Goal: Task Accomplishment & Management: Manage account settings

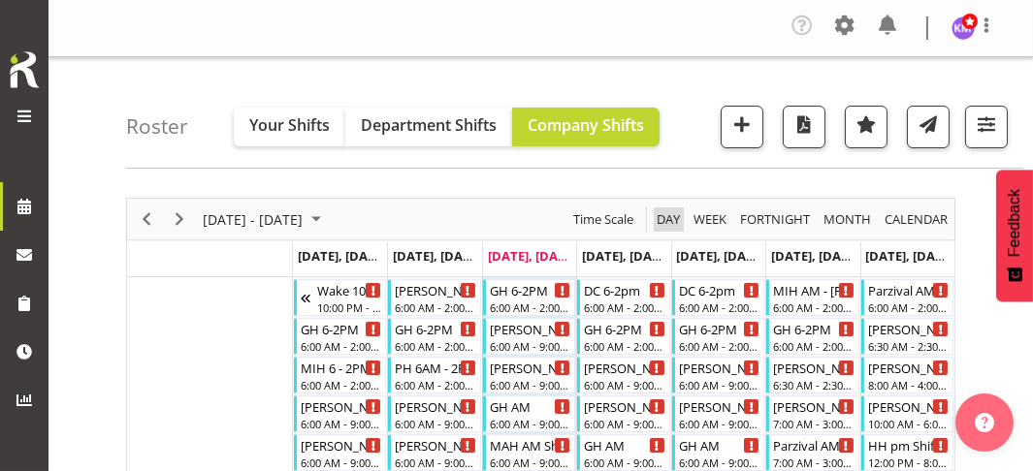
click at [667, 212] on span "Day" at bounding box center [668, 220] width 27 height 24
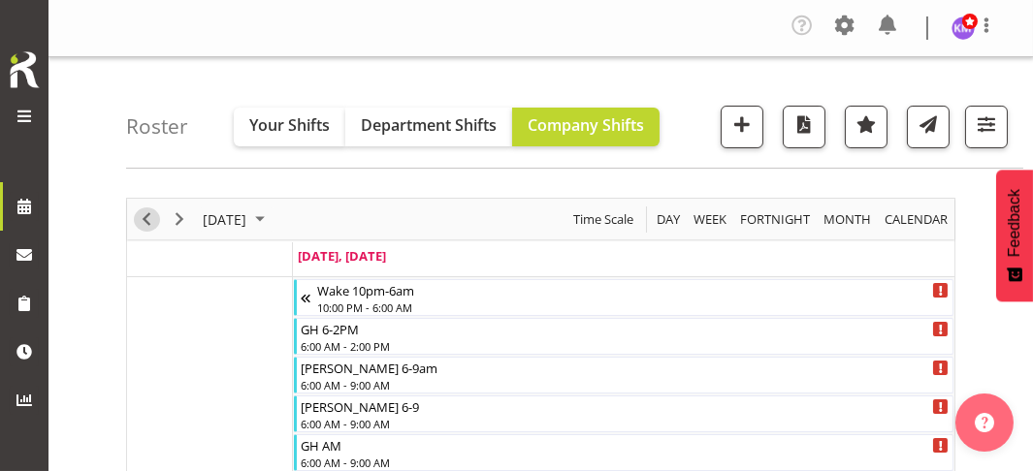
click at [145, 211] on span "Previous" at bounding box center [146, 220] width 23 height 24
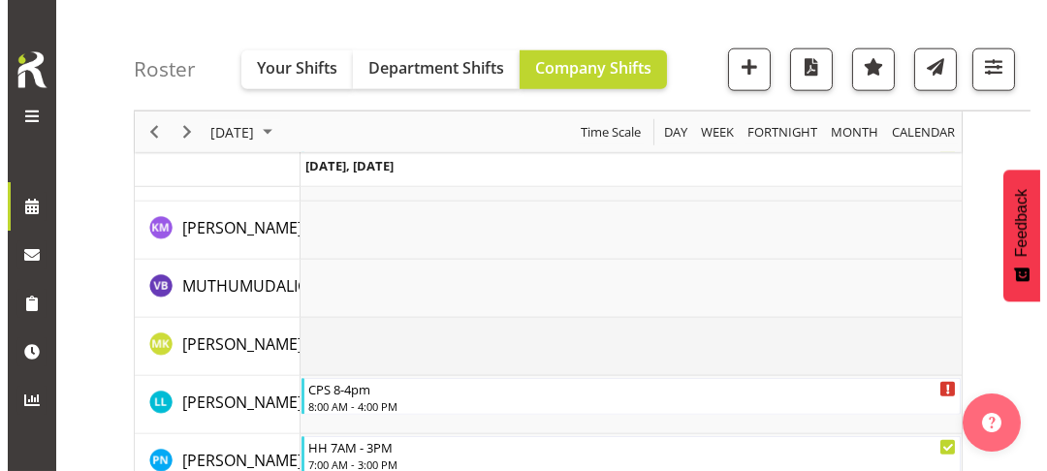
scroll to position [4364, 0]
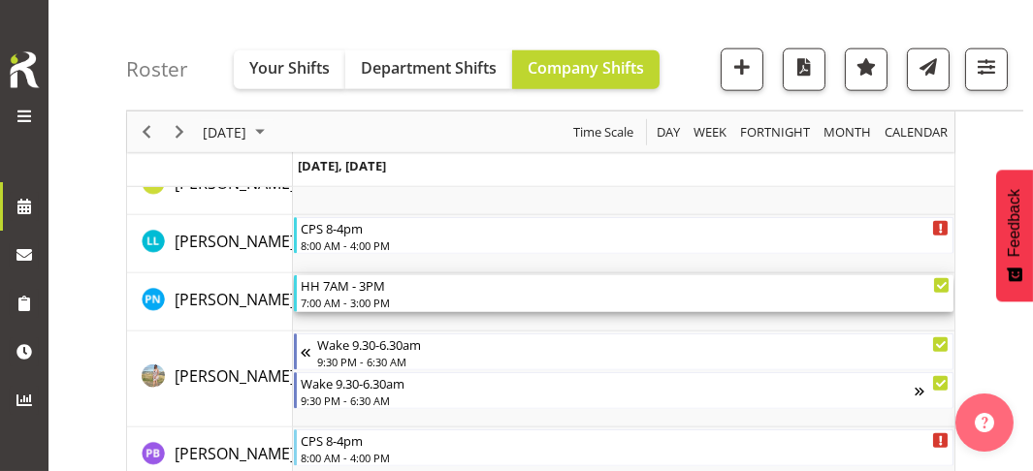
click at [358, 297] on div "7:00 AM - 3:00 PM" at bounding box center [626, 303] width 650 height 16
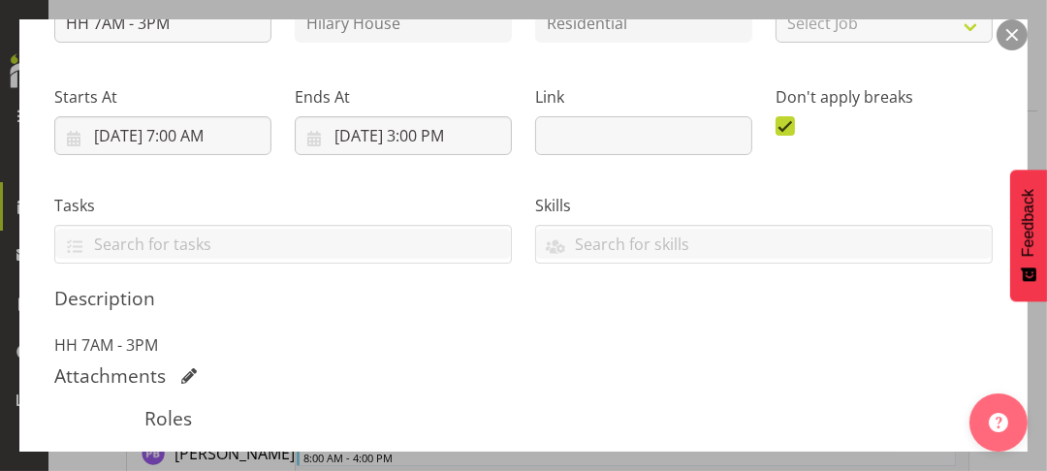
scroll to position [485, 0]
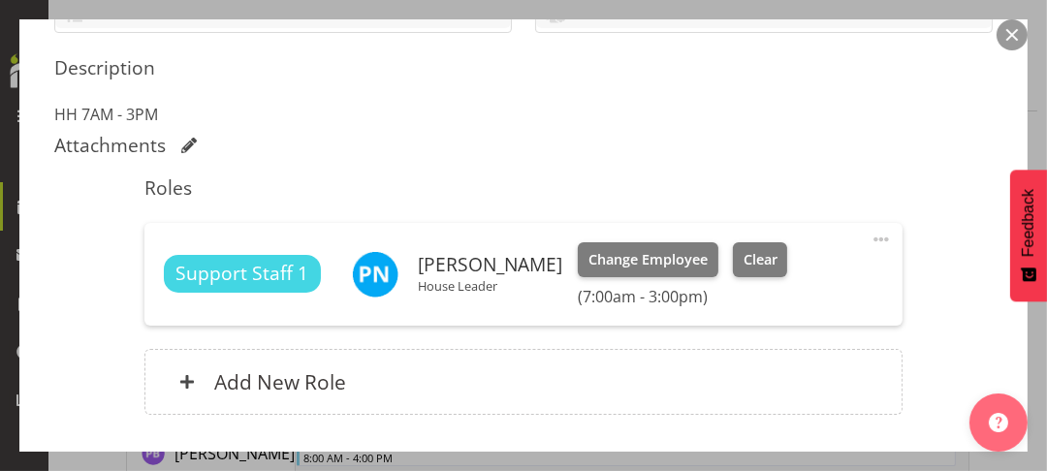
click at [870, 236] on span at bounding box center [881, 239] width 23 height 23
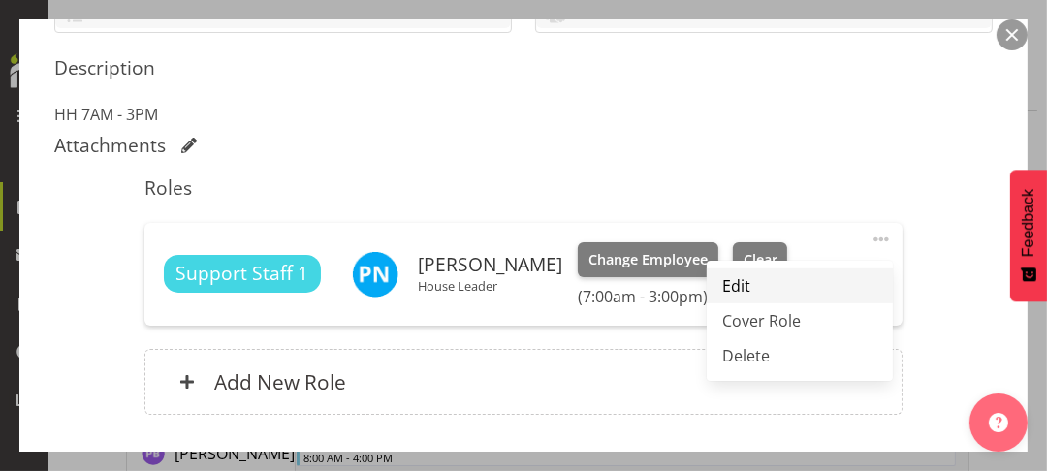
click at [733, 280] on link "Edit" at bounding box center [800, 286] width 186 height 35
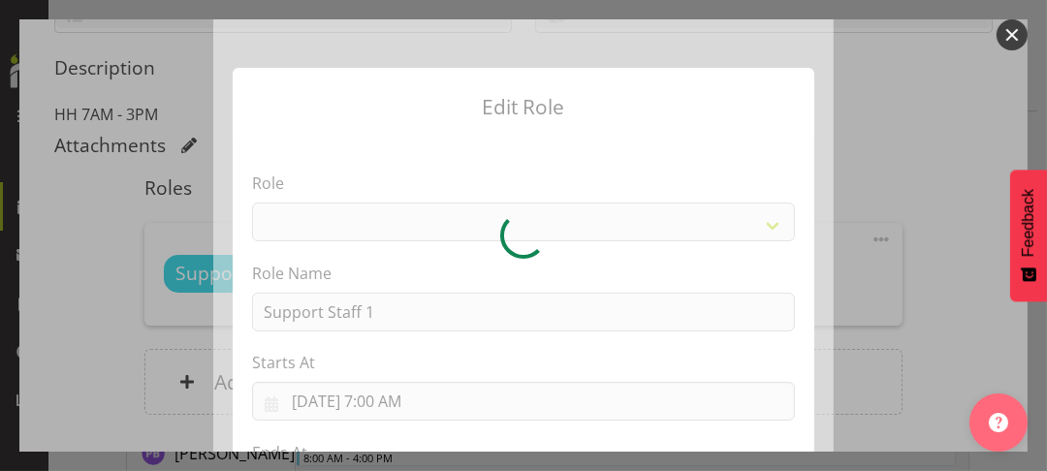
select select "1091"
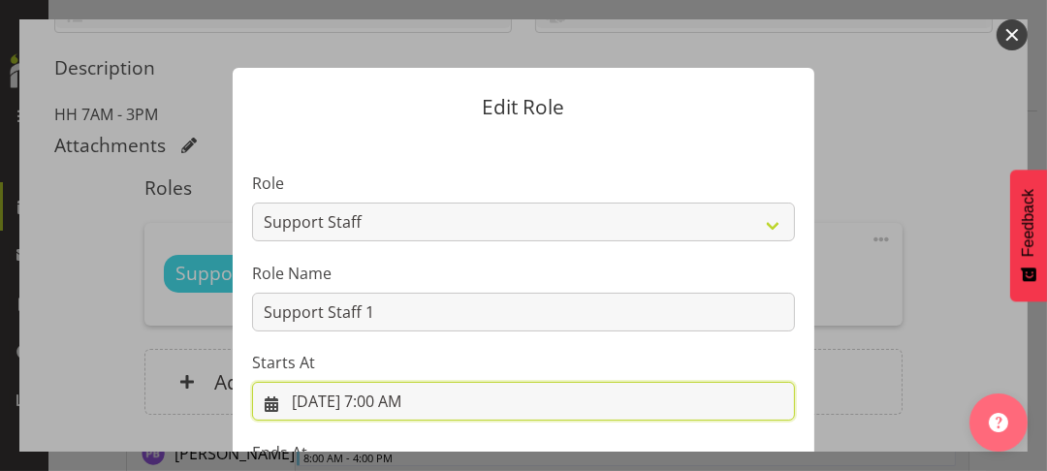
click at [384, 400] on input "[DATE] 7:00 AM" at bounding box center [523, 401] width 543 height 39
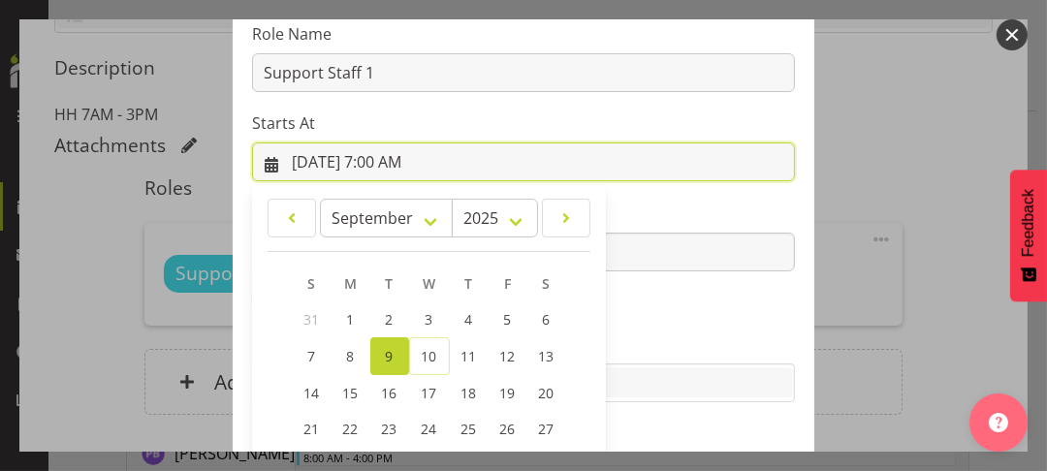
scroll to position [411, 0]
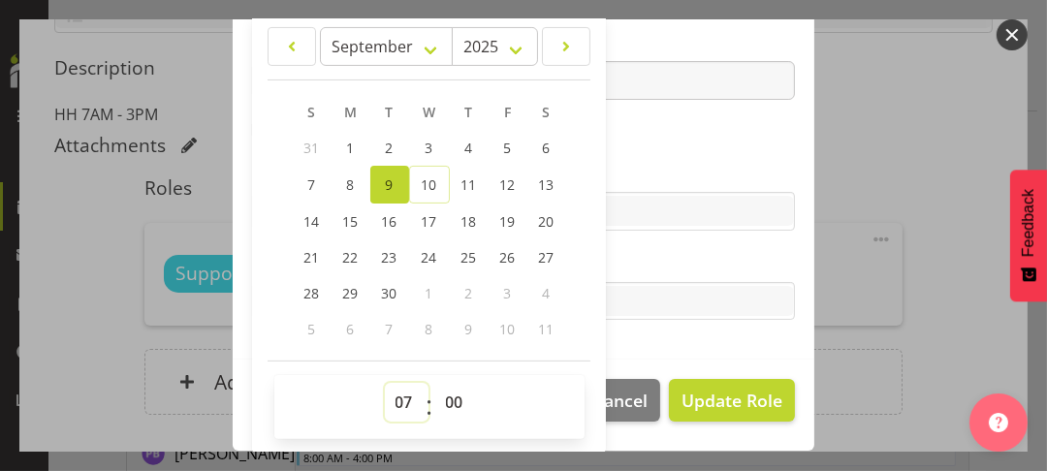
click at [391, 393] on select "00 01 02 03 04 05 06 07 08 09 10 11 12 13 14 15 16 17 18 19 20 21 22 23" at bounding box center [407, 402] width 44 height 39
select select "9"
click at [385, 383] on select "00 01 02 03 04 05 06 07 08 09 10 11 12 13 14 15 16 17 18 19 20 21 22 23" at bounding box center [407, 402] width 44 height 39
type input "[DATE] 9:00 AM"
drag, startPoint x: 630, startPoint y: 141, endPoint x: 556, endPoint y: 154, distance: 75.9
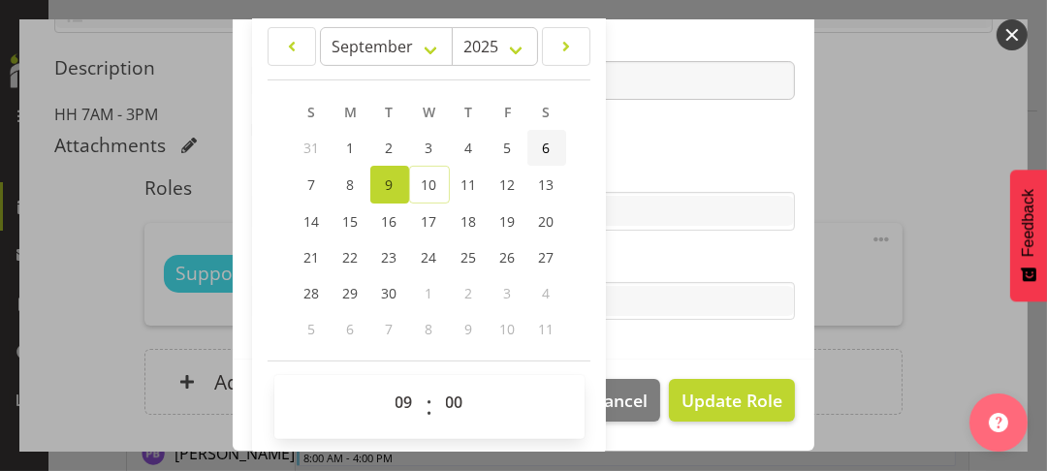
click at [619, 143] on section "Role CP House Leader Support Staff Wake Role Name Support Staff 1 Starts At [DA…" at bounding box center [524, 43] width 582 height 634
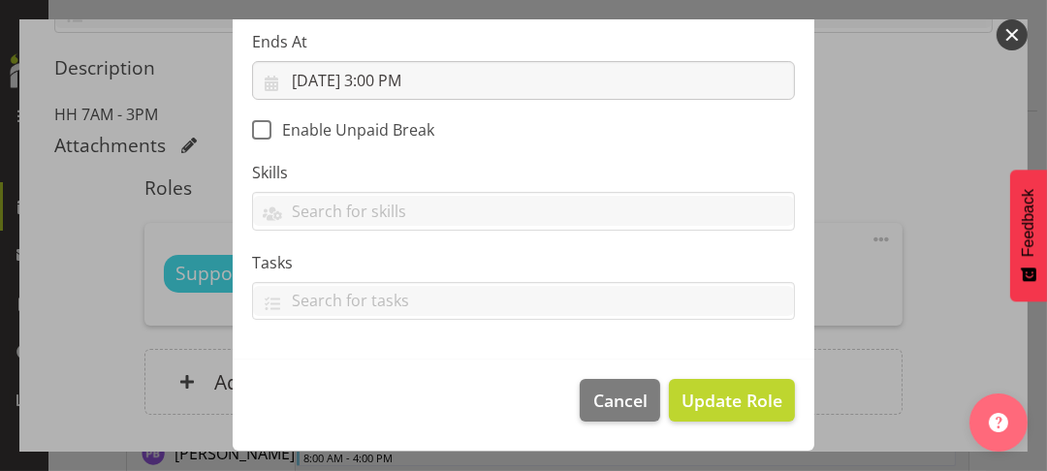
scroll to position [409, 0]
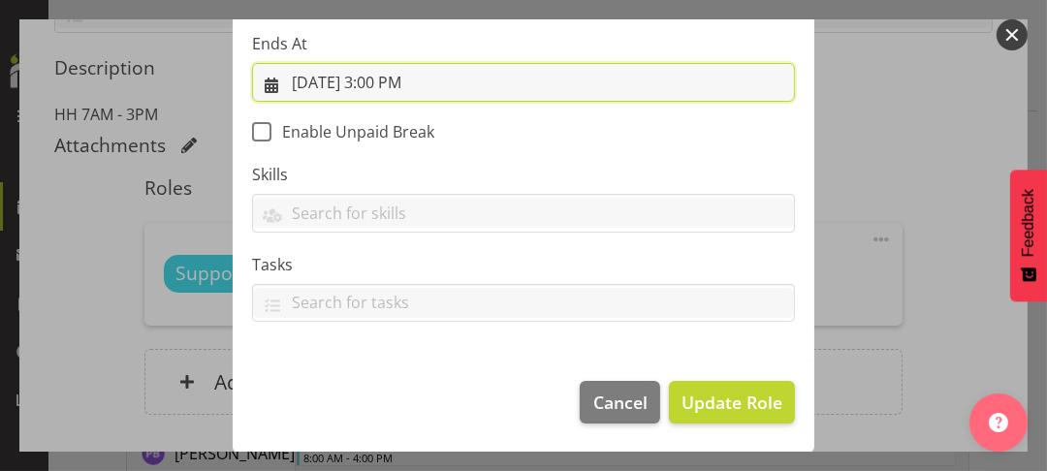
click at [382, 80] on input "[DATE] 3:00 PM" at bounding box center [523, 82] width 543 height 39
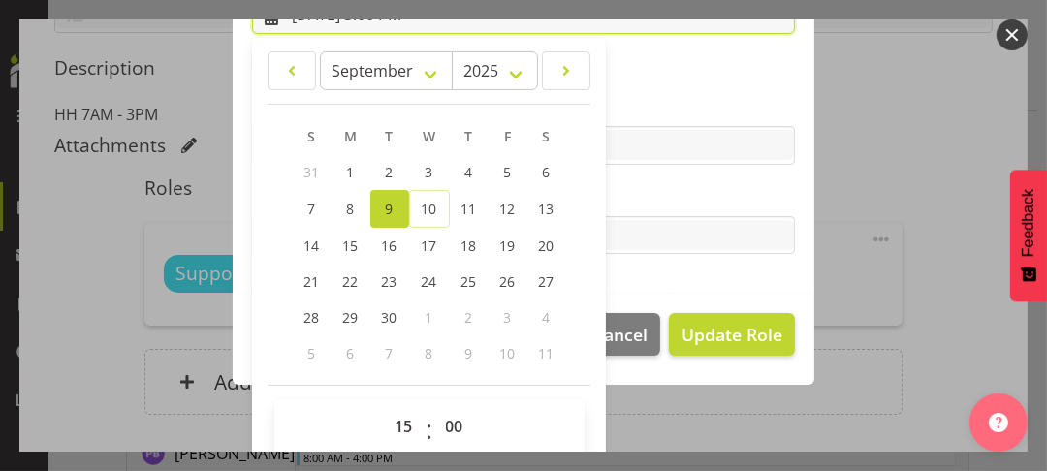
scroll to position [501, 0]
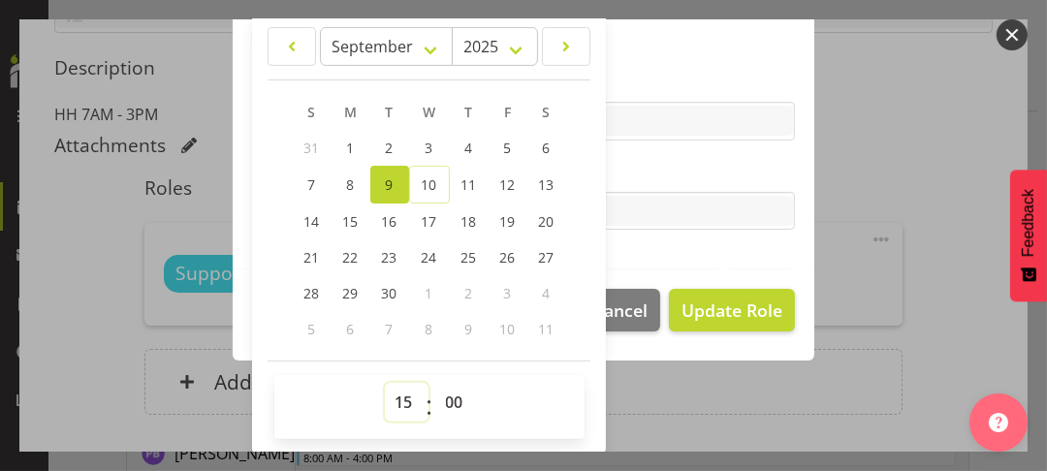
click at [402, 395] on select "00 01 02 03 04 05 06 07 08 09 10 11 12 13 14 15 16 17 18 19 20 21 22 23" at bounding box center [407, 402] width 44 height 39
select select "18"
click at [385, 383] on select "00 01 02 03 04 05 06 07 08 09 10 11 12 13 14 15 16 17 18 19 20 21 22 23" at bounding box center [407, 402] width 44 height 39
type input "[DATE] 6:00 PM"
click at [645, 171] on label "Tasks" at bounding box center [523, 172] width 543 height 23
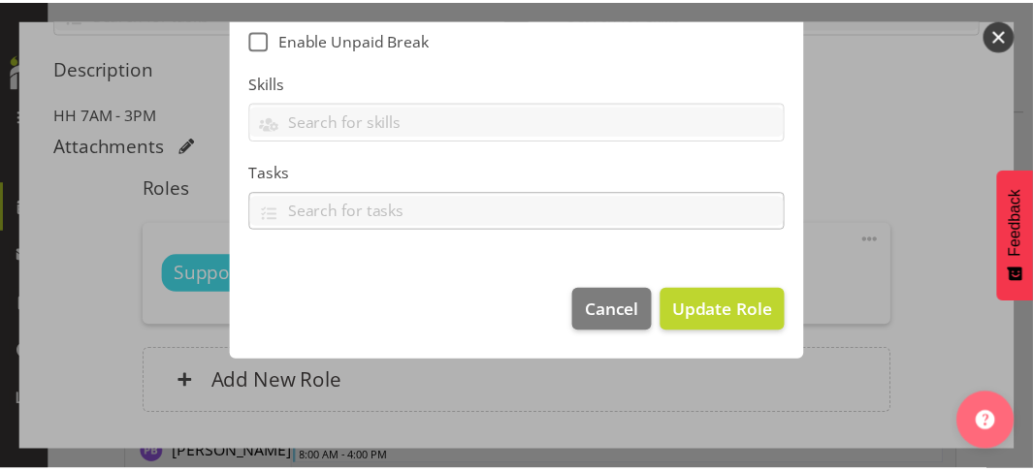
scroll to position [409, 0]
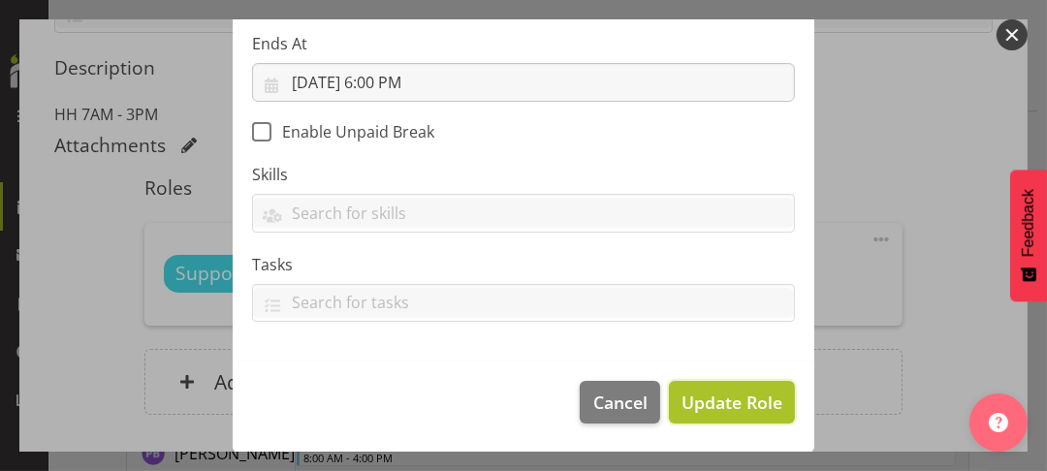
click at [705, 387] on button "Update Role" at bounding box center [732, 402] width 126 height 43
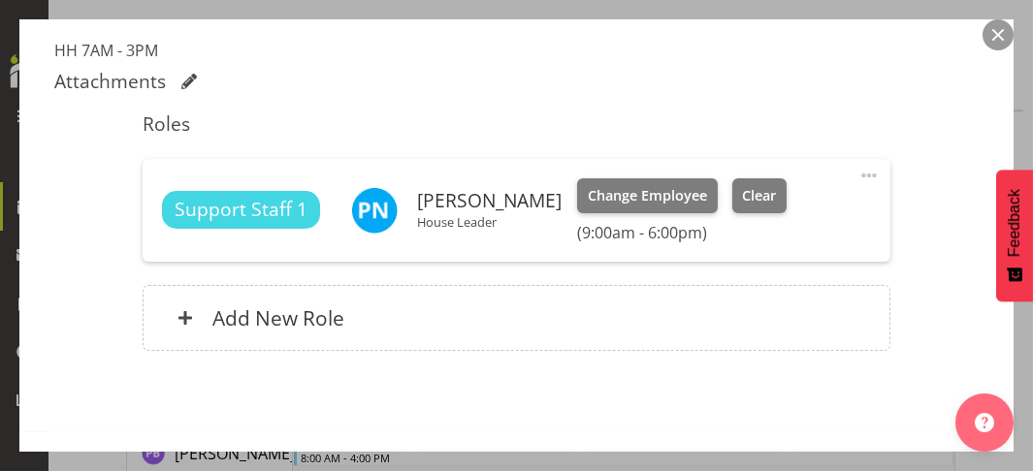
scroll to position [619, 0]
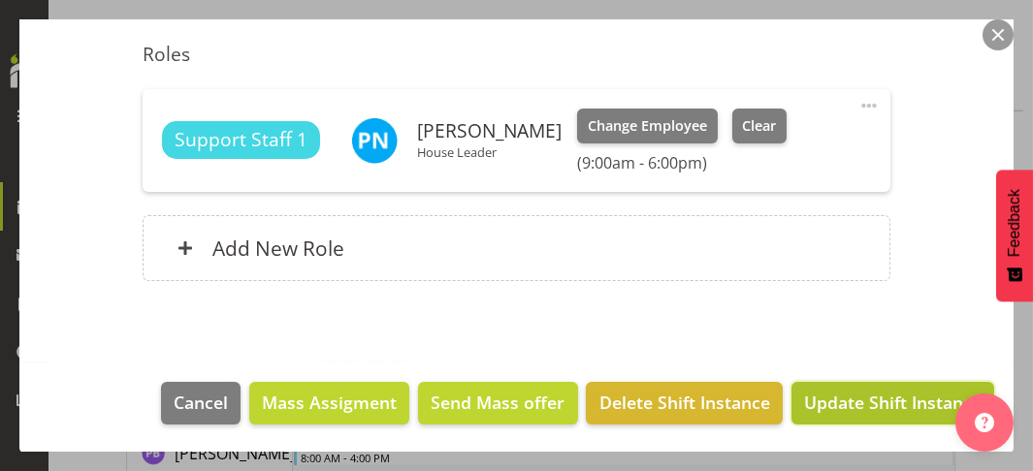
click at [833, 392] on span "Update Shift Instance" at bounding box center [892, 402] width 177 height 25
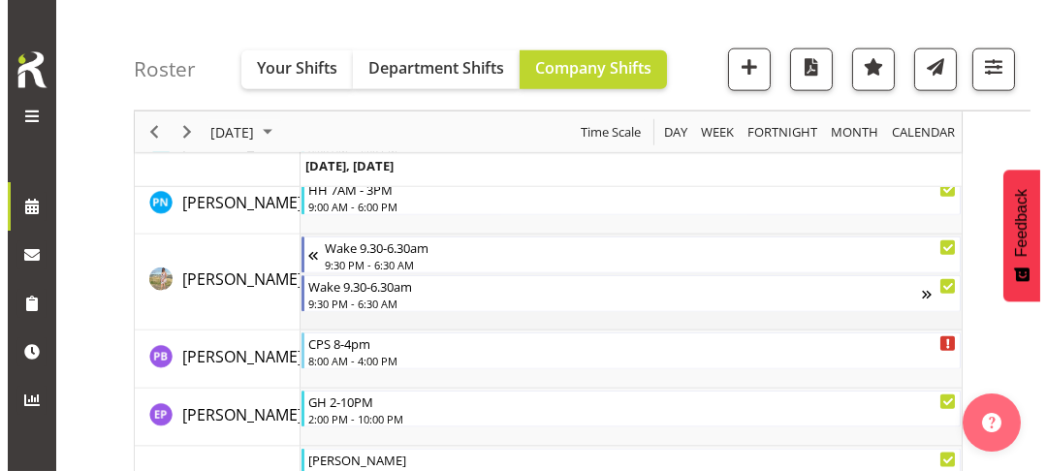
scroll to position [4558, 0]
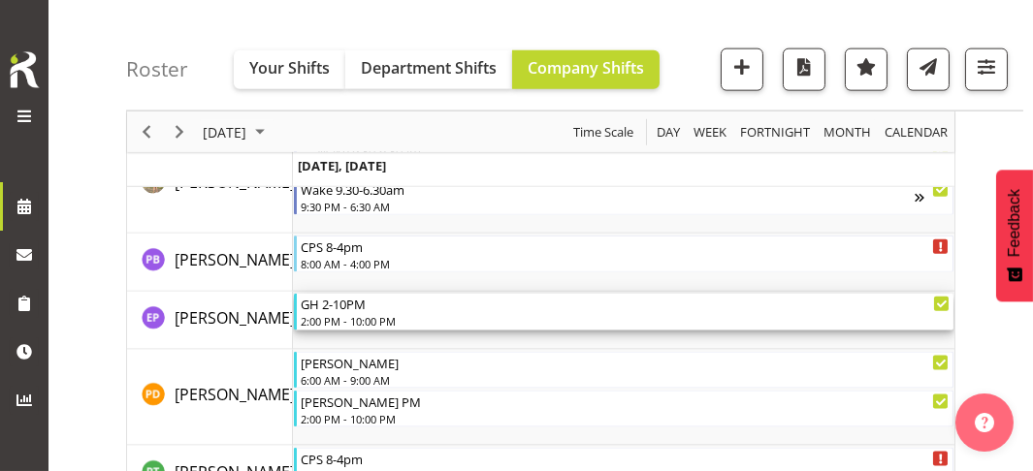
click at [377, 321] on div "2:00 PM - 10:00 PM" at bounding box center [626, 321] width 650 height 16
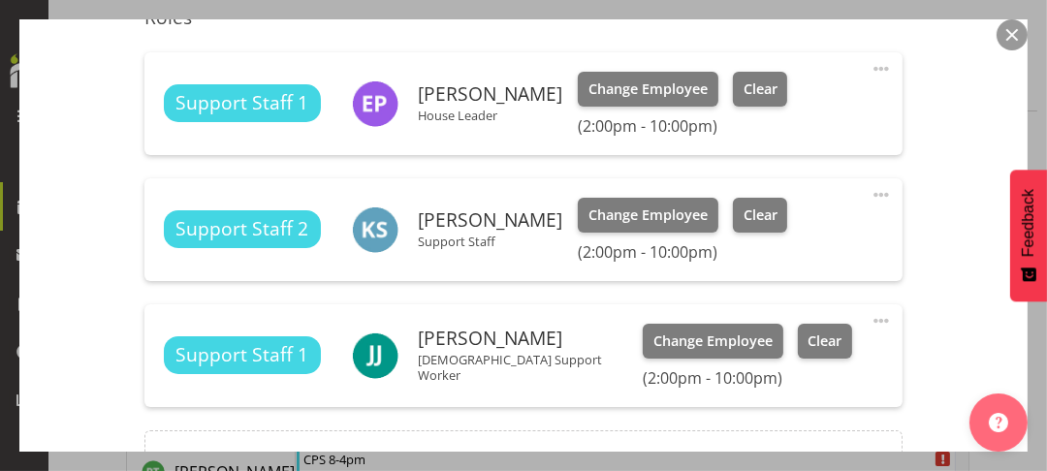
scroll to position [679, 0]
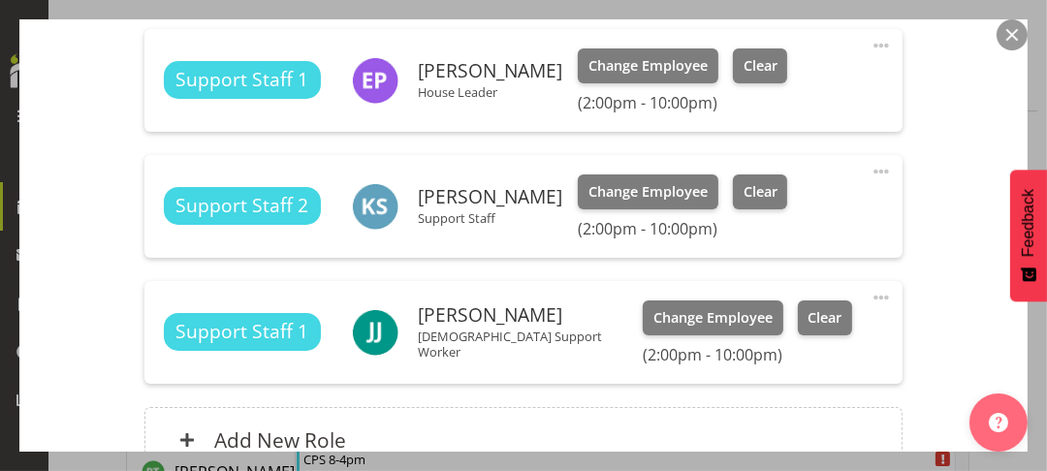
drag, startPoint x: 871, startPoint y: 42, endPoint x: 824, endPoint y: 59, distance: 49.7
click at [870, 42] on span at bounding box center [881, 45] width 23 height 23
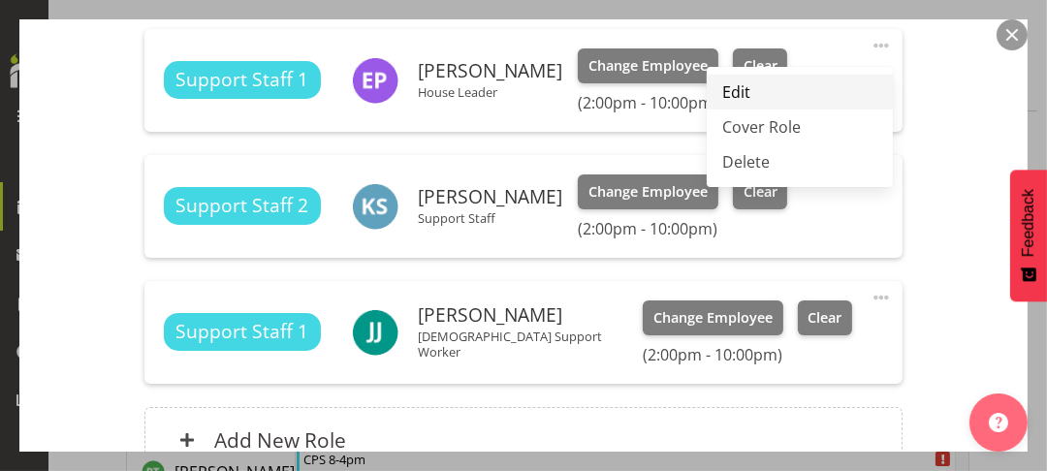
click at [751, 90] on link "Edit" at bounding box center [800, 92] width 186 height 35
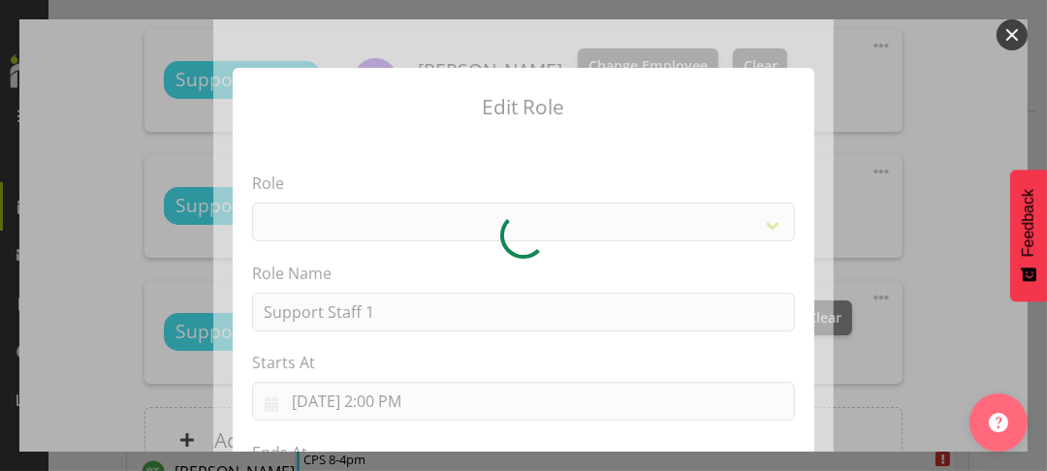
select select "1091"
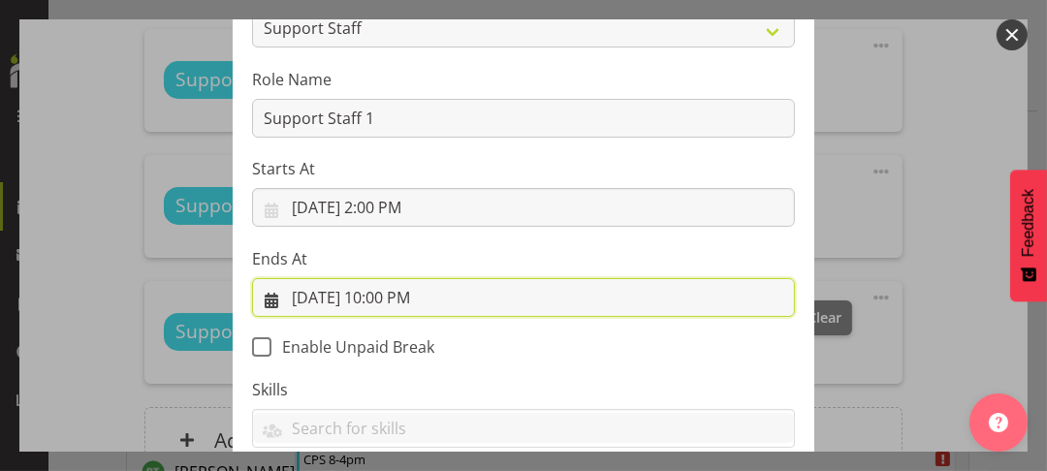
click at [380, 289] on input "[DATE] 10:00 PM" at bounding box center [523, 297] width 543 height 39
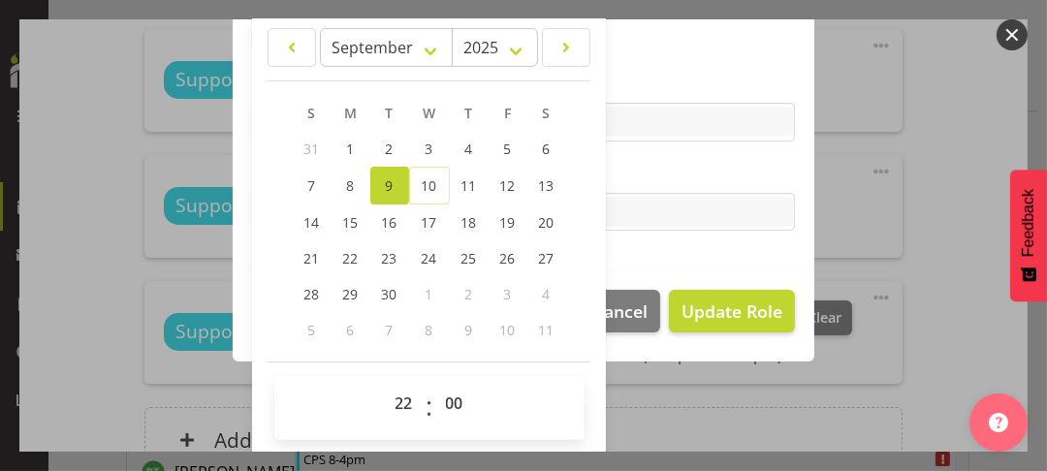
scroll to position [501, 0]
drag, startPoint x: 389, startPoint y: 396, endPoint x: 394, endPoint y: 386, distance: 10.8
click at [389, 396] on select "00 01 02 03 04 05 06 07 08 09 10 11 12 13 14 15 16 17 18 19 20 21 22 23" at bounding box center [407, 402] width 44 height 39
select select "16"
click at [385, 383] on select "00 01 02 03 04 05 06 07 08 09 10 11 12 13 14 15 16 17 18 19 20 21 22 23" at bounding box center [407, 402] width 44 height 39
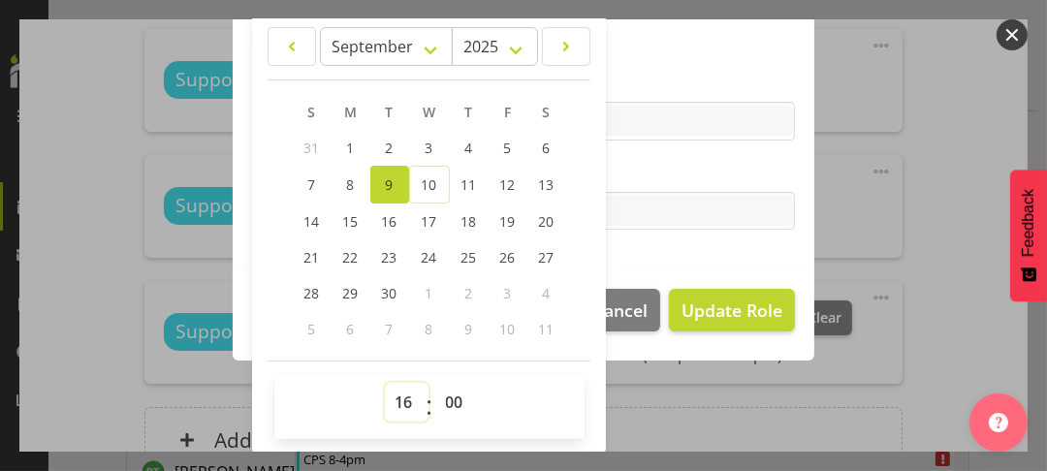
type input "[DATE] 4:00 PM"
click at [651, 169] on label "Tasks" at bounding box center [523, 172] width 543 height 23
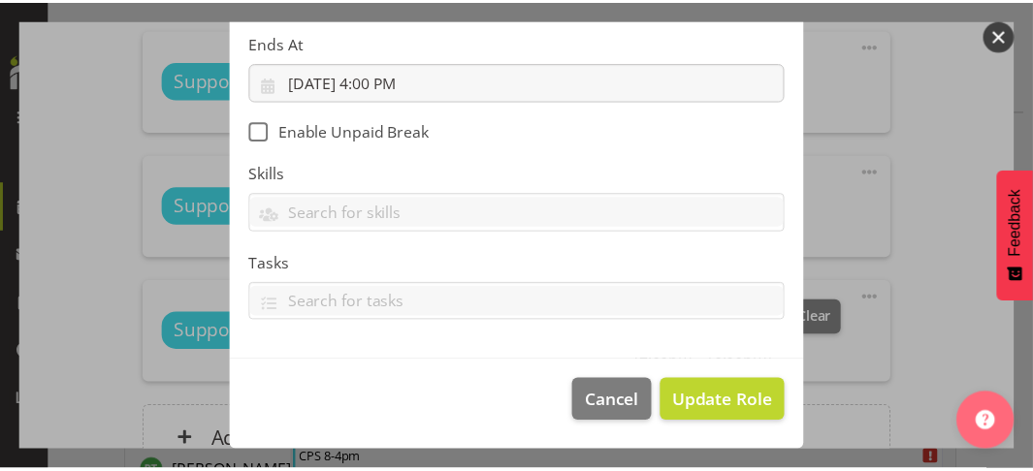
scroll to position [409, 0]
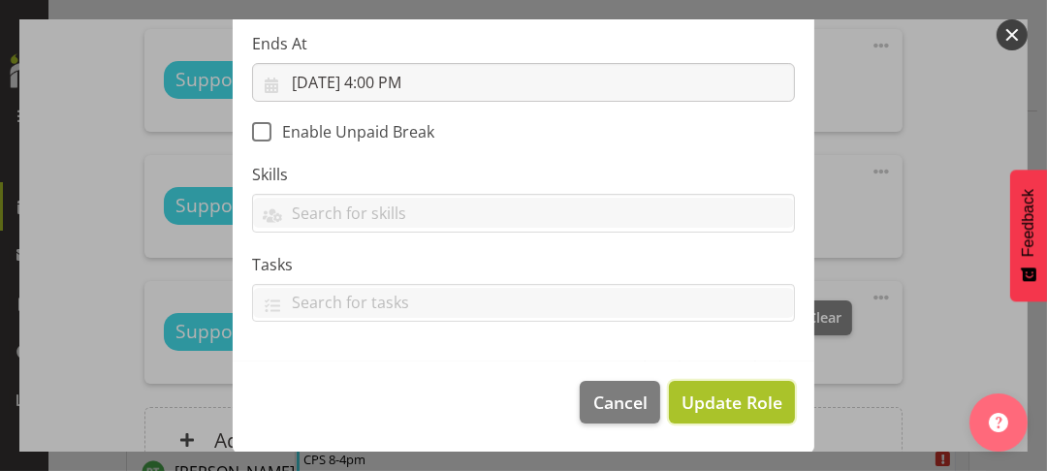
click at [720, 400] on span "Update Role" at bounding box center [732, 402] width 101 height 25
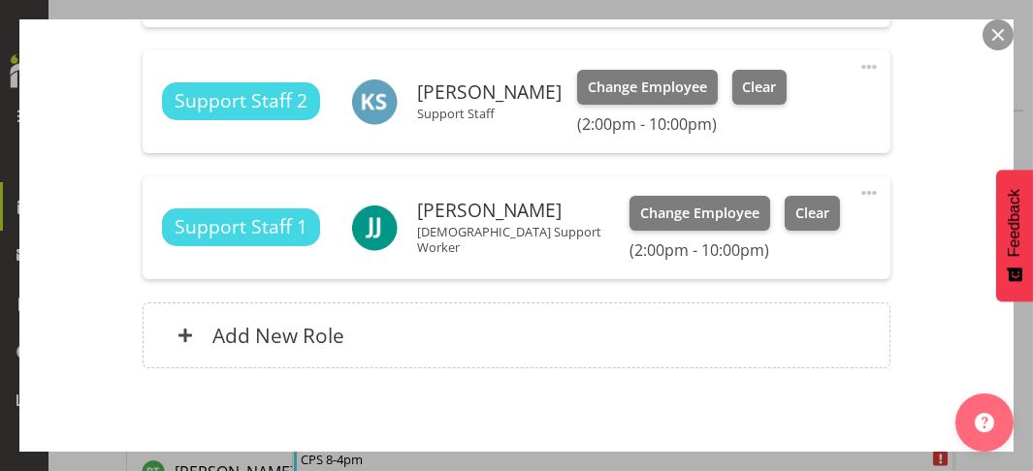
scroll to position [870, 0]
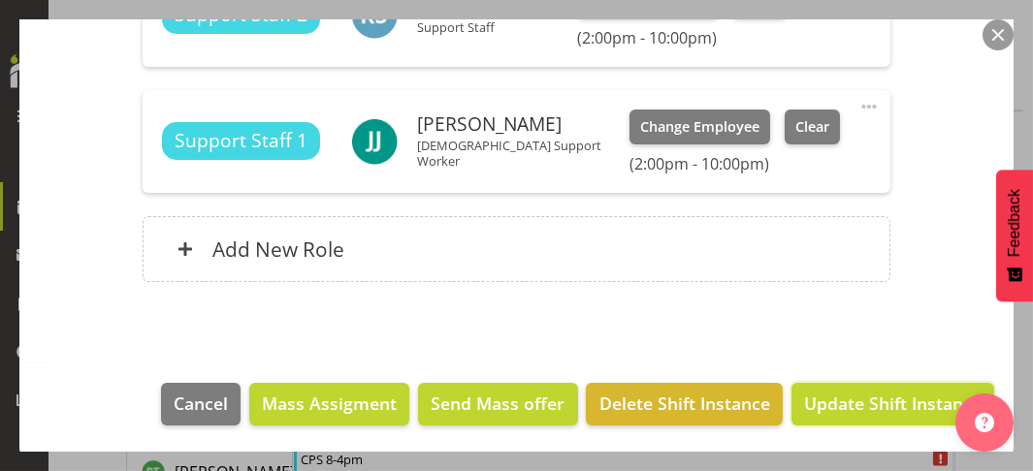
click at [824, 398] on span "Update Shift Instance" at bounding box center [892, 403] width 177 height 25
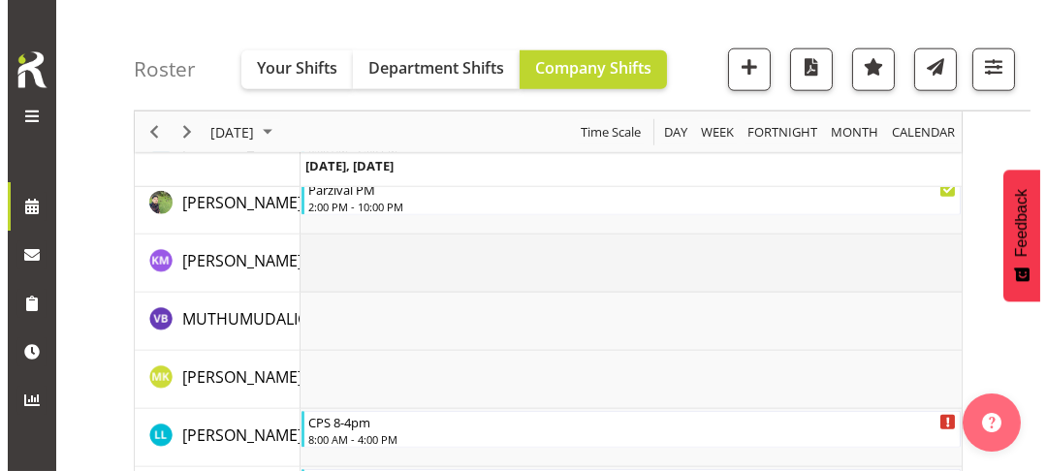
scroll to position [4654, 0]
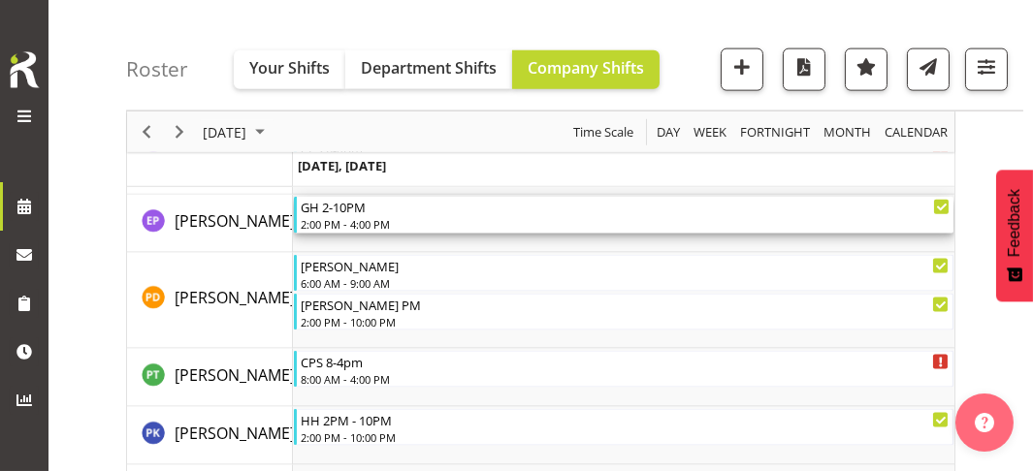
click at [376, 217] on div "2:00 PM - 4:00 PM" at bounding box center [626, 224] width 650 height 16
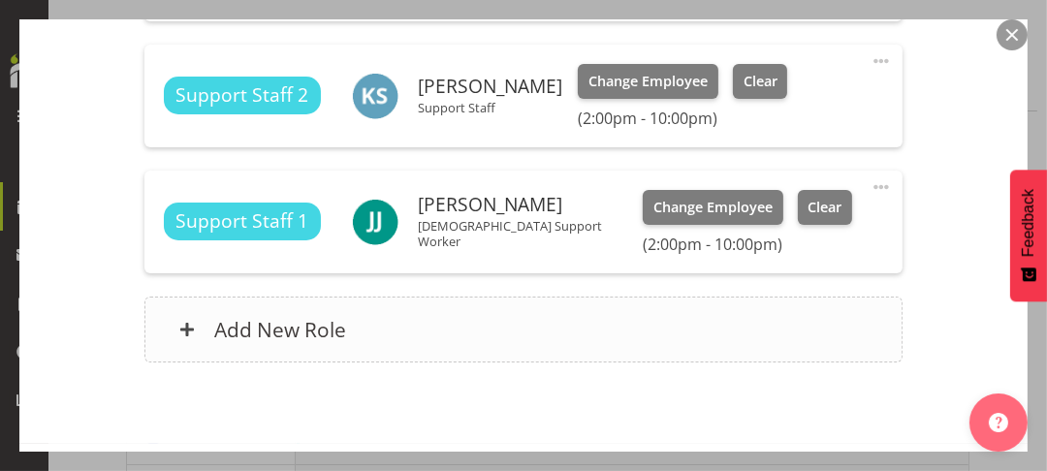
scroll to position [870, 0]
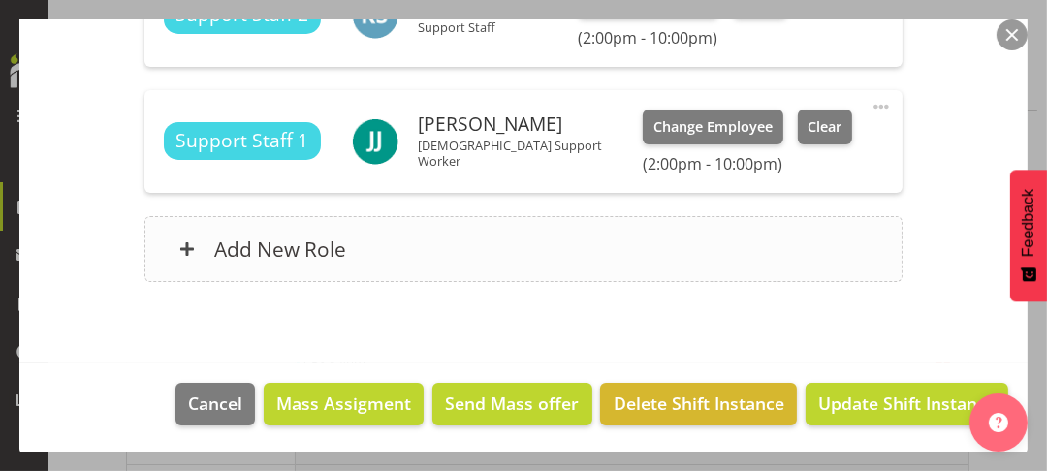
click at [372, 259] on div "Add New Role" at bounding box center [523, 249] width 759 height 66
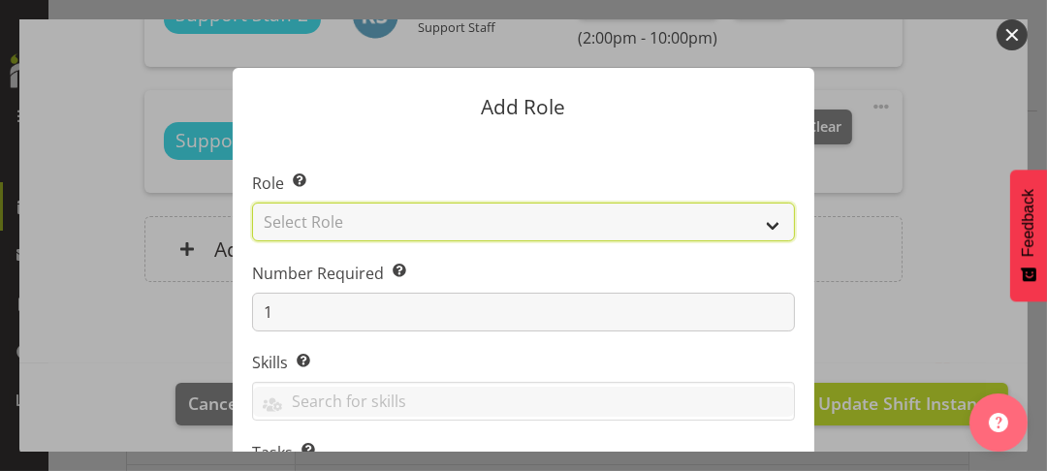
click at [376, 218] on select "Select Role CP House Leader Support Staff Wake" at bounding box center [523, 222] width 543 height 39
select select "1091"
click at [252, 203] on select "Select Role CP House Leader Support Staff Wake" at bounding box center [523, 222] width 543 height 39
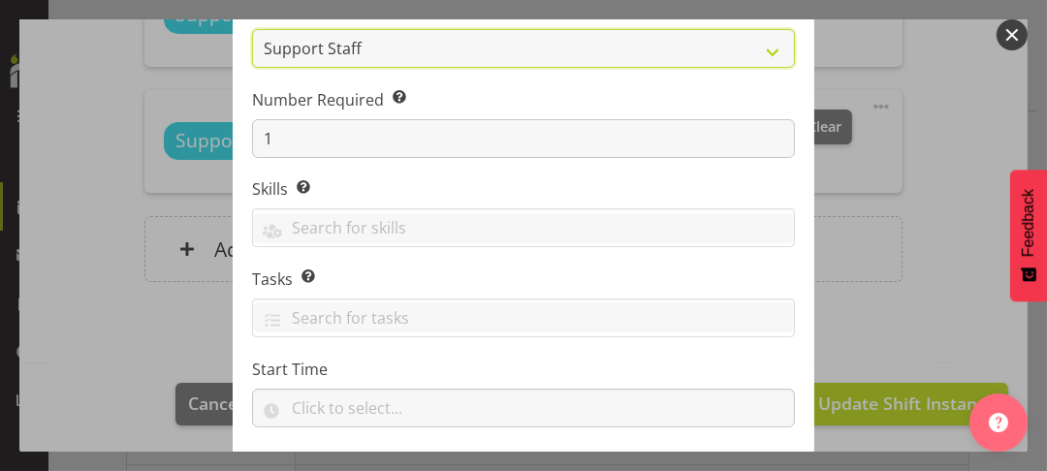
scroll to position [368, 0]
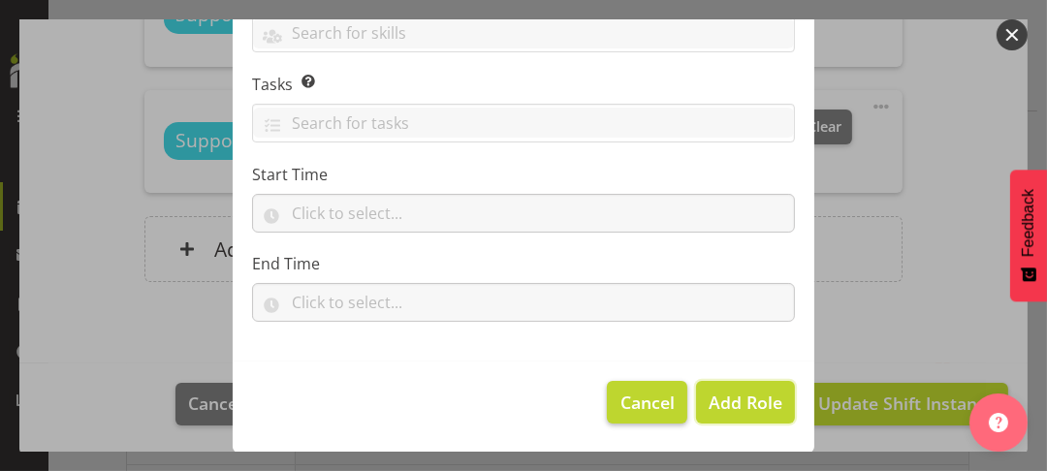
drag, startPoint x: 737, startPoint y: 409, endPoint x: 645, endPoint y: 384, distance: 95.5
click at [730, 404] on span "Add Role" at bounding box center [746, 402] width 74 height 23
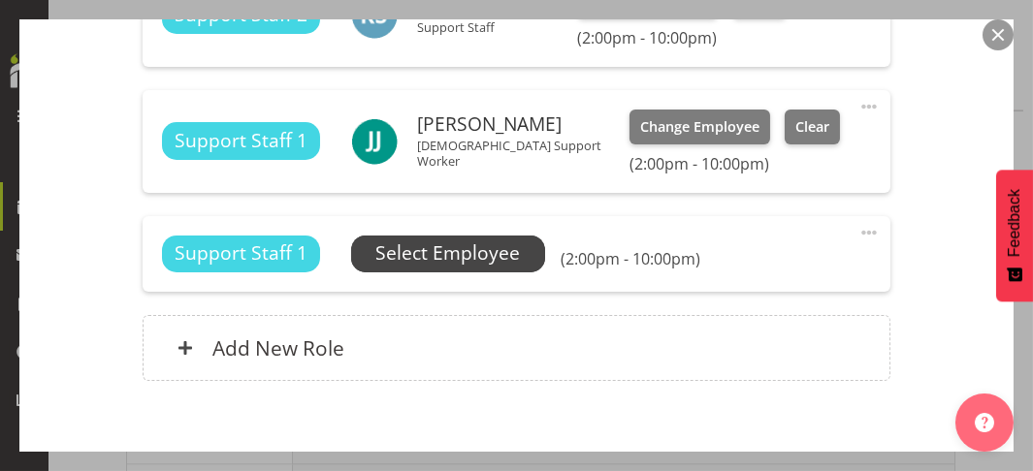
click at [412, 246] on span "Select Employee" at bounding box center [448, 254] width 144 height 28
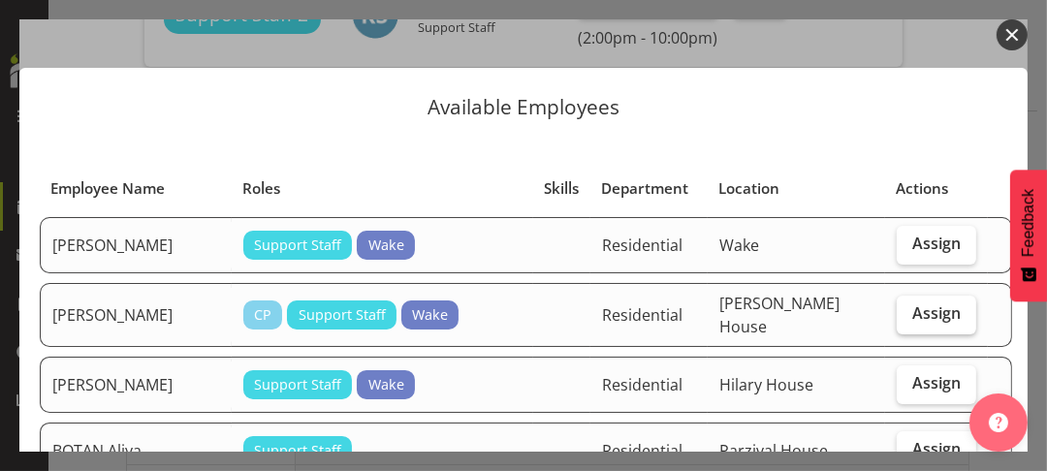
click at [917, 314] on span "Assign" at bounding box center [936, 313] width 48 height 19
click at [910, 314] on input "Assign" at bounding box center [903, 313] width 13 height 13
checkbox input "true"
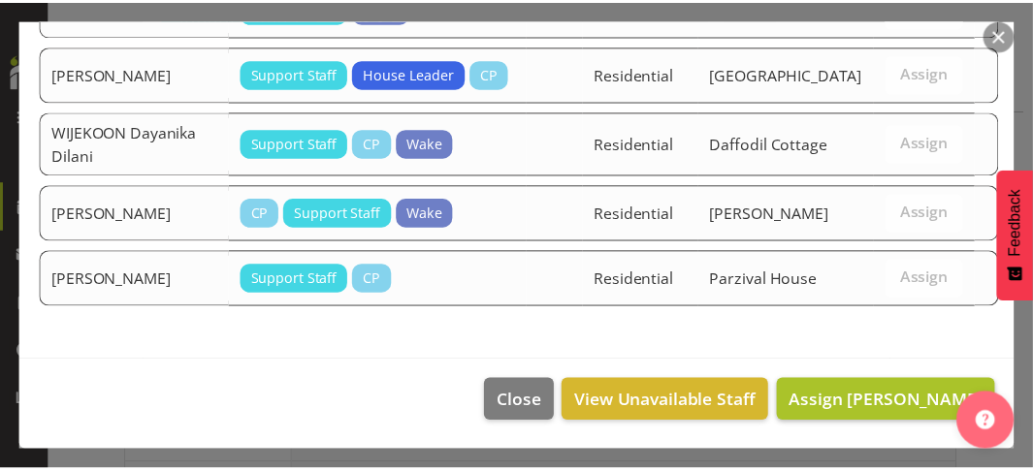
scroll to position [2473, 0]
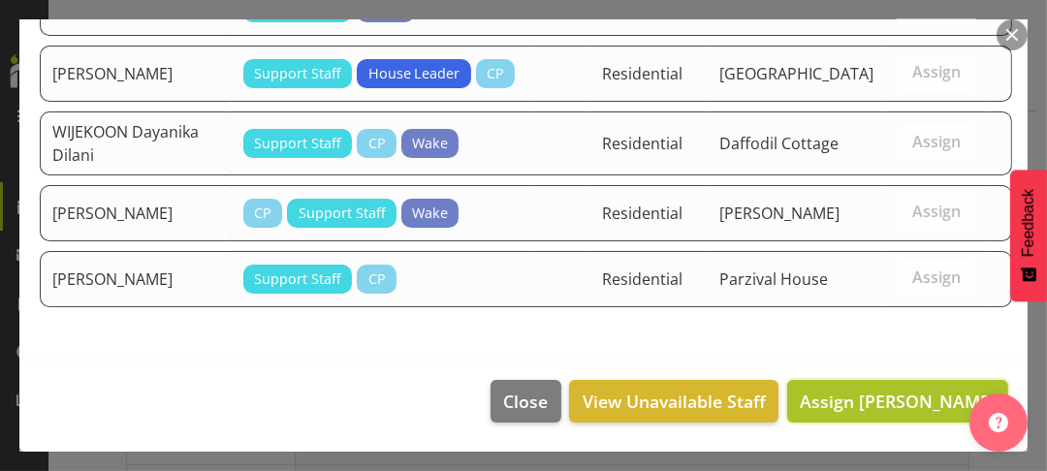
click at [847, 398] on span "Assign [PERSON_NAME]" at bounding box center [898, 401] width 196 height 23
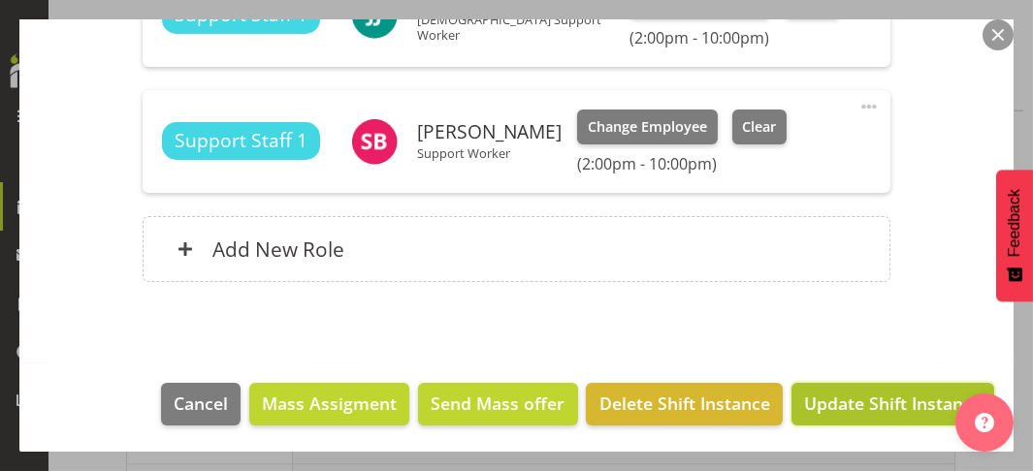
click at [864, 400] on span "Update Shift Instance" at bounding box center [892, 403] width 177 height 25
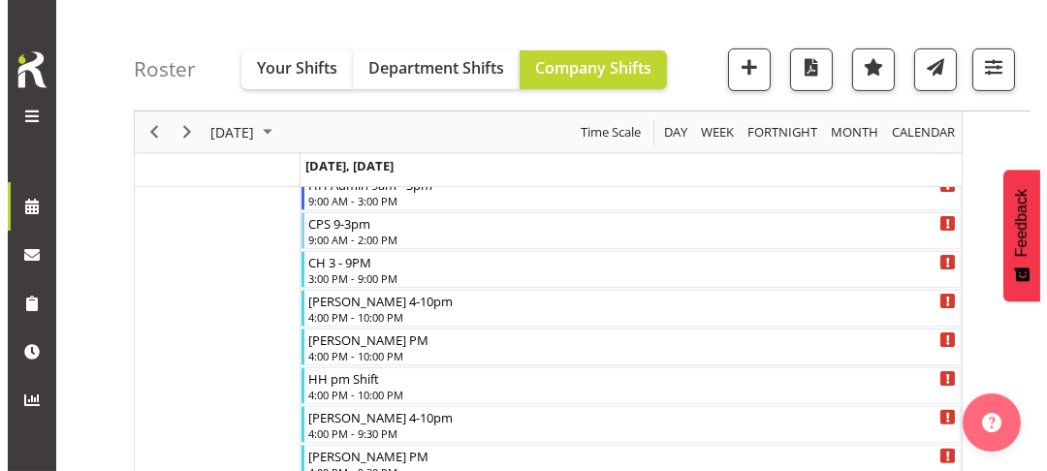
scroll to position [1261, 0]
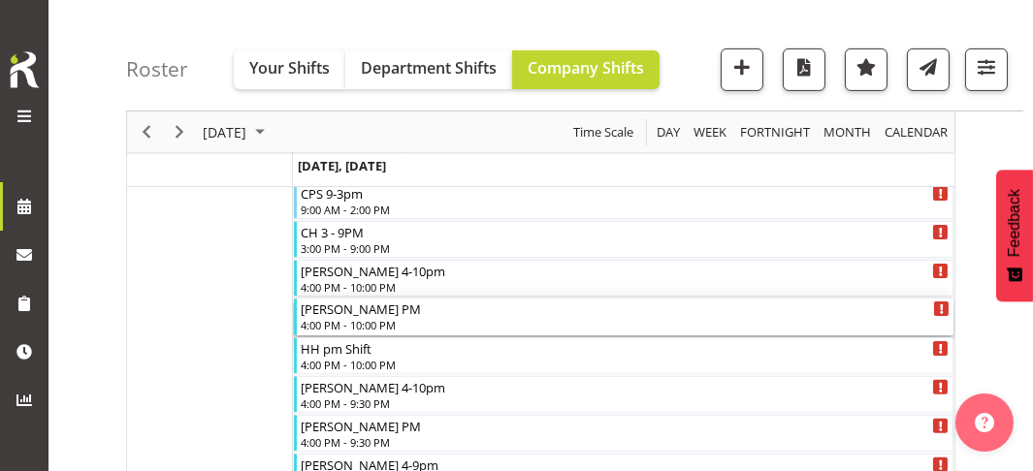
click at [357, 318] on div "4:00 PM - 10:00 PM" at bounding box center [626, 325] width 650 height 16
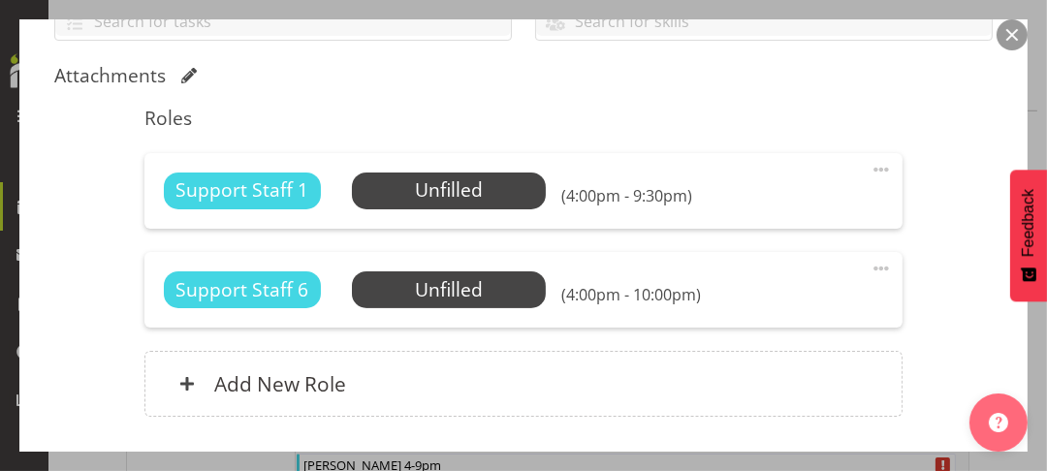
scroll to position [485, 0]
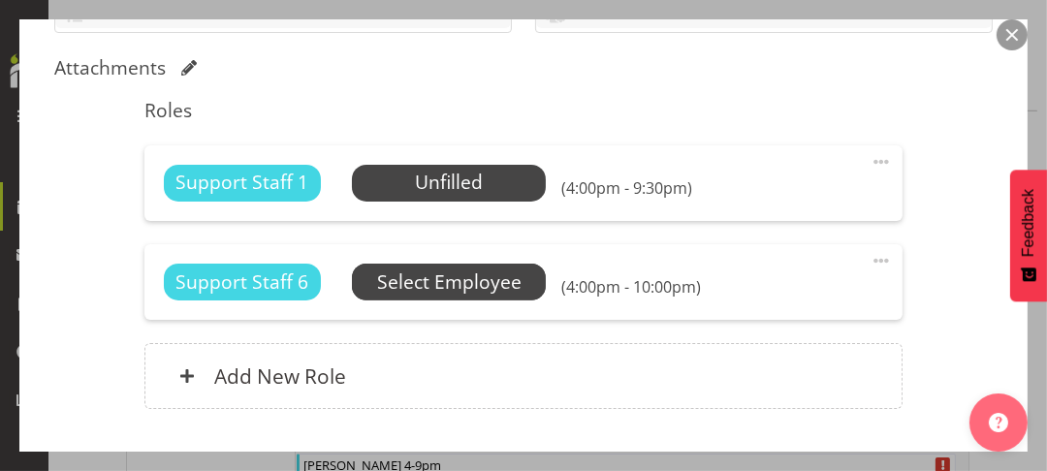
click at [453, 285] on span "Select Employee" at bounding box center [449, 283] width 144 height 28
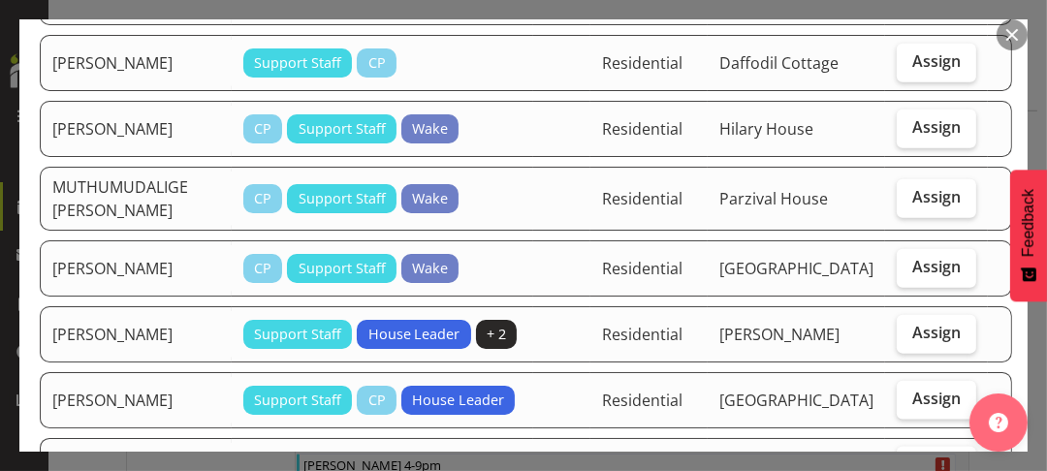
scroll to position [2133, 0]
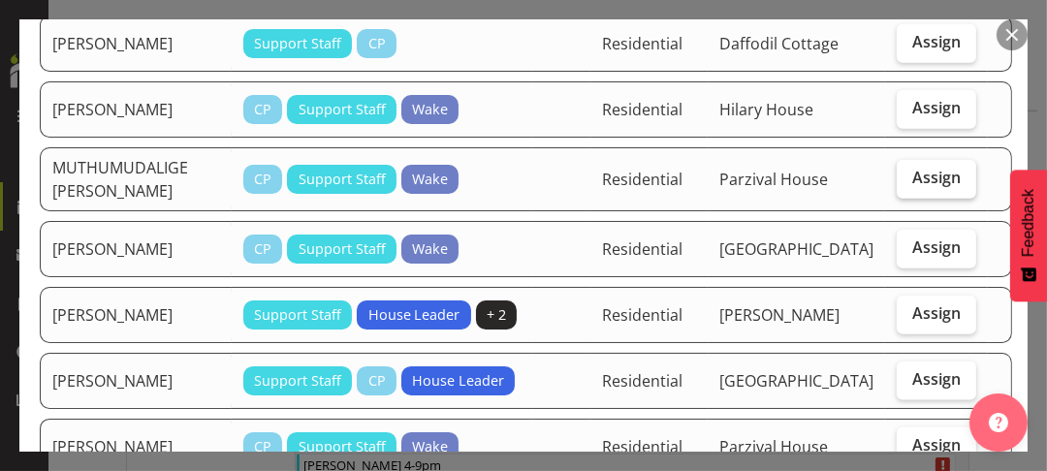
click at [920, 187] on span "Assign" at bounding box center [936, 177] width 48 height 19
click at [910, 184] on input "Assign" at bounding box center [903, 178] width 13 height 13
checkbox input "true"
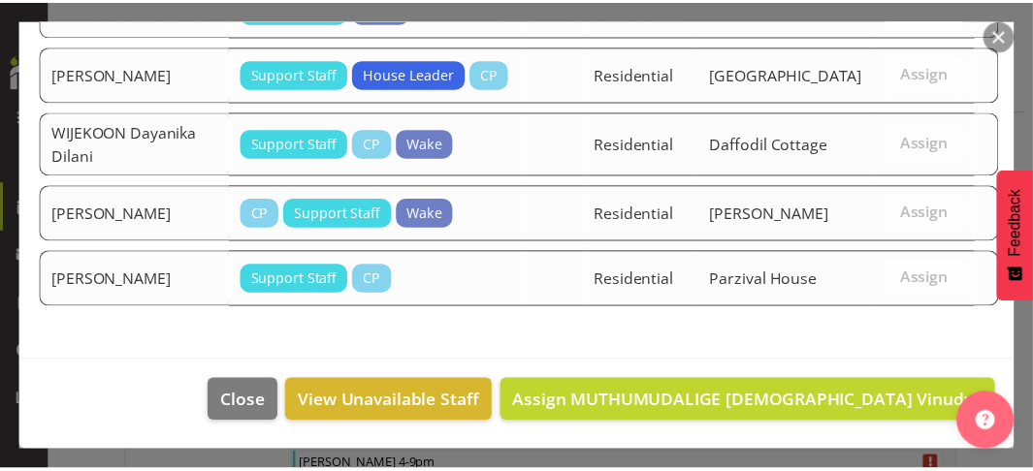
scroll to position [3705, 0]
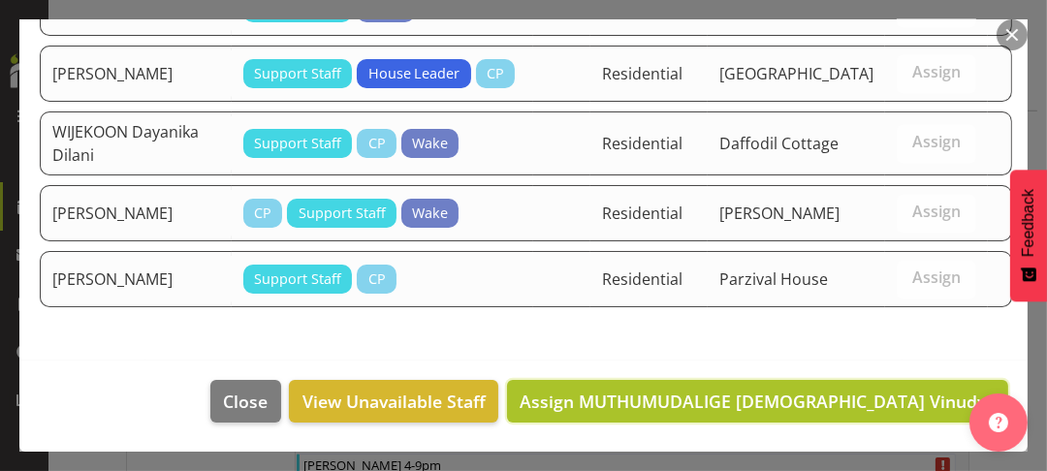
click at [891, 402] on span "Assign MUTHUMUDALIGE [DEMOGRAPHIC_DATA] Vinudya" at bounding box center [758, 401] width 476 height 23
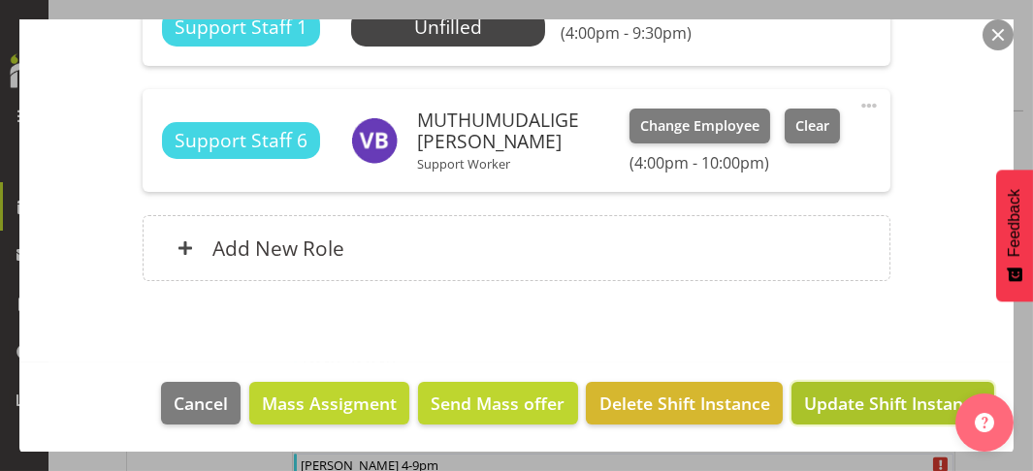
click at [875, 397] on span "Update Shift Instance" at bounding box center [892, 403] width 177 height 25
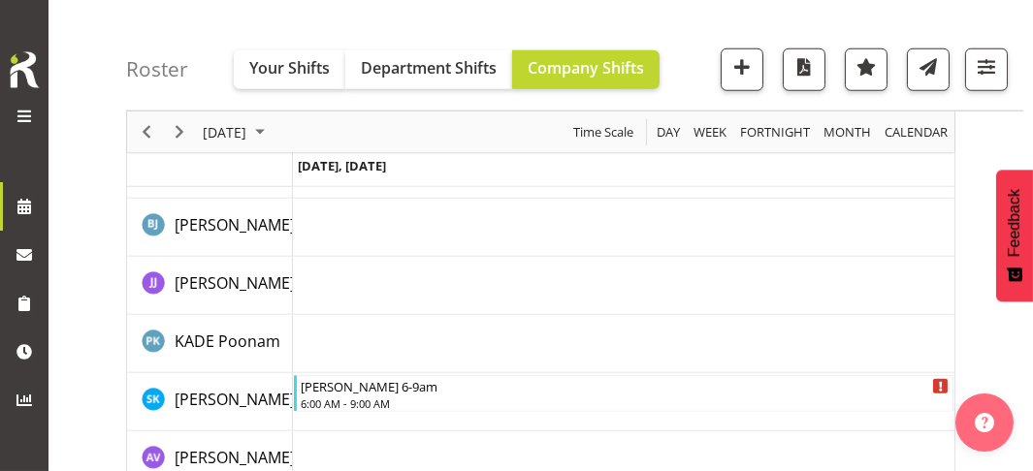
scroll to position [5014, 0]
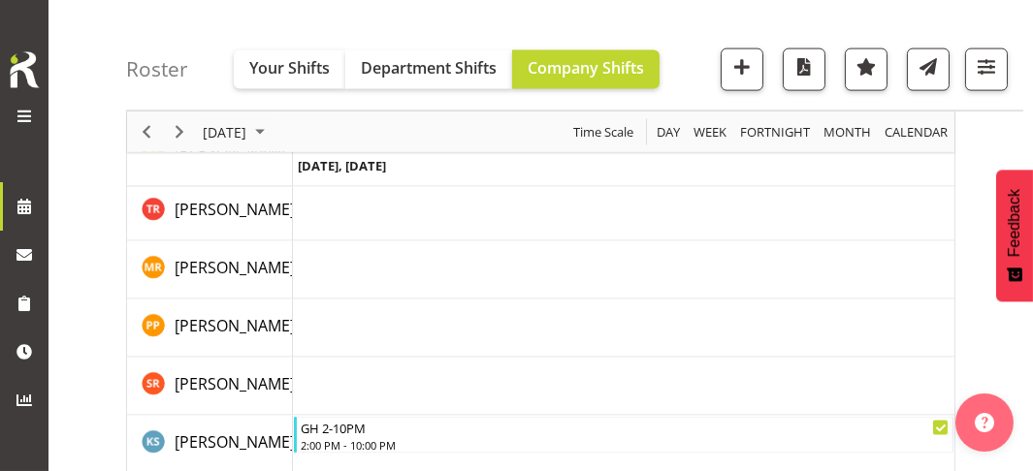
click at [366, 397] on td "Timeline Day of September 9, 2025" at bounding box center [623, 387] width 661 height 58
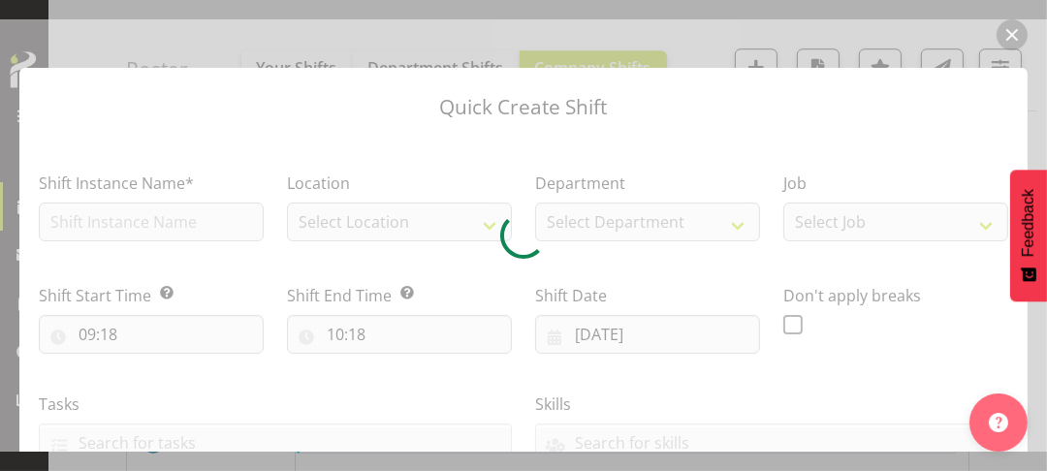
type input "[DATE]"
checkbox input "true"
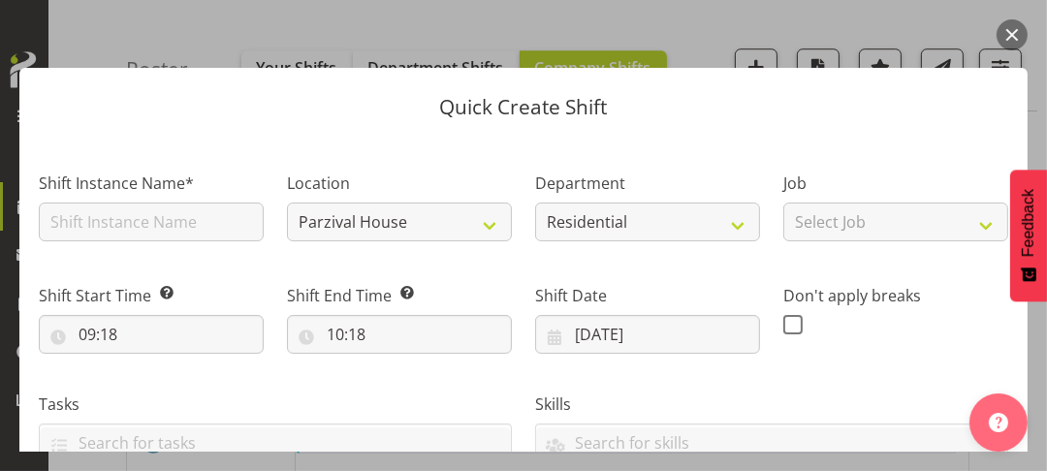
click at [1008, 31] on button "button" at bounding box center [1012, 34] width 31 height 31
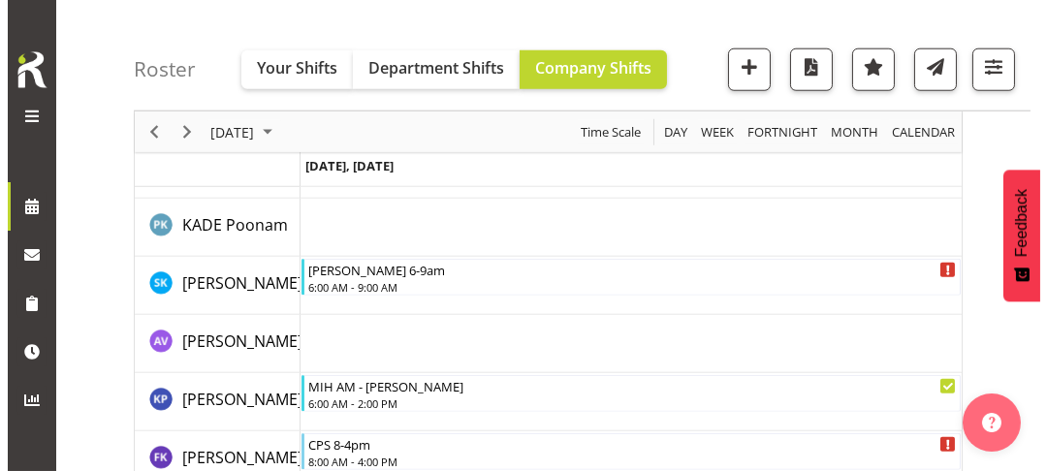
scroll to position [3463, 0]
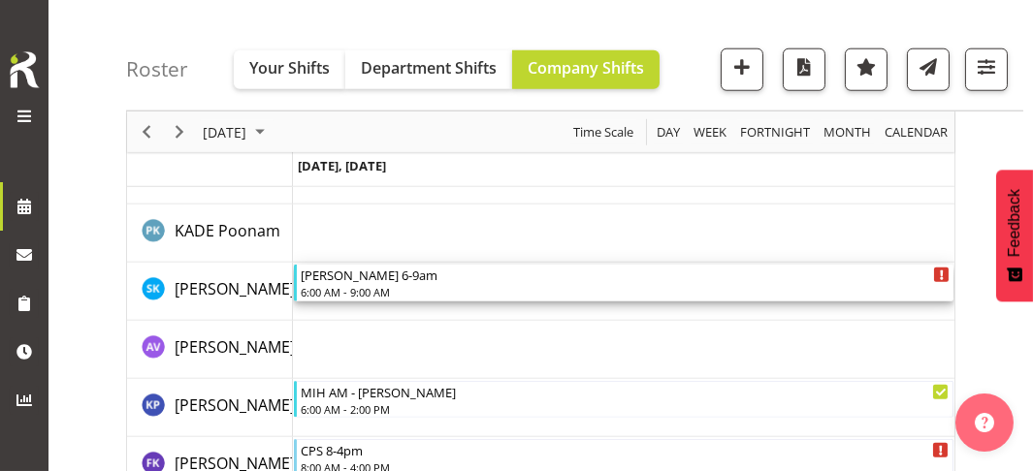
click at [355, 276] on div "[PERSON_NAME] 6-9am" at bounding box center [626, 274] width 650 height 19
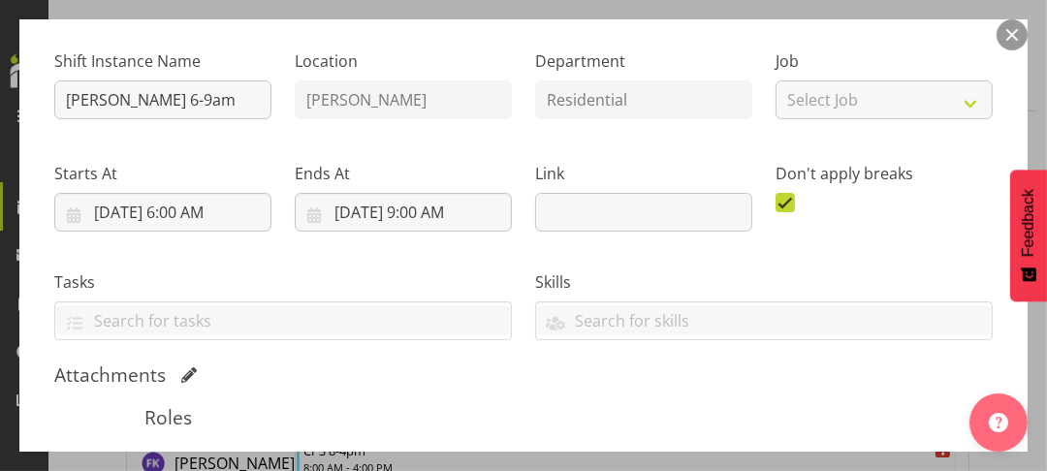
scroll to position [388, 0]
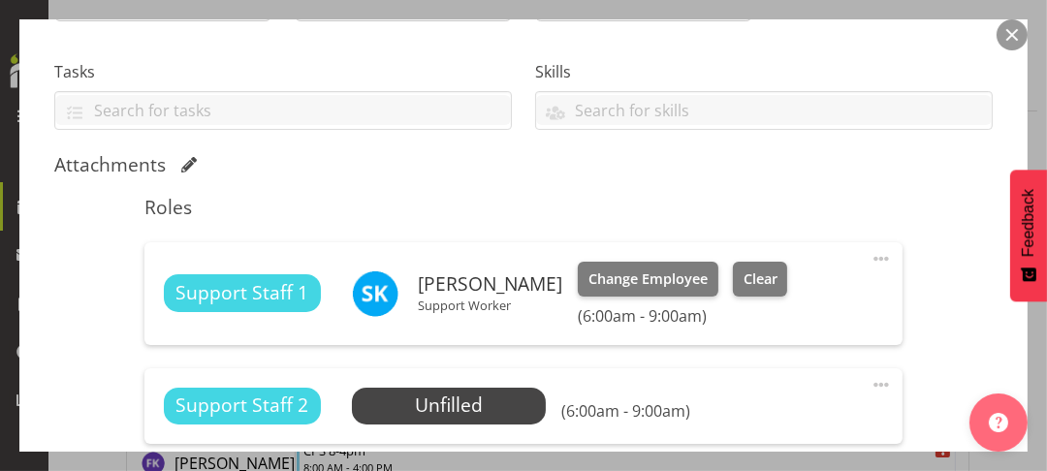
click at [874, 255] on span at bounding box center [881, 258] width 23 height 23
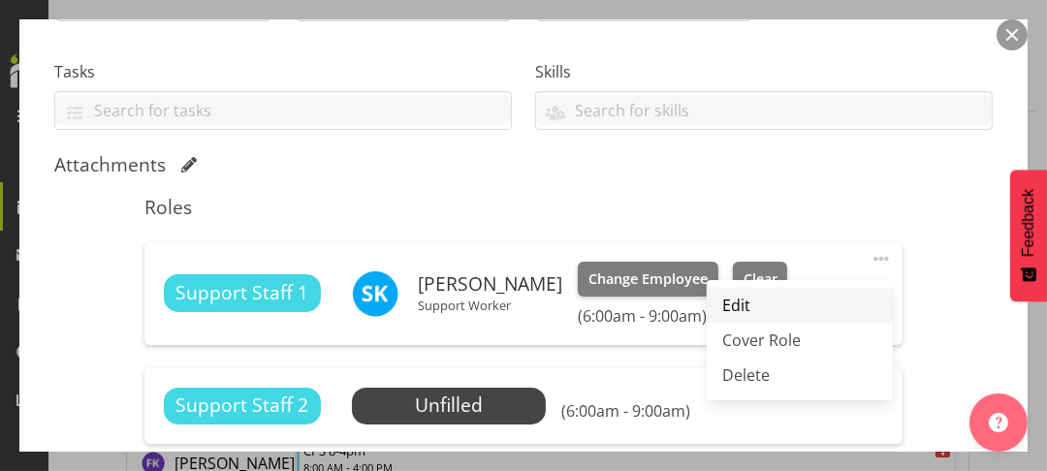
click at [720, 300] on link "Edit" at bounding box center [800, 305] width 186 height 35
select select "8"
select select "2025"
select select "6"
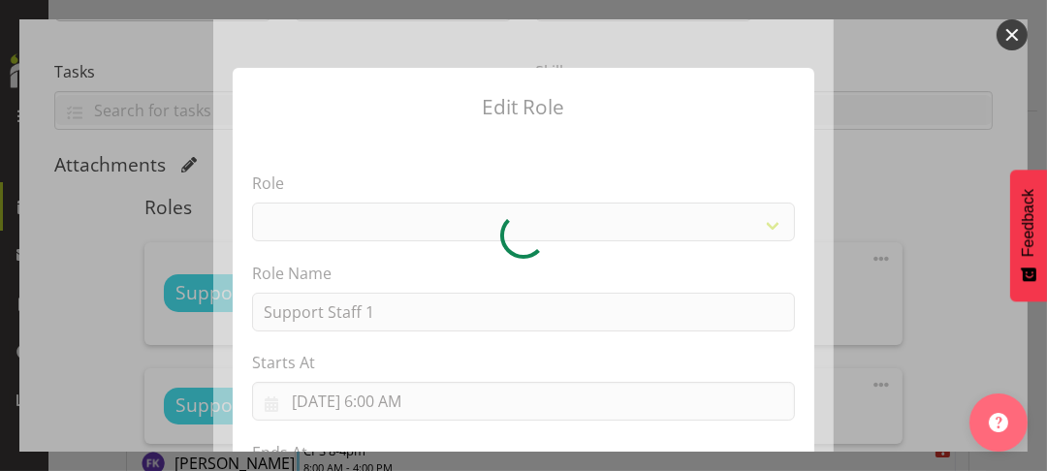
select select "1091"
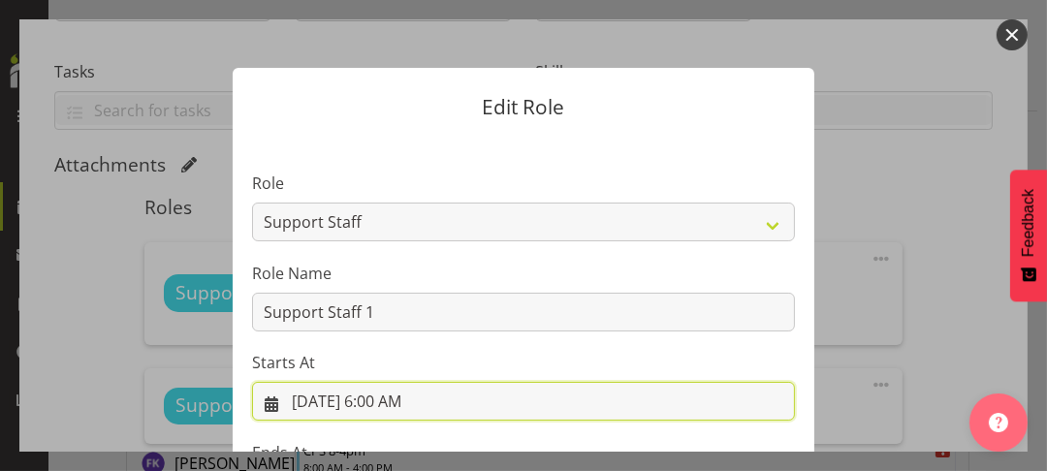
click at [388, 400] on input "[DATE] 6:00 AM" at bounding box center [523, 401] width 543 height 39
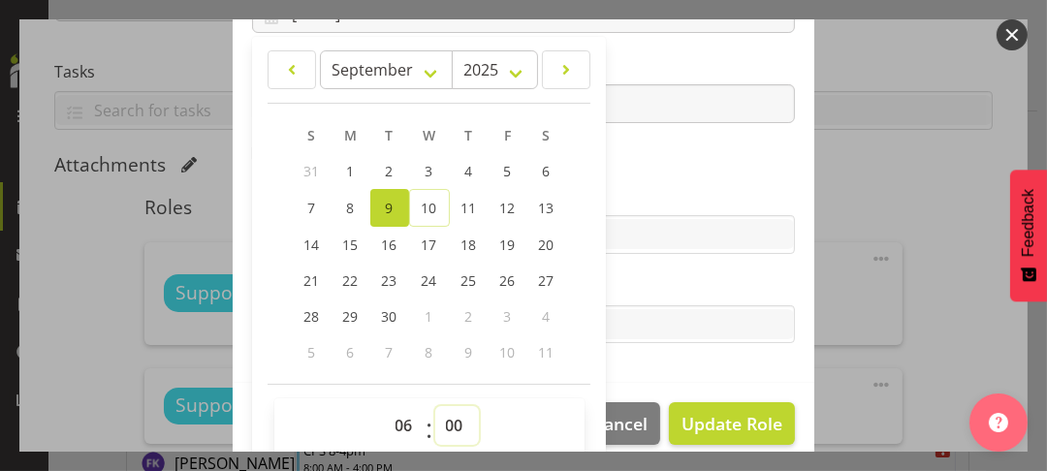
drag, startPoint x: 443, startPoint y: 420, endPoint x: 447, endPoint y: 406, distance: 14.1
click at [446, 411] on select "00 01 02 03 04 05 06 07 08 09 10 11 12 13 14 15 16 17 18 19 20 21 22 23 24 25 2…" at bounding box center [457, 425] width 44 height 39
select select "30"
click at [435, 406] on select "00 01 02 03 04 05 06 07 08 09 10 11 12 13 14 15 16 17 18 19 20 21 22 23 24 25 2…" at bounding box center [457, 425] width 44 height 39
type input "[DATE] 6:30 AM"
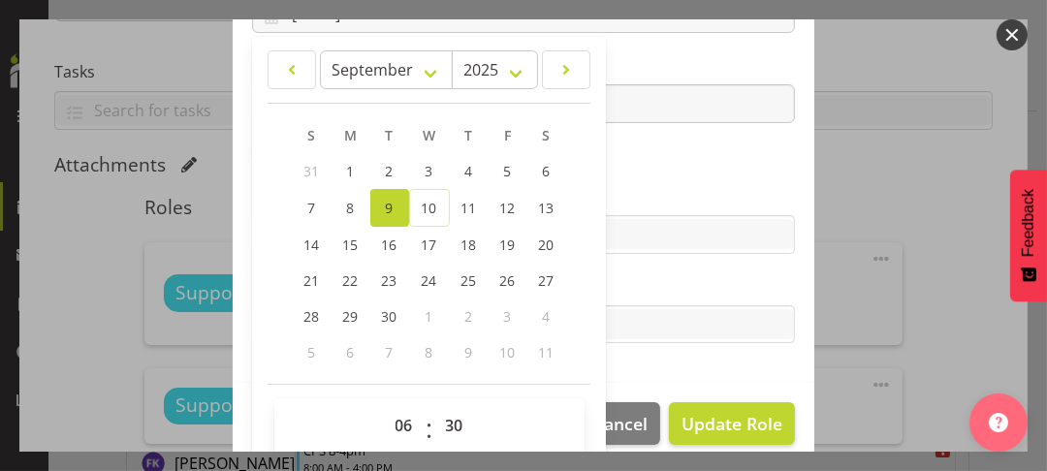
click at [644, 188] on label "Skills" at bounding box center [523, 195] width 543 height 23
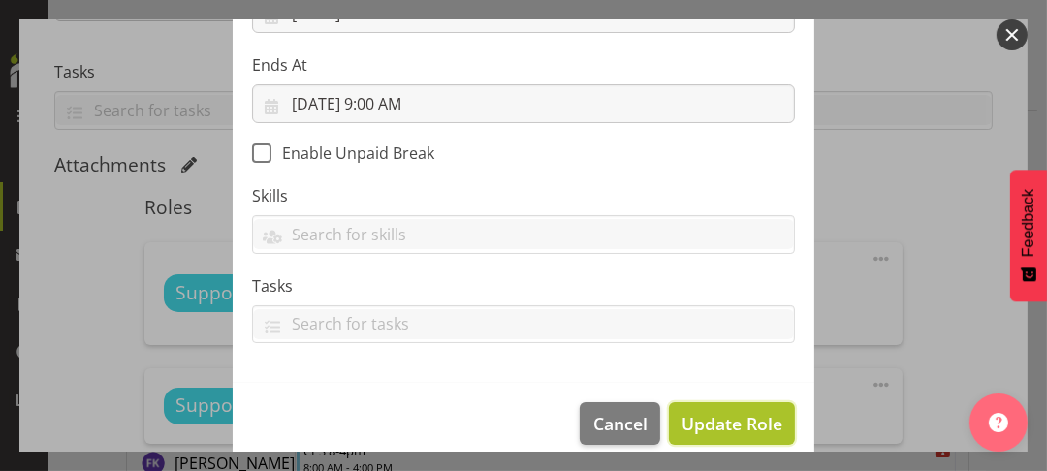
click at [716, 423] on span "Update Role" at bounding box center [732, 423] width 101 height 25
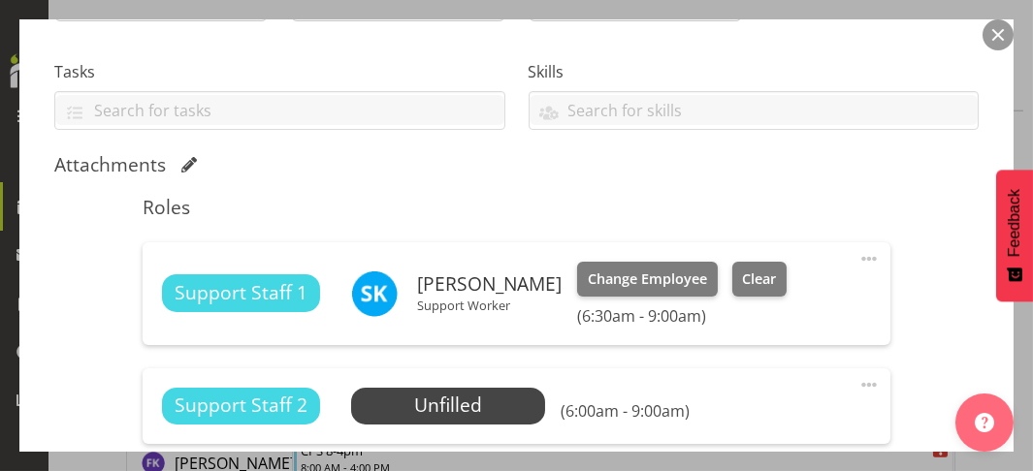
click at [939, 383] on div "Shift Instance Name [PERSON_NAME] 6-9am Location [PERSON_NAME] Department Resid…" at bounding box center [516, 190] width 924 height 733
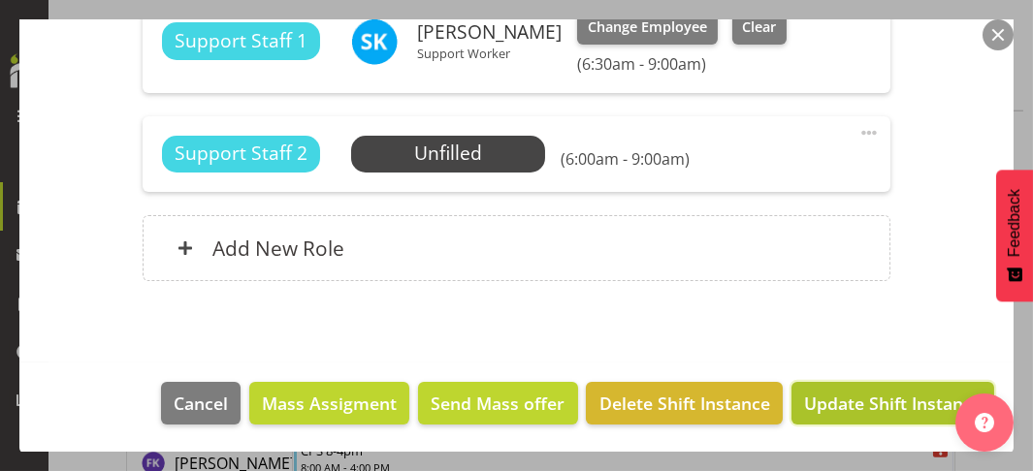
click at [891, 405] on span "Update Shift Instance" at bounding box center [892, 403] width 177 height 25
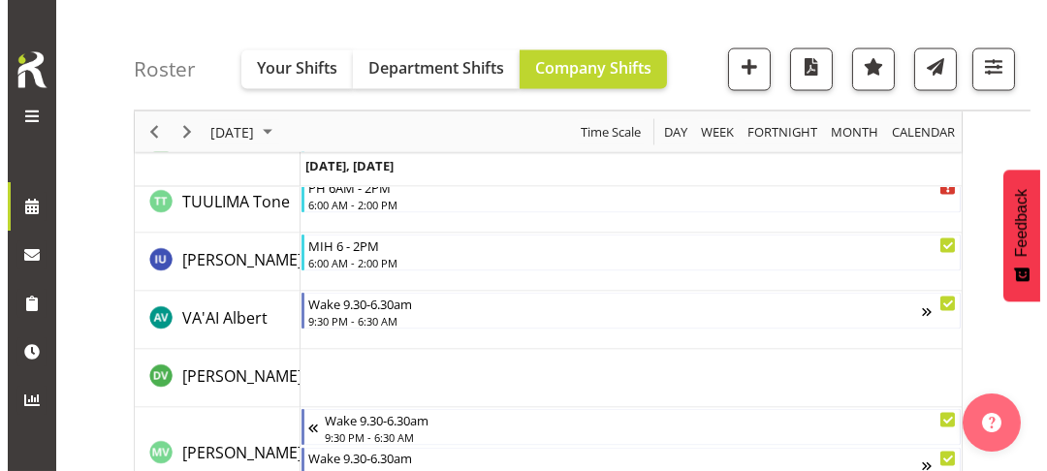
scroll to position [6081, 0]
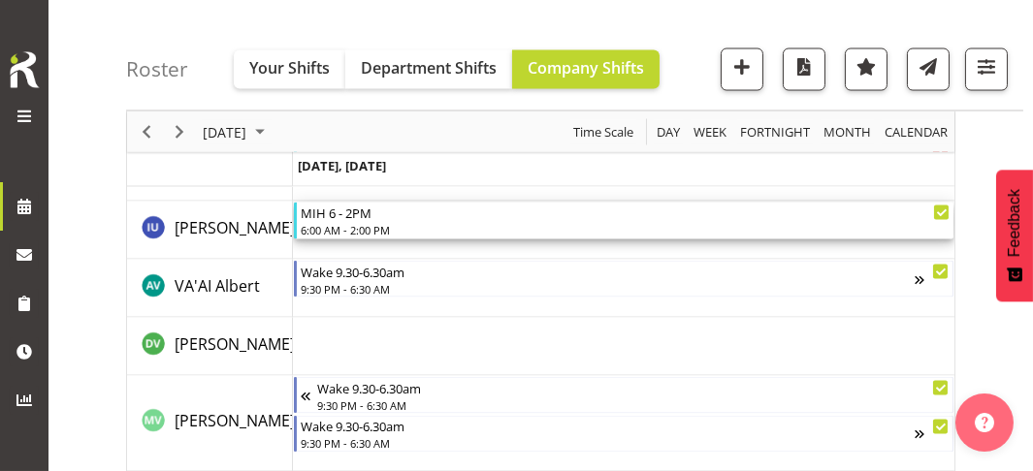
click at [368, 228] on div "6:00 AM - 2:00 PM" at bounding box center [626, 230] width 650 height 16
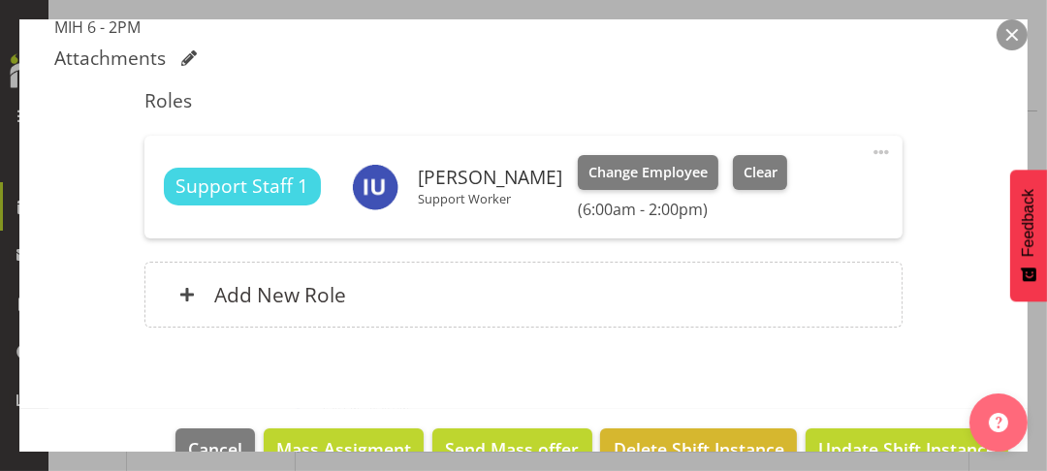
scroll to position [582, 0]
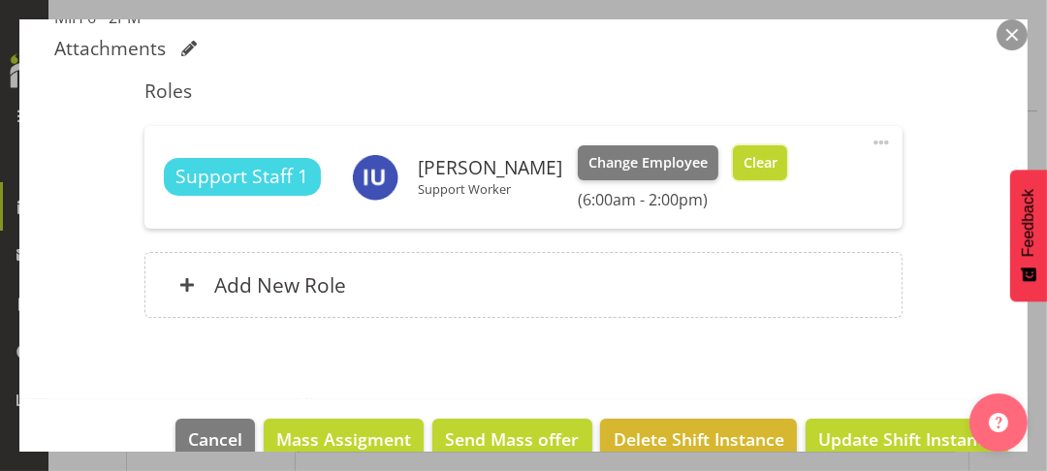
click at [762, 169] on span "Clear" at bounding box center [761, 162] width 34 height 21
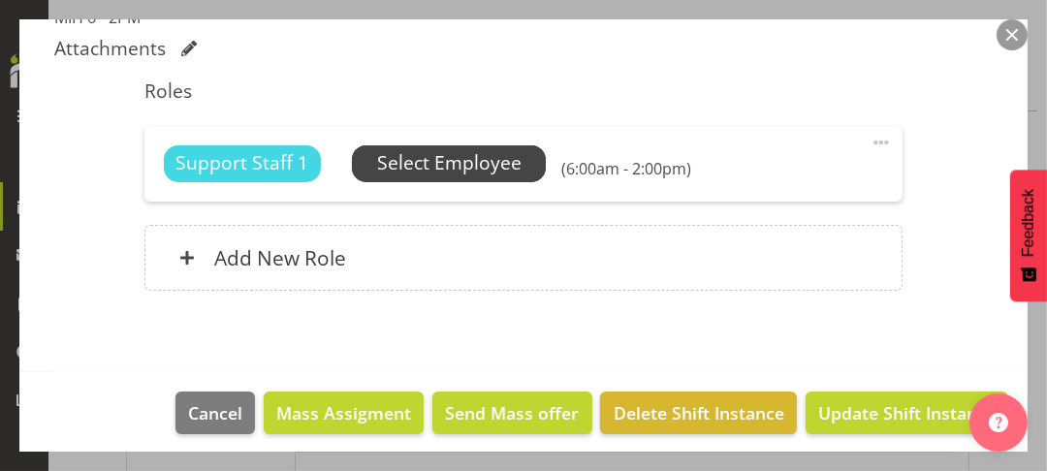
click at [452, 164] on span "Select Employee" at bounding box center [449, 163] width 144 height 28
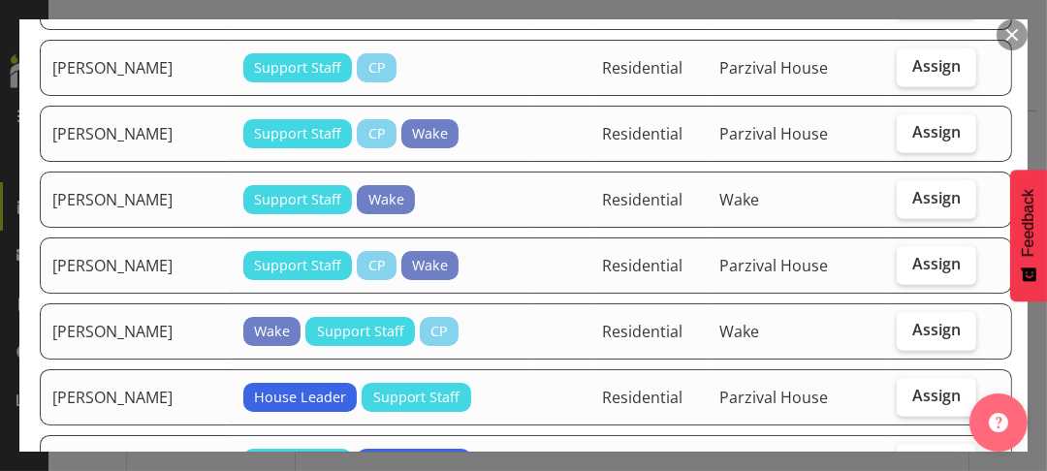
scroll to position [1842, 0]
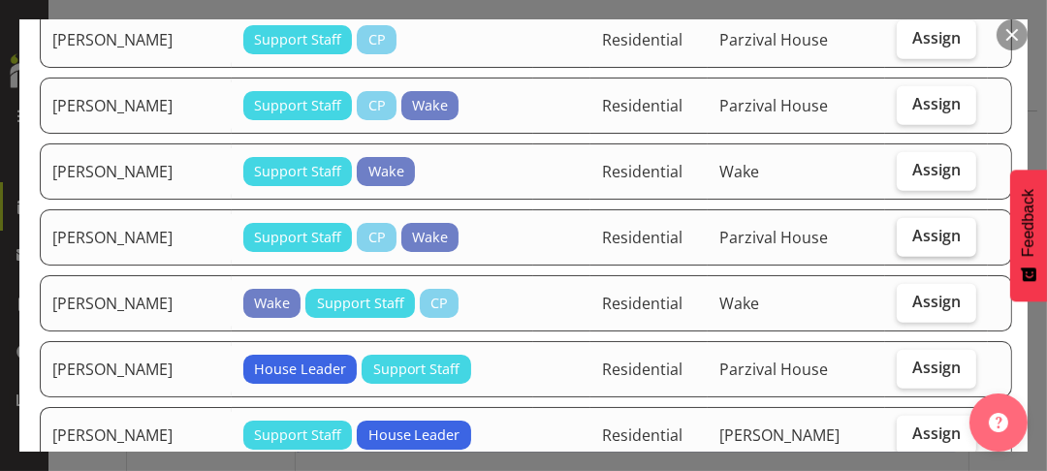
click at [912, 245] on span "Assign" at bounding box center [936, 235] width 48 height 19
click at [903, 242] on input "Assign" at bounding box center [903, 236] width 13 height 13
checkbox input "true"
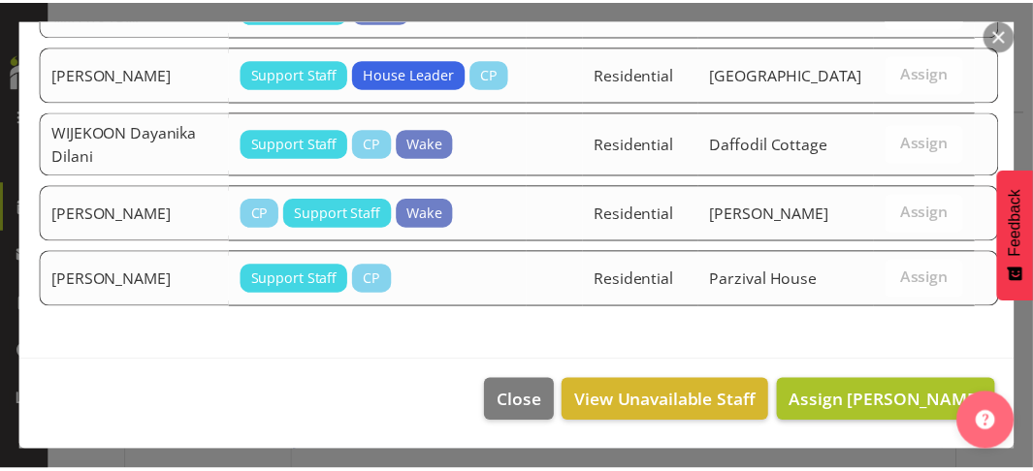
scroll to position [2918, 0]
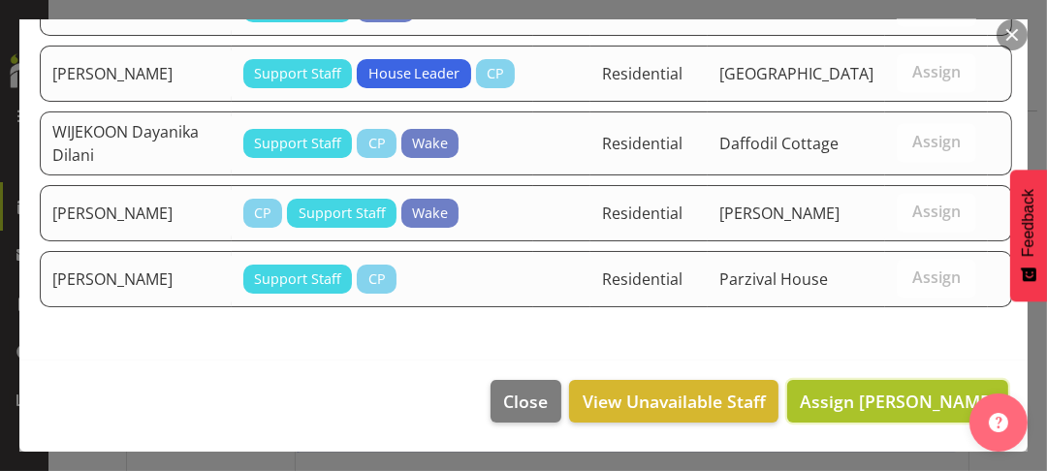
click at [897, 399] on span "Assign [PERSON_NAME]" at bounding box center [898, 401] width 196 height 23
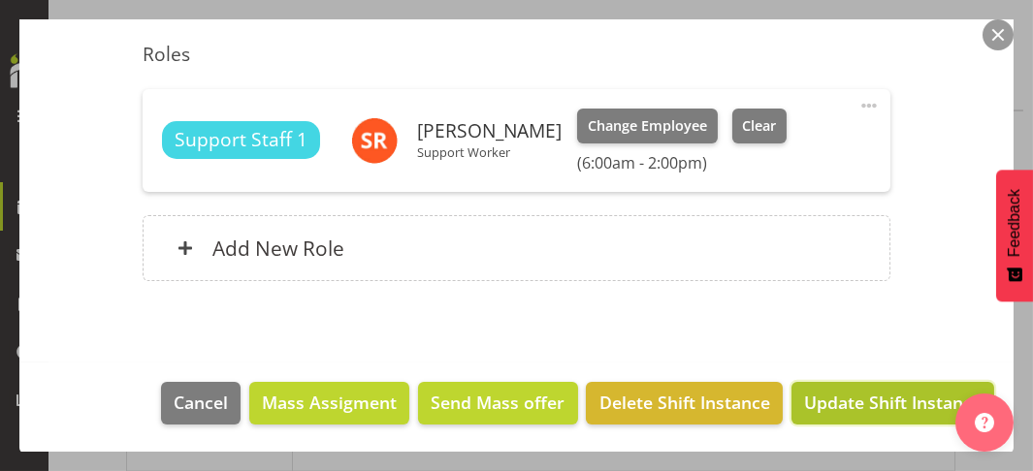
click at [887, 405] on span "Update Shift Instance" at bounding box center [892, 402] width 177 height 25
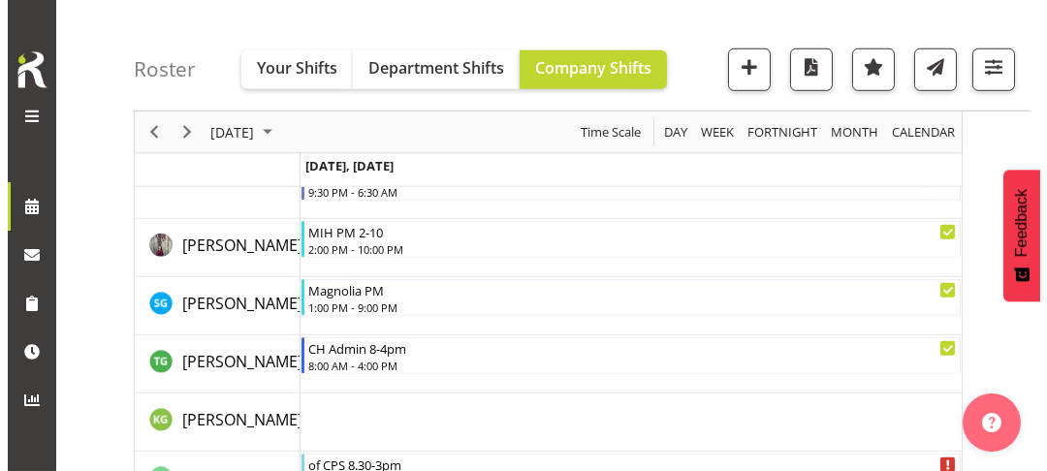
scroll to position [2740, 0]
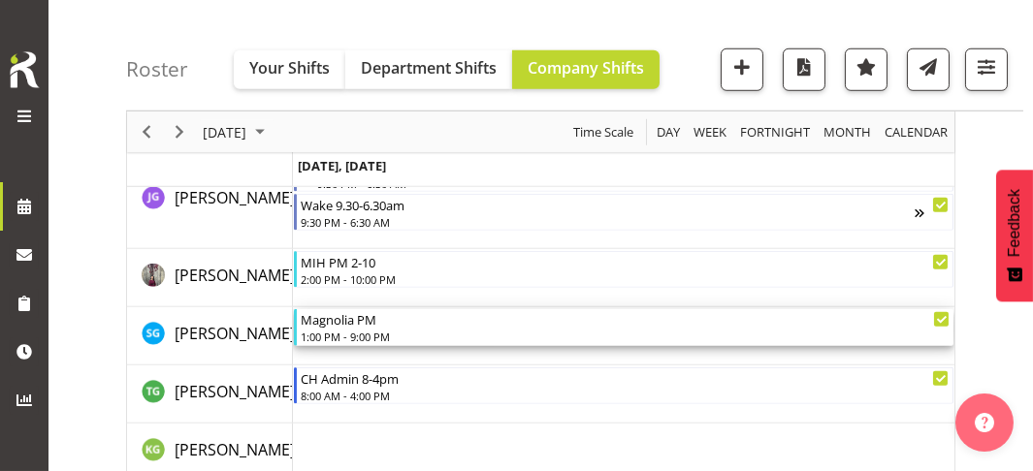
click at [368, 329] on div "1:00 PM - 9:00 PM" at bounding box center [626, 337] width 650 height 16
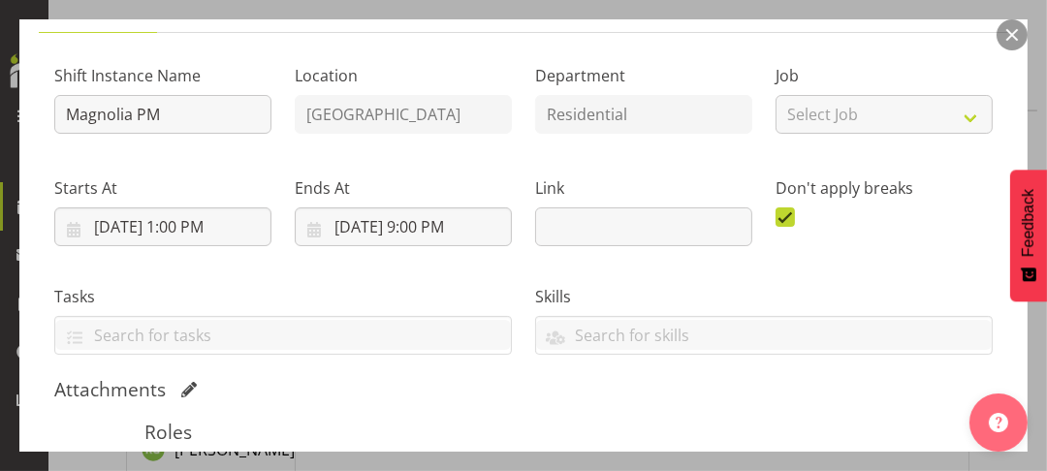
scroll to position [540, 0]
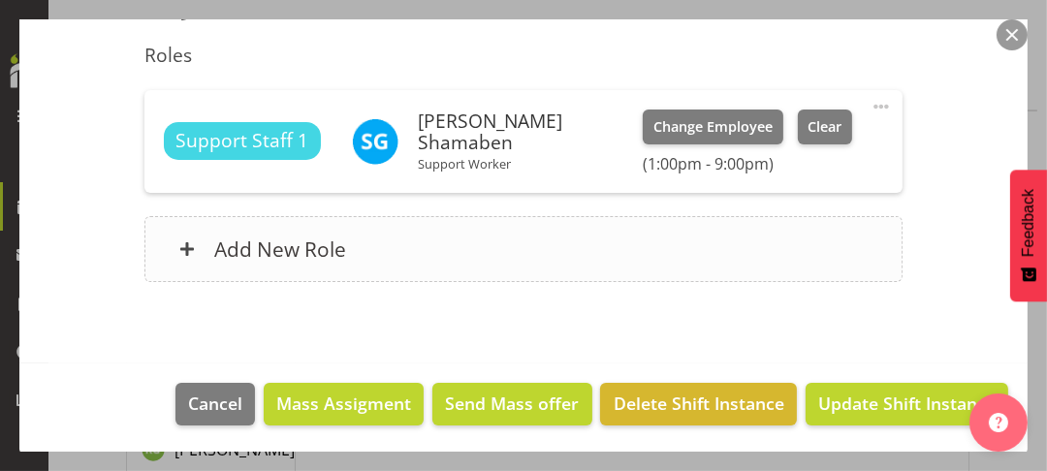
click at [451, 240] on div "Add New Role" at bounding box center [523, 249] width 759 height 66
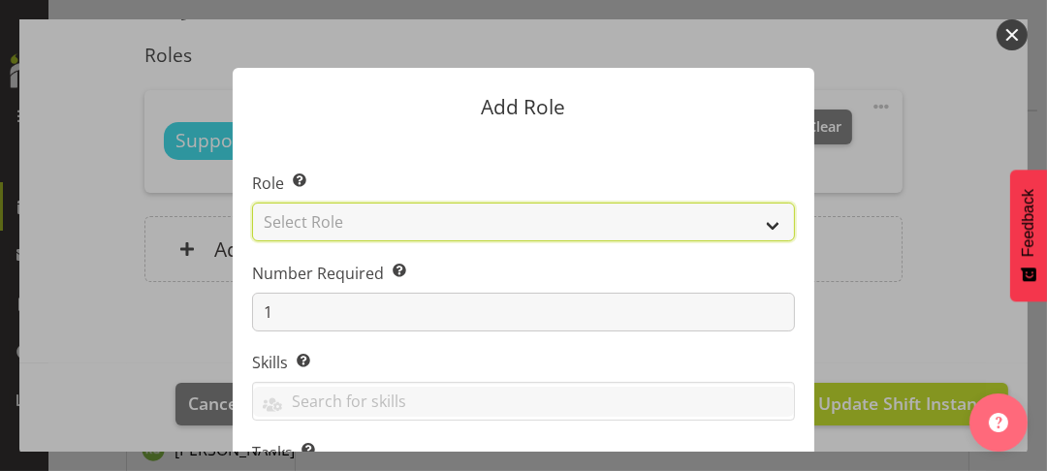
click at [354, 225] on select "Select Role CP House Leader Support Staff Wake" at bounding box center [523, 222] width 543 height 39
select select "1091"
click at [252, 203] on select "Select Role CP House Leader Support Staff Wake" at bounding box center [523, 222] width 543 height 39
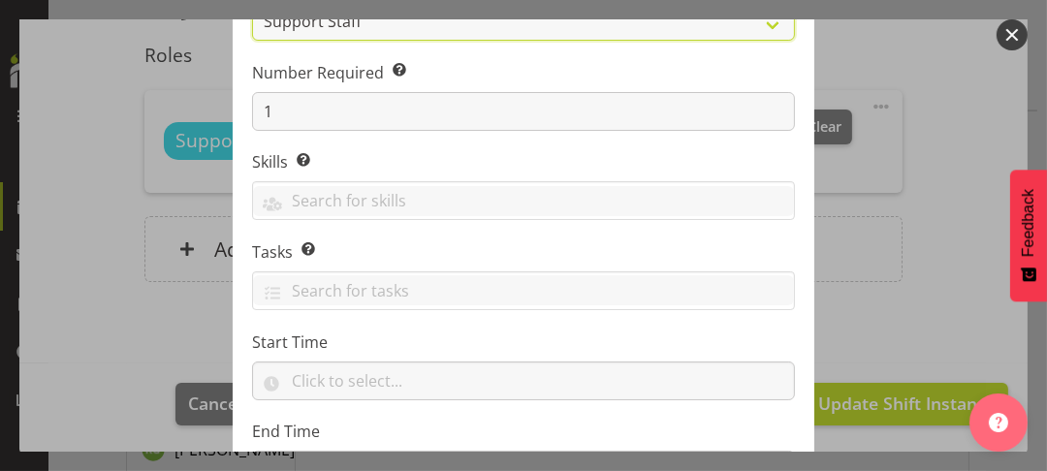
scroll to position [368, 0]
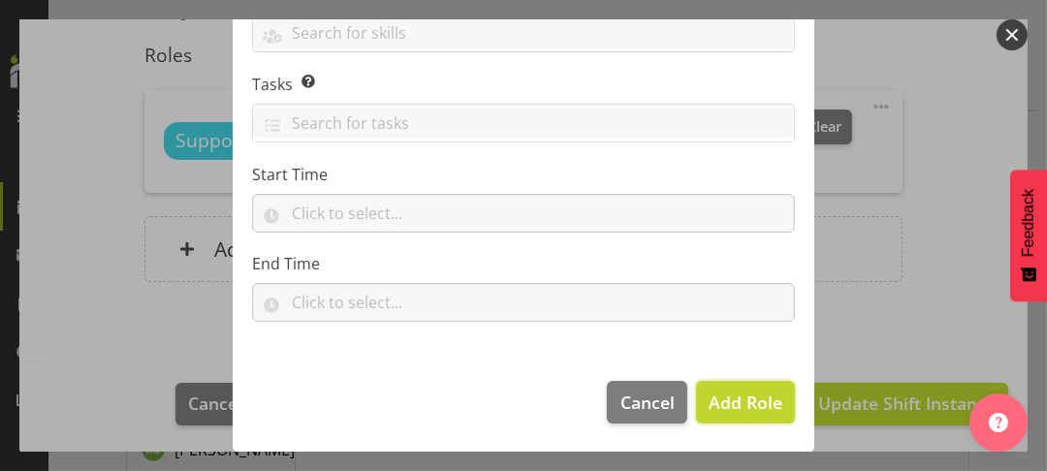
drag, startPoint x: 720, startPoint y: 396, endPoint x: 781, endPoint y: 322, distance: 95.7
click at [721, 395] on span "Add Role" at bounding box center [746, 402] width 74 height 23
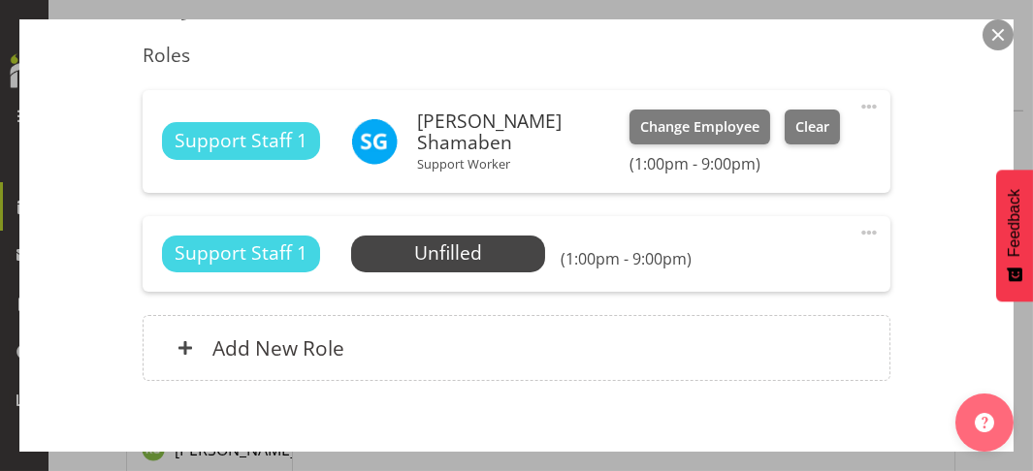
click at [857, 225] on span at bounding box center [868, 232] width 23 height 23
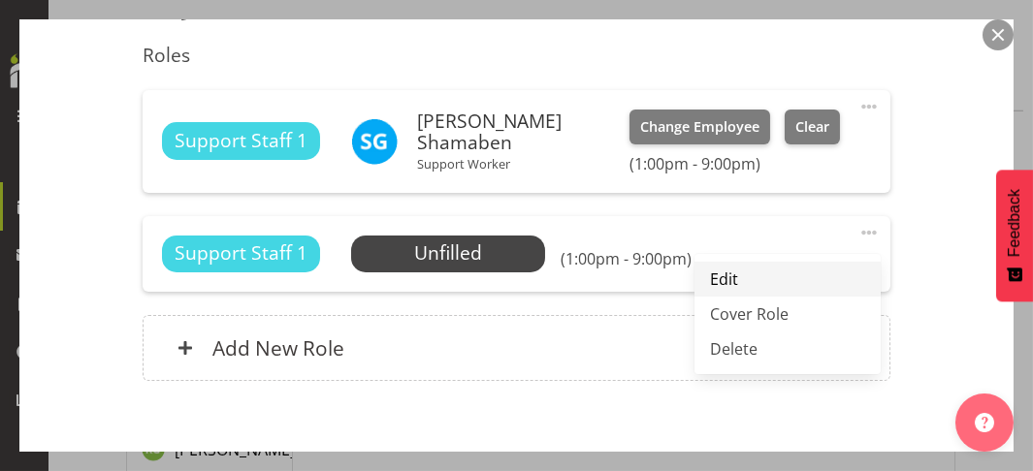
click at [718, 272] on link "Edit" at bounding box center [787, 279] width 186 height 35
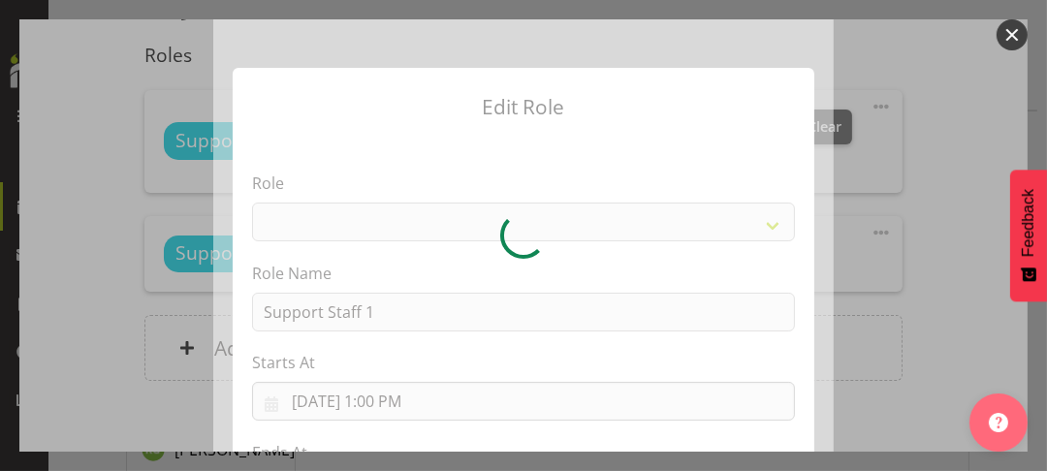
select select "1091"
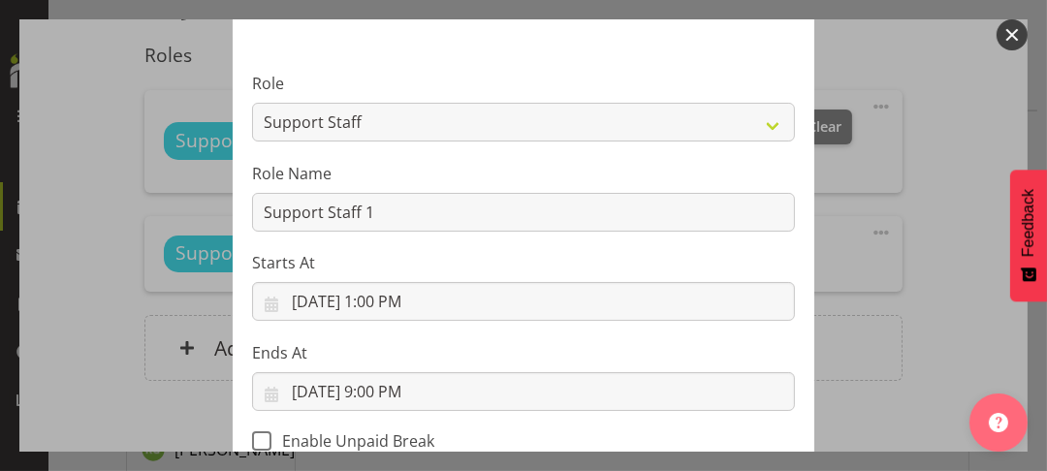
scroll to position [194, 0]
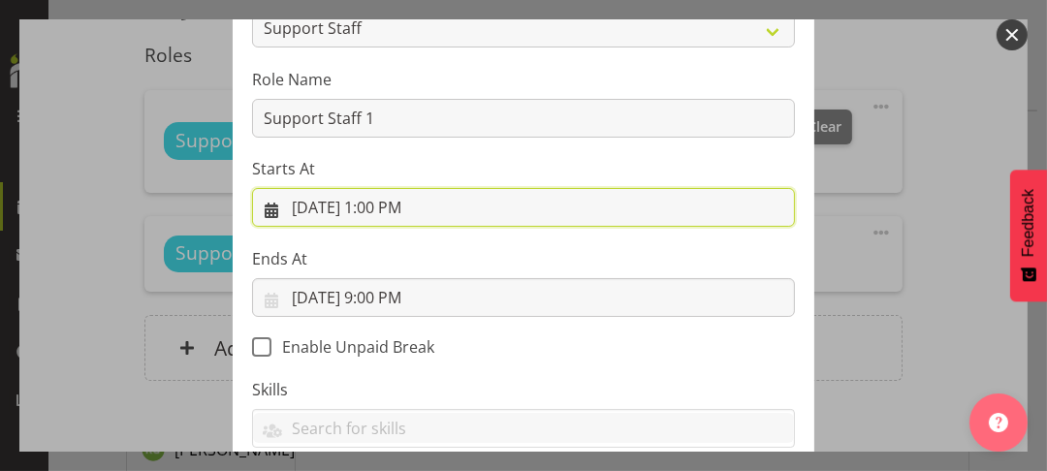
click at [376, 203] on input "[DATE] 1:00 PM" at bounding box center [523, 207] width 543 height 39
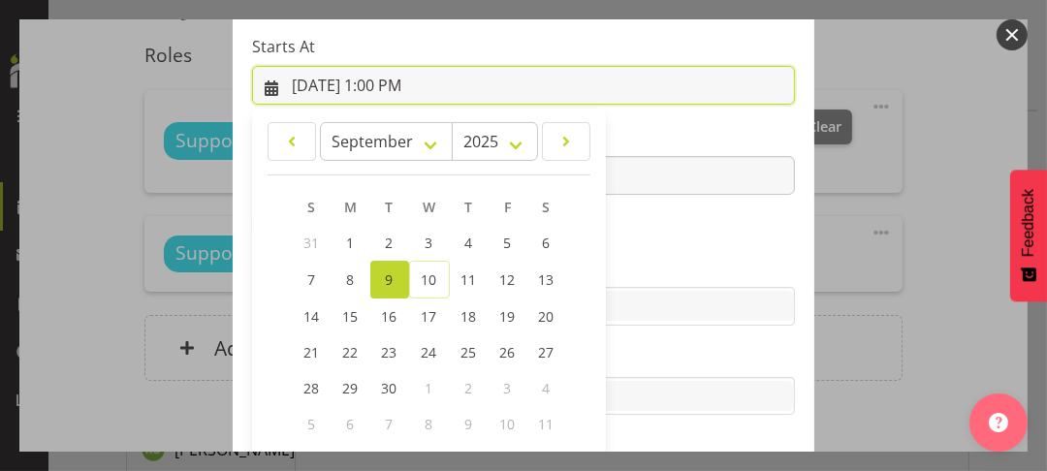
scroll to position [411, 0]
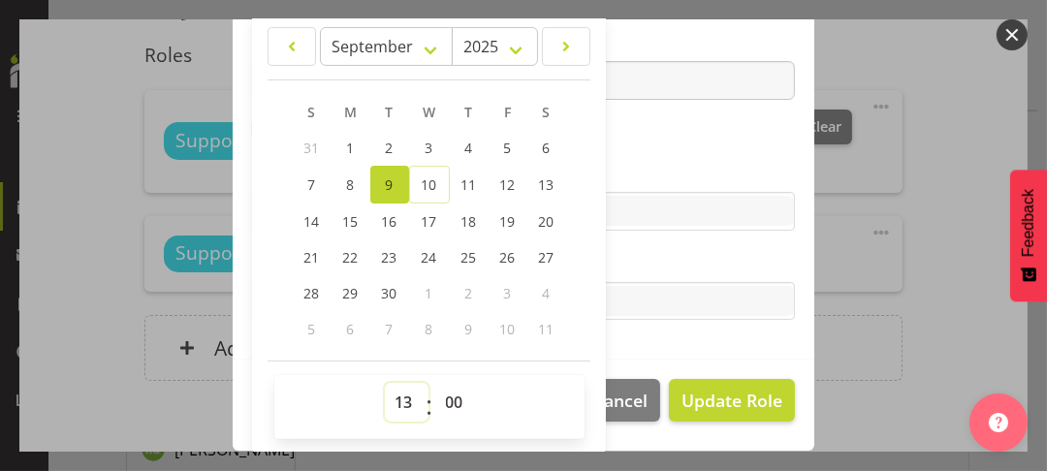
drag, startPoint x: 399, startPoint y: 399, endPoint x: 401, endPoint y: 386, distance: 12.9
click at [399, 399] on select "00 01 02 03 04 05 06 07 08 09 10 11 12 13 14 15 16 17 18 19 20 21 22 23" at bounding box center [407, 402] width 44 height 39
select select "16"
click at [385, 383] on select "00 01 02 03 04 05 06 07 08 09 10 11 12 13 14 15 16 17 18 19 20 21 22 23" at bounding box center [407, 402] width 44 height 39
type input "[DATE] 4:00 PM"
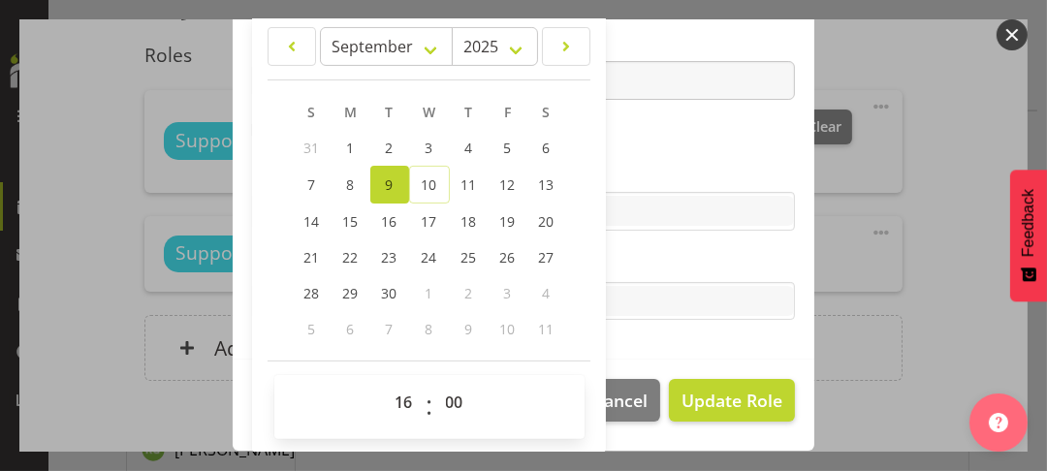
click at [651, 166] on label "Skills" at bounding box center [523, 172] width 543 height 23
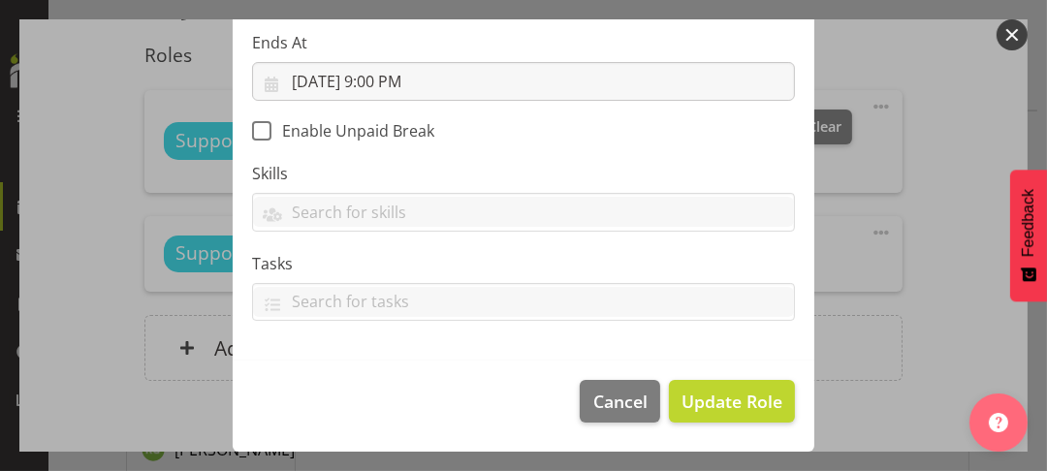
scroll to position [409, 0]
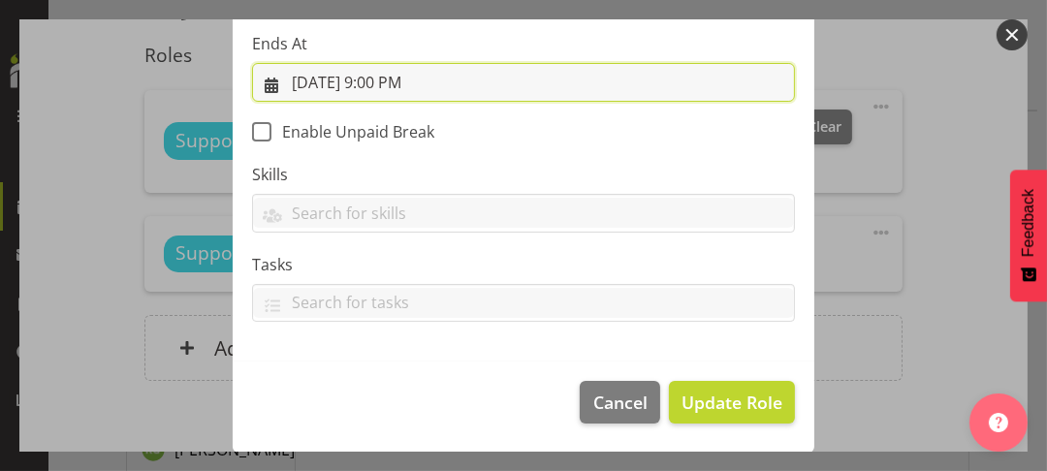
click at [374, 76] on input "[DATE] 9:00 PM" at bounding box center [523, 82] width 543 height 39
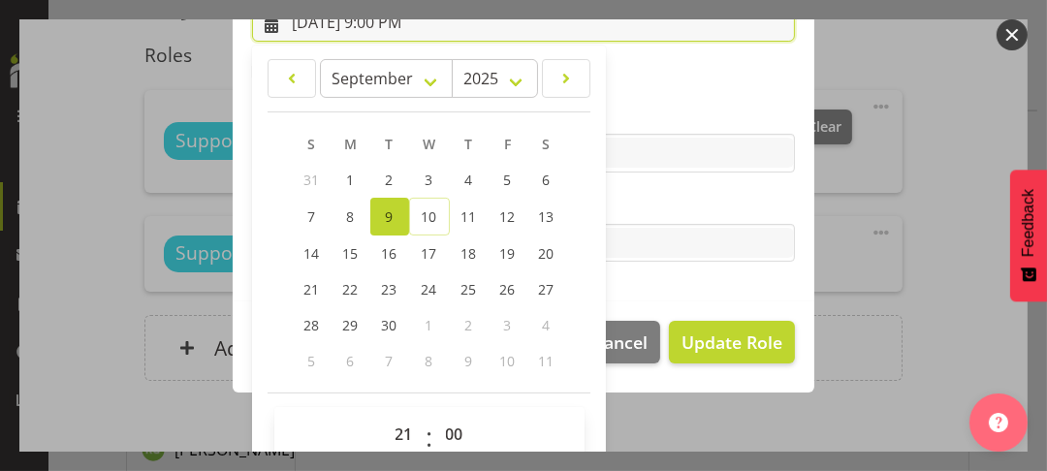
scroll to position [501, 0]
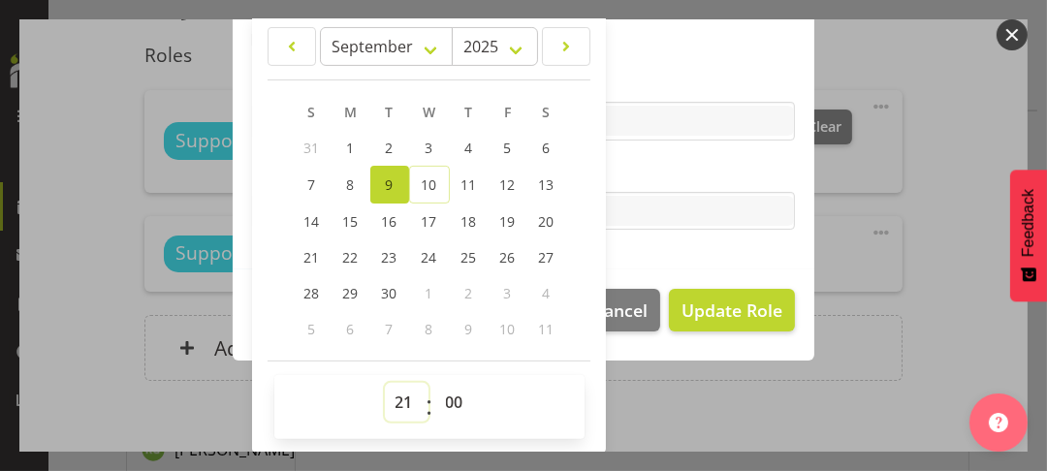
click at [389, 397] on select "00 01 02 03 04 05 06 07 08 09 10 11 12 13 14 15 16 17 18 19 20 21 22 23" at bounding box center [407, 402] width 44 height 39
select select "22"
click at [385, 383] on select "00 01 02 03 04 05 06 07 08 09 10 11 12 13 14 15 16 17 18 19 20 21 22 23" at bounding box center [407, 402] width 44 height 39
type input "[DATE] 10:00 PM"
click at [654, 175] on label "Tasks" at bounding box center [523, 172] width 543 height 23
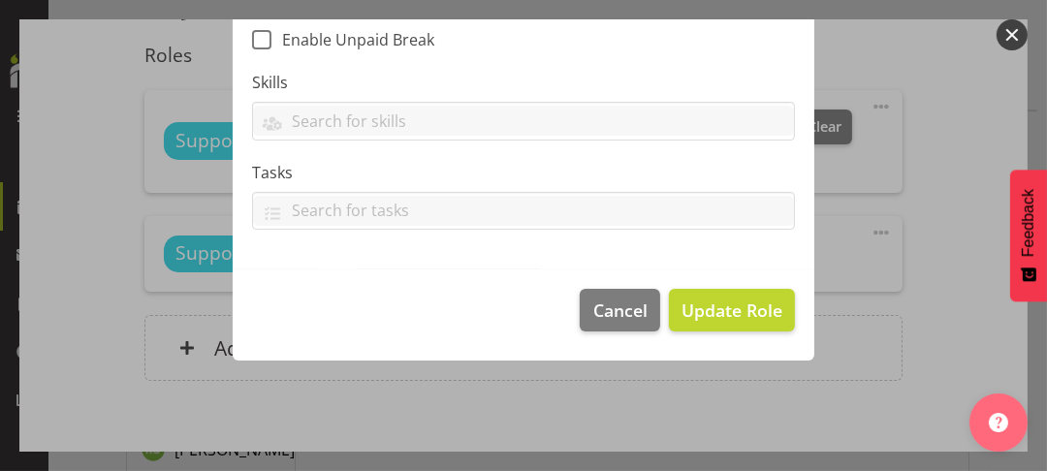
scroll to position [409, 0]
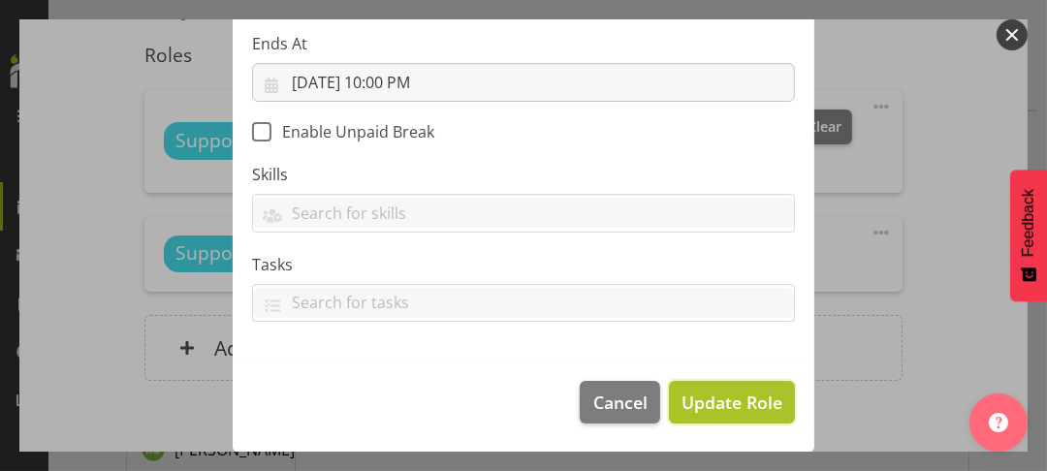
click at [715, 395] on span "Update Role" at bounding box center [732, 402] width 101 height 25
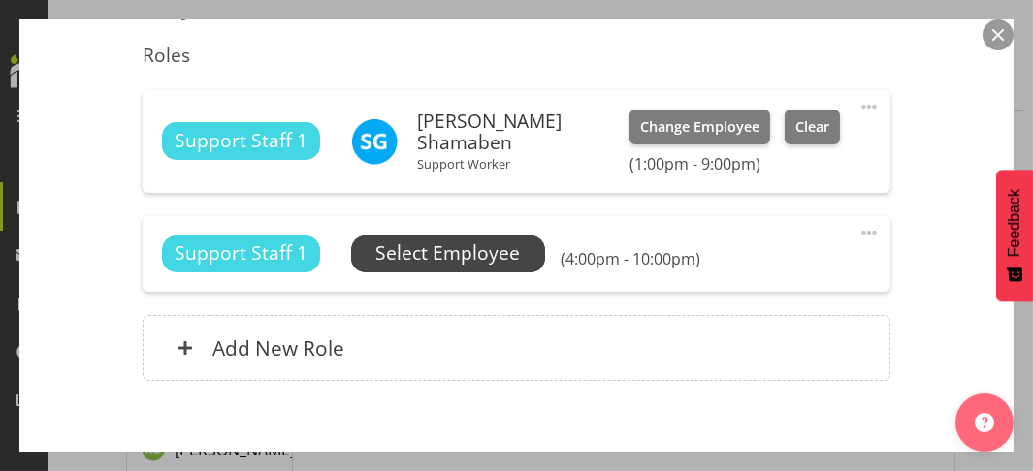
click at [459, 255] on span "Select Employee" at bounding box center [448, 254] width 144 height 28
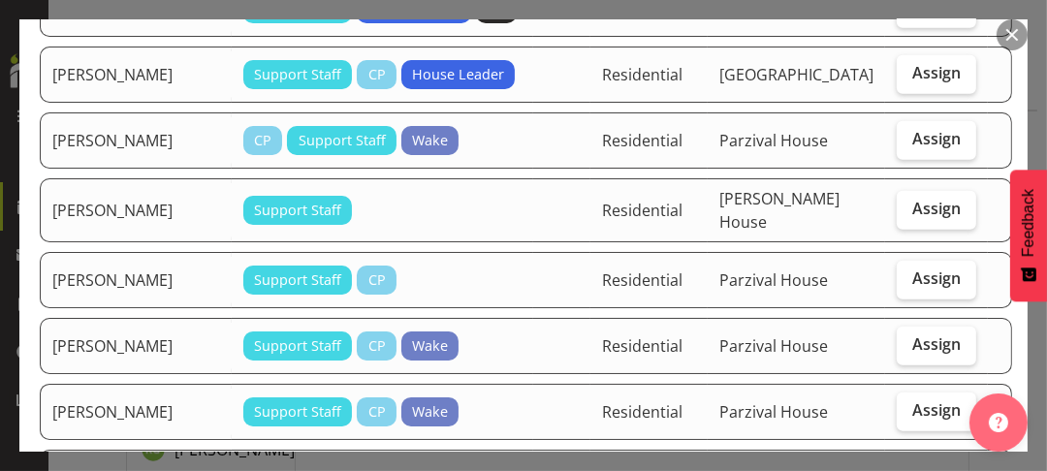
scroll to position [1939, 0]
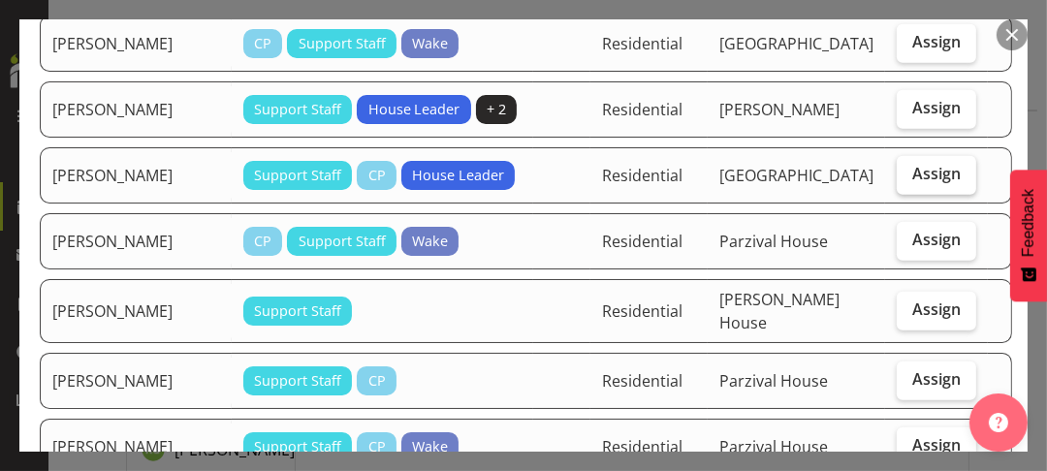
click at [912, 183] on span "Assign" at bounding box center [936, 173] width 48 height 19
click at [905, 180] on input "Assign" at bounding box center [903, 174] width 13 height 13
checkbox input "true"
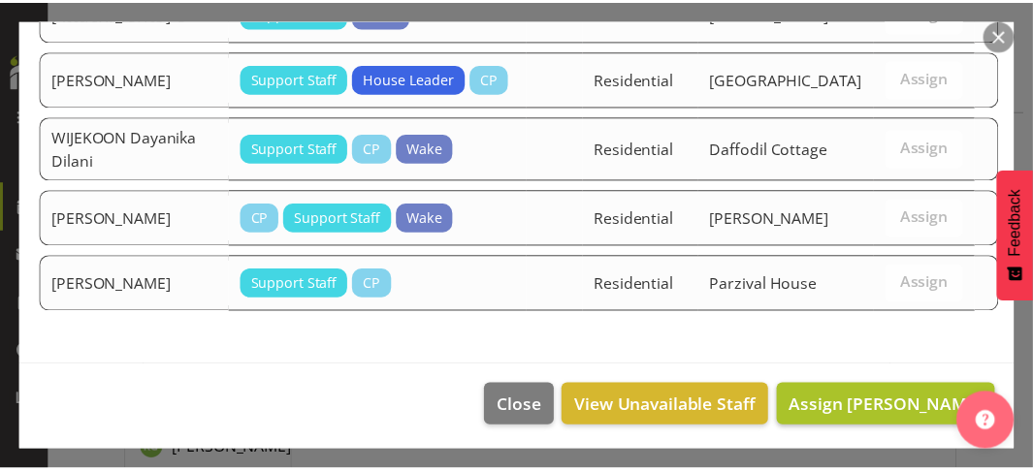
scroll to position [3375, 0]
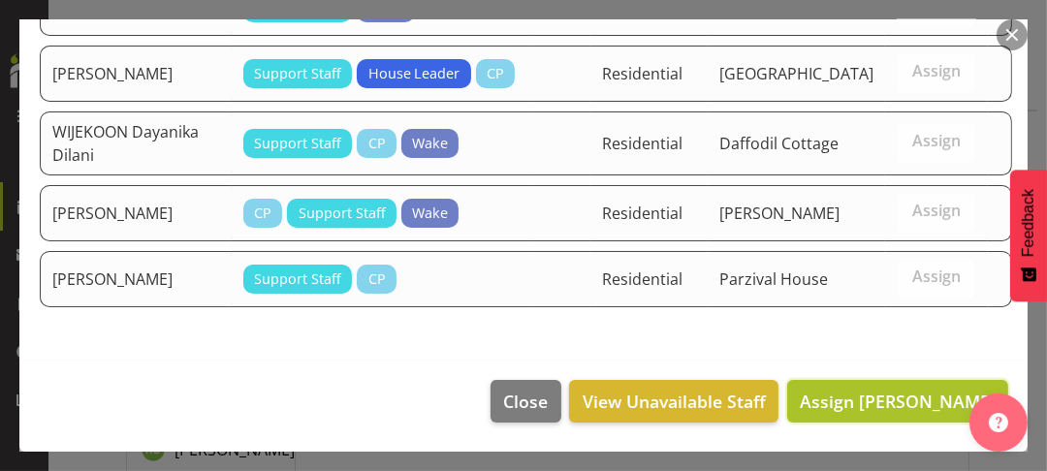
click at [874, 400] on span "Assign [PERSON_NAME]" at bounding box center [898, 401] width 196 height 23
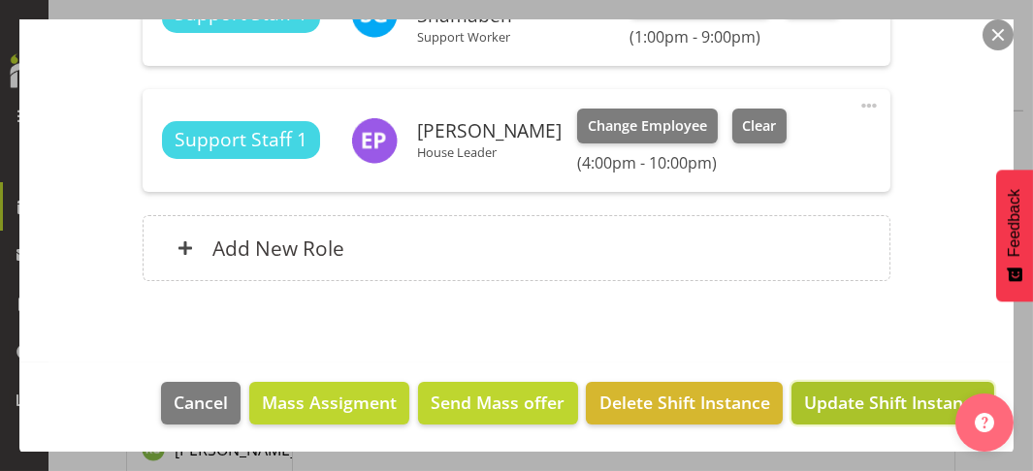
click at [873, 395] on span "Update Shift Instance" at bounding box center [892, 402] width 177 height 25
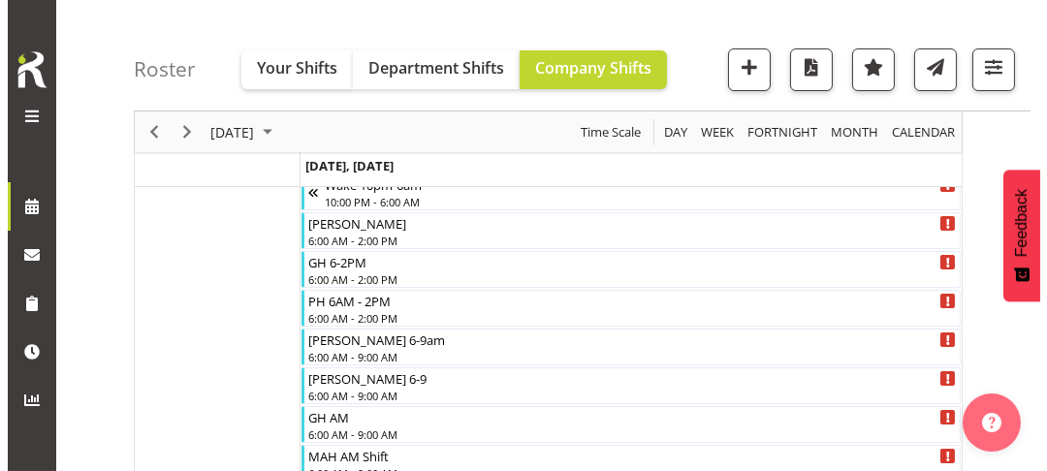
scroll to position [0, 0]
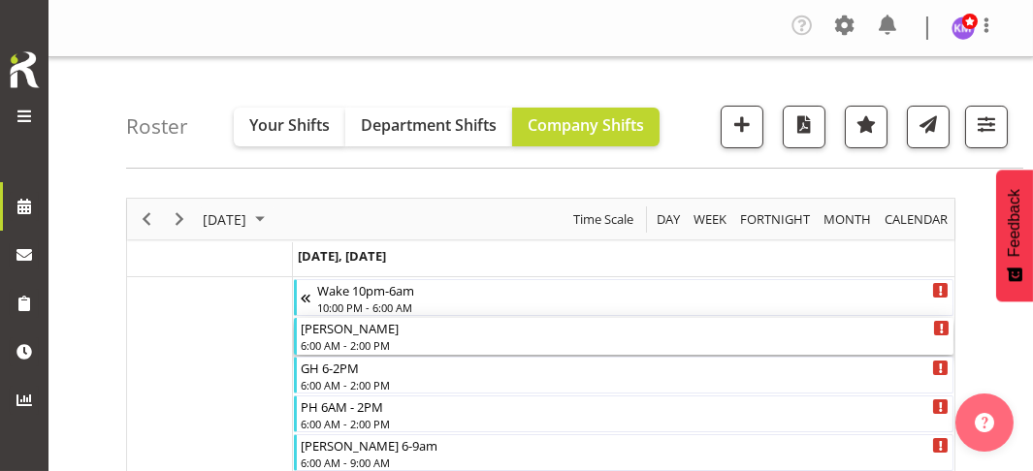
click at [367, 338] on div "6:00 AM - 2:00 PM" at bounding box center [626, 345] width 650 height 16
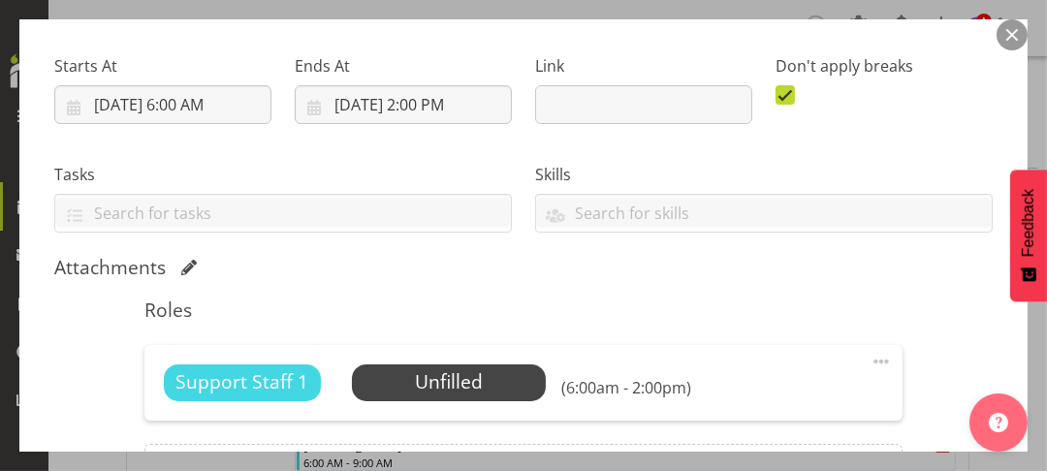
scroll to position [485, 0]
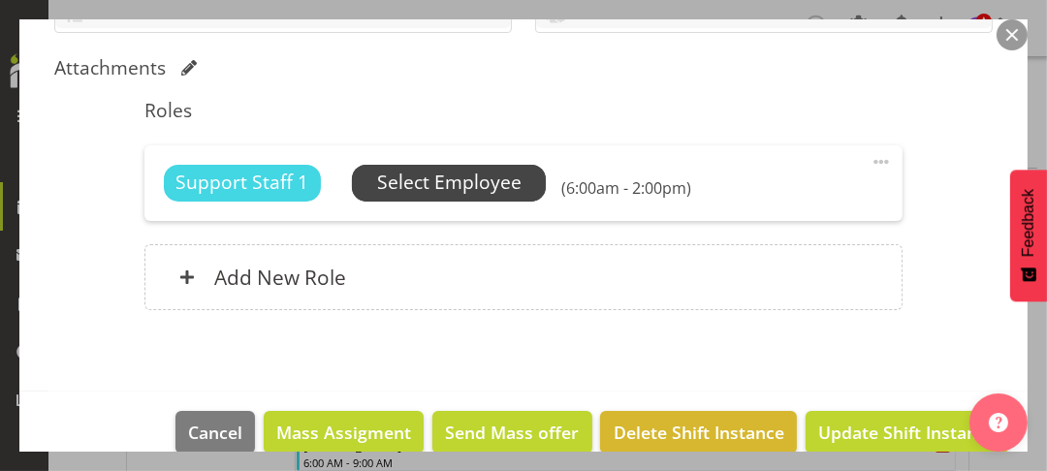
click at [417, 189] on span "Select Employee" at bounding box center [449, 183] width 144 height 28
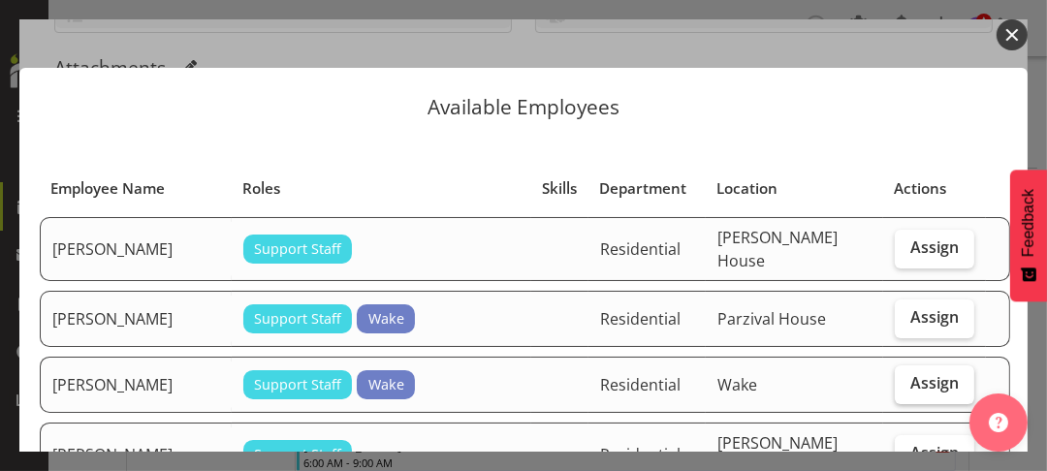
click at [911, 388] on span "Assign" at bounding box center [935, 382] width 48 height 19
click at [905, 388] on input "Assign" at bounding box center [901, 383] width 13 height 13
checkbox input "true"
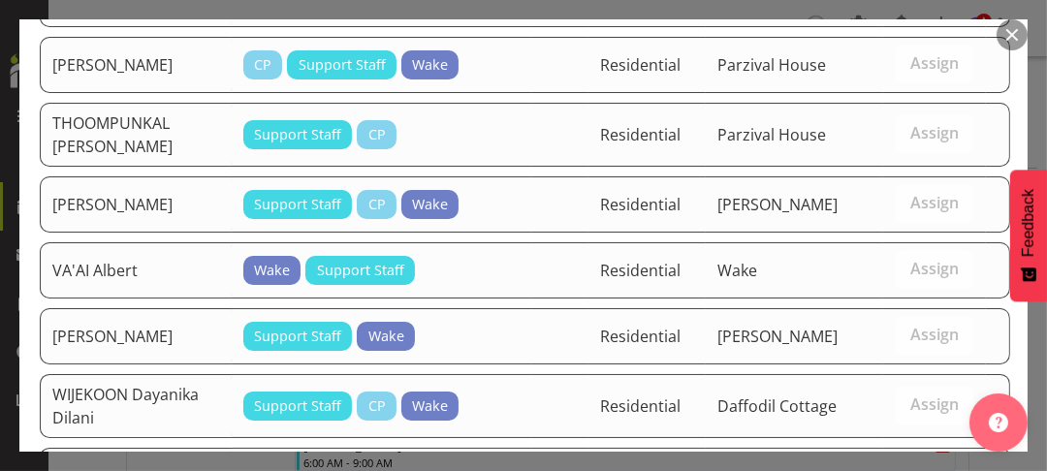
scroll to position [2772, 0]
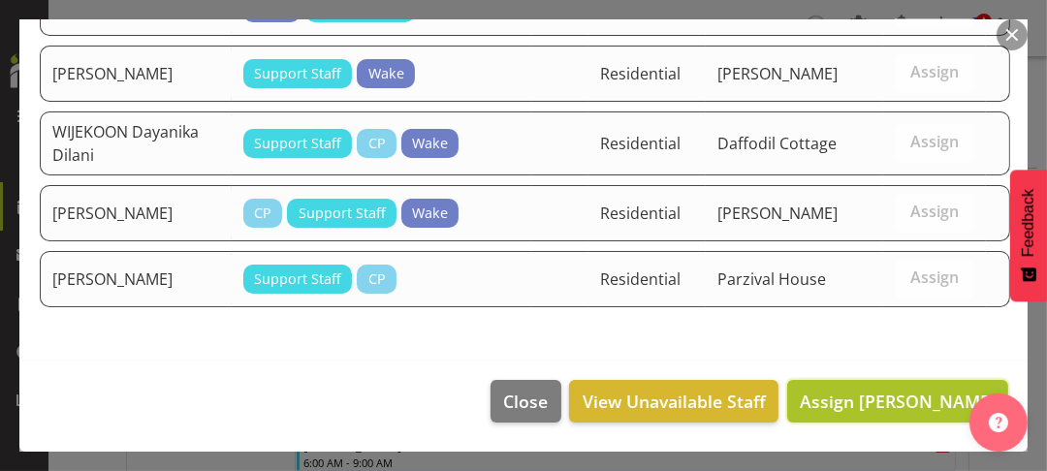
click at [871, 400] on span "Assign [PERSON_NAME]" at bounding box center [898, 401] width 196 height 23
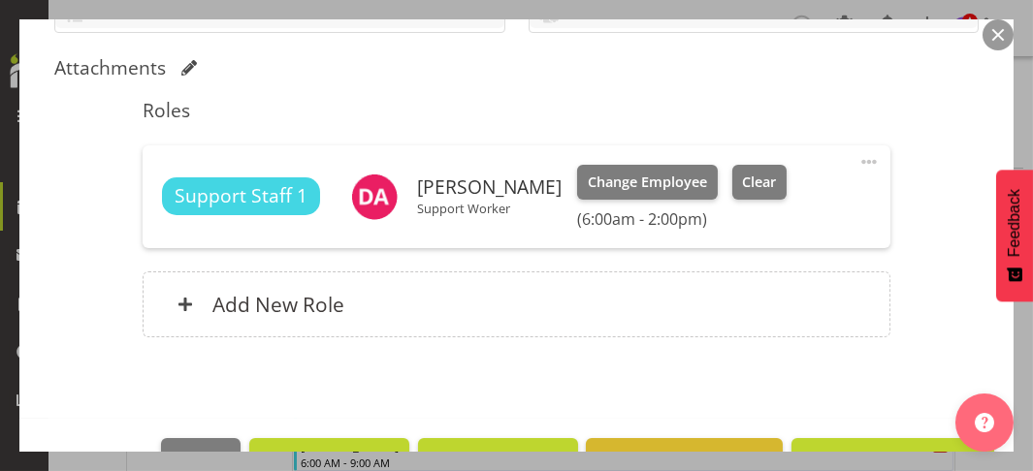
click at [857, 161] on span at bounding box center [868, 161] width 23 height 23
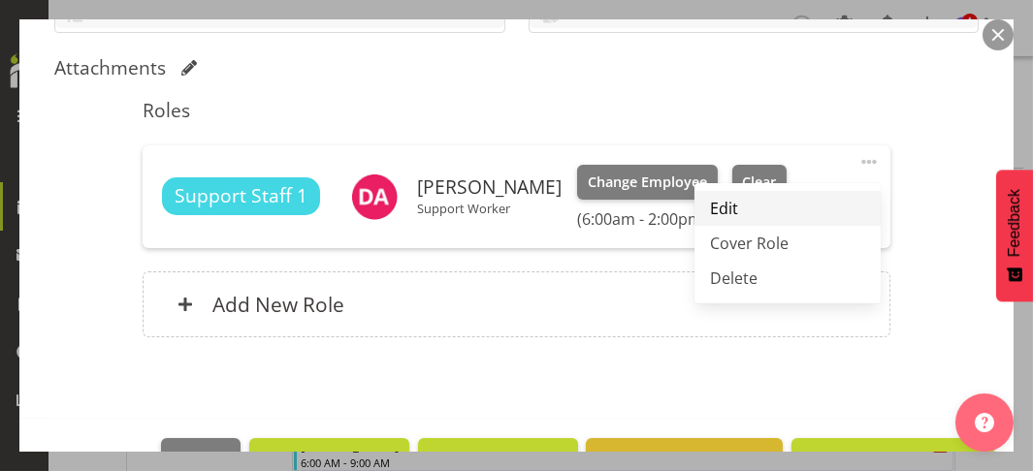
click at [737, 205] on link "Edit" at bounding box center [787, 208] width 186 height 35
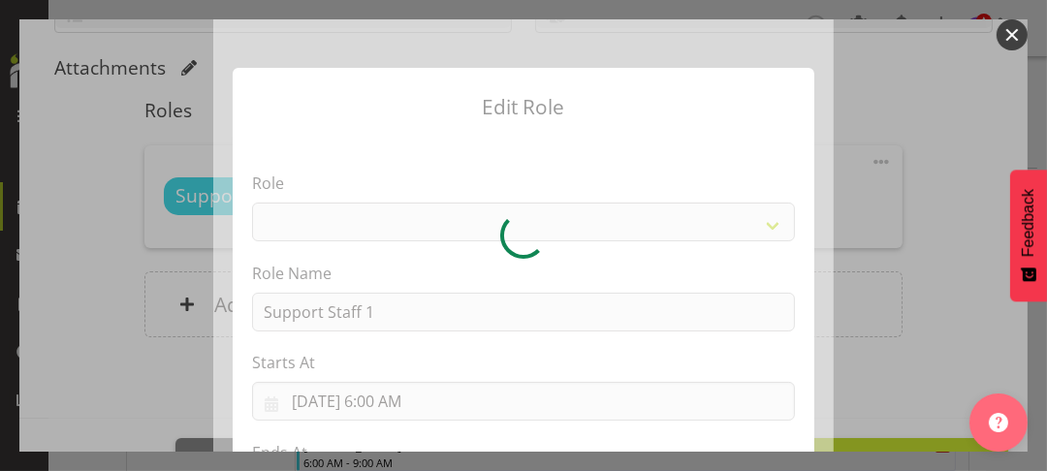
select select "1091"
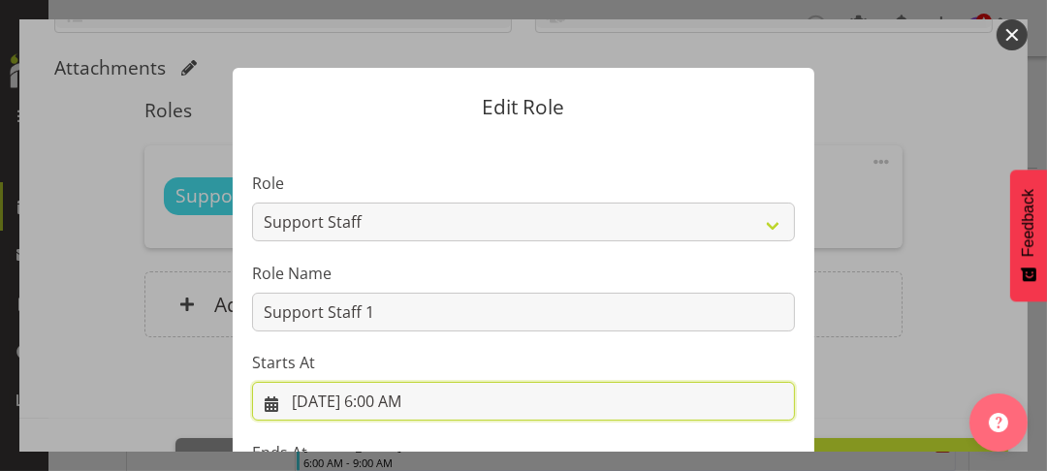
click at [385, 397] on input "[DATE] 6:00 AM" at bounding box center [523, 401] width 543 height 39
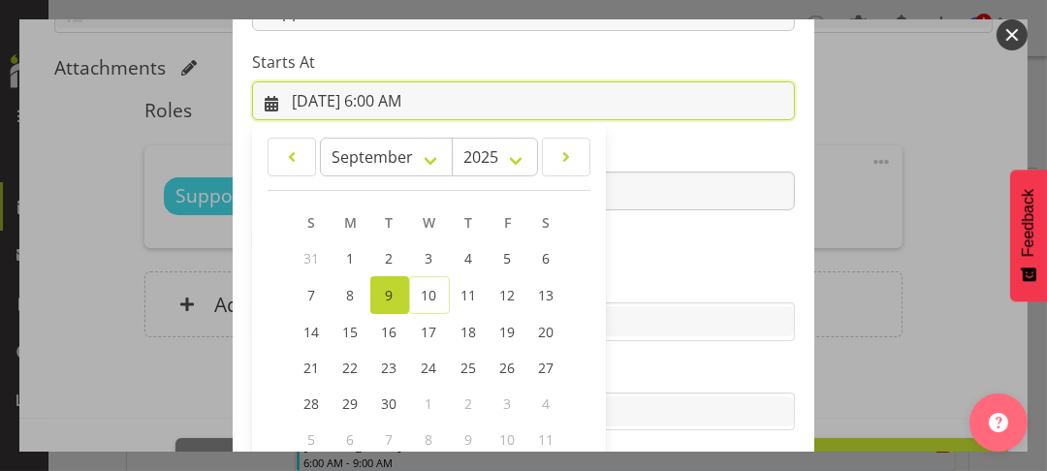
scroll to position [411, 0]
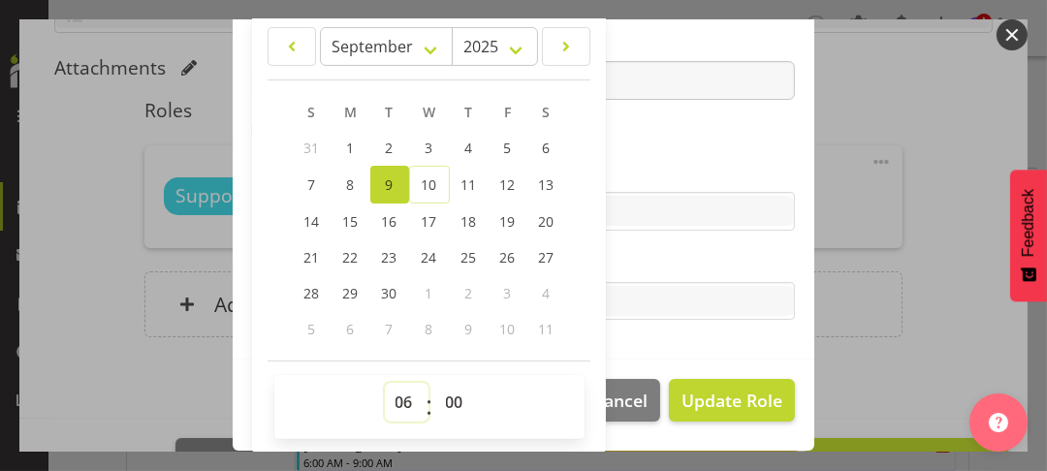
click at [395, 392] on select "00 01 02 03 04 05 06 07 08 09 10 11 12 13 14 15 16 17 18 19 20 21 22 23" at bounding box center [407, 402] width 44 height 39
select select "7"
click at [385, 383] on select "00 01 02 03 04 05 06 07 08 09 10 11 12 13 14 15 16 17 18 19 20 21 22 23" at bounding box center [407, 402] width 44 height 39
type input "[DATE] 7:00 AM"
click at [649, 169] on label "Skills" at bounding box center [523, 172] width 543 height 23
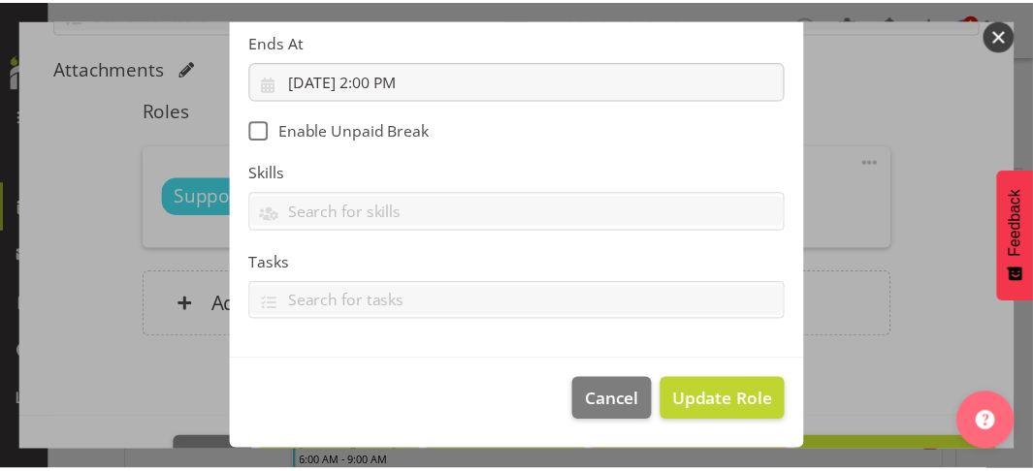
scroll to position [409, 0]
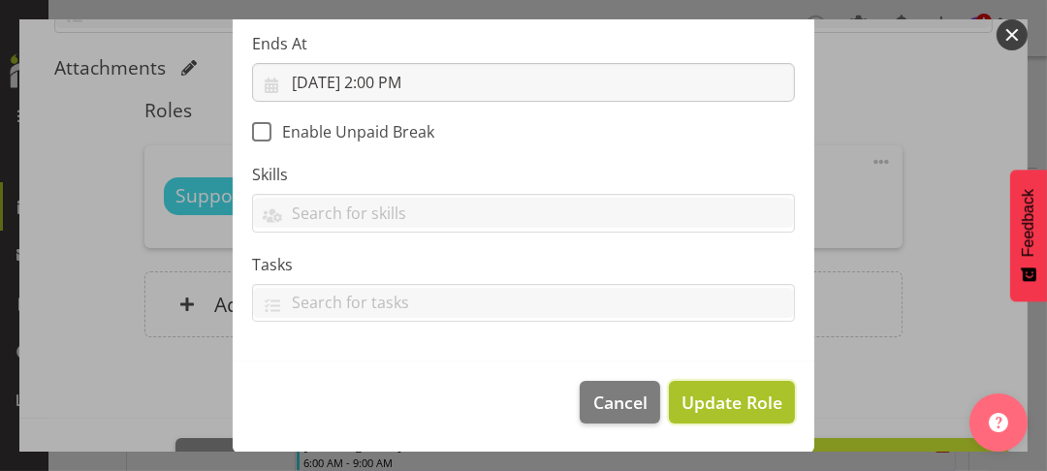
click at [737, 402] on span "Update Role" at bounding box center [732, 402] width 101 height 25
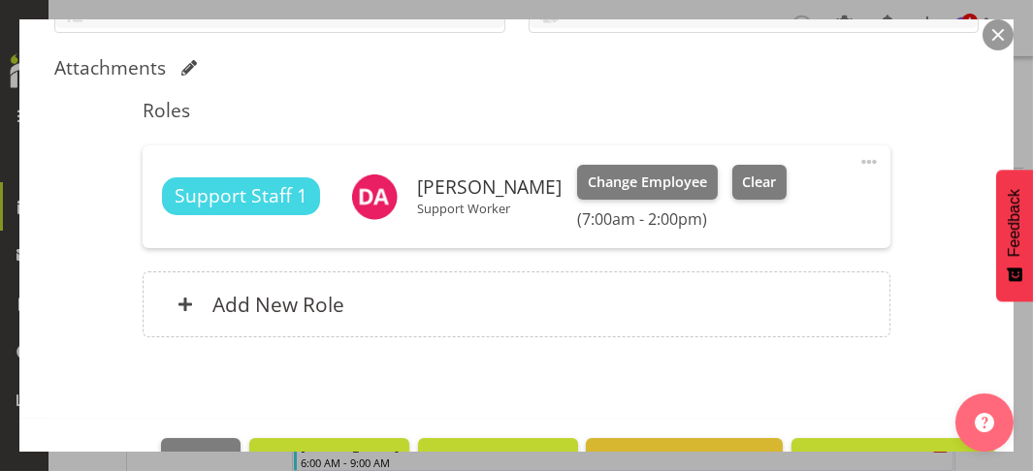
scroll to position [540, 0]
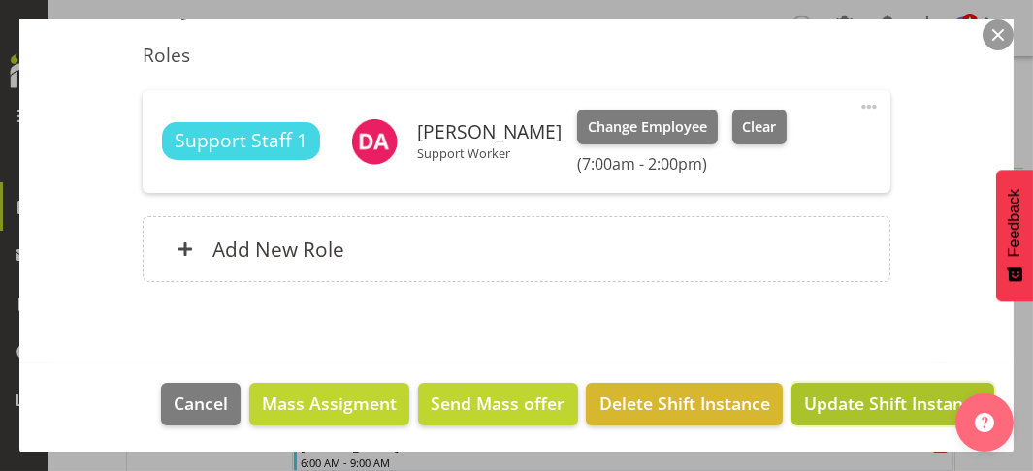
click at [852, 403] on span "Update Shift Instance" at bounding box center [892, 403] width 177 height 25
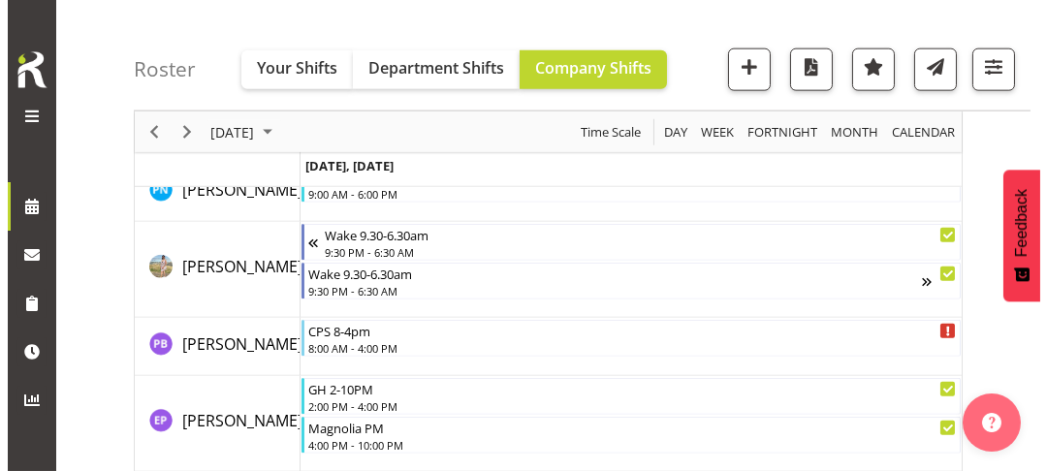
scroll to position [4364, 0]
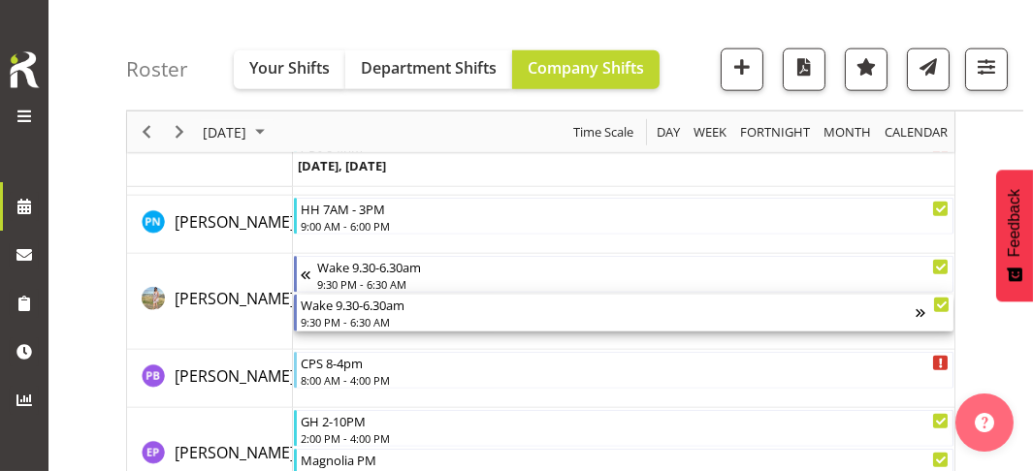
click at [359, 312] on div "Wake 9.30-6.30am" at bounding box center [609, 304] width 616 height 19
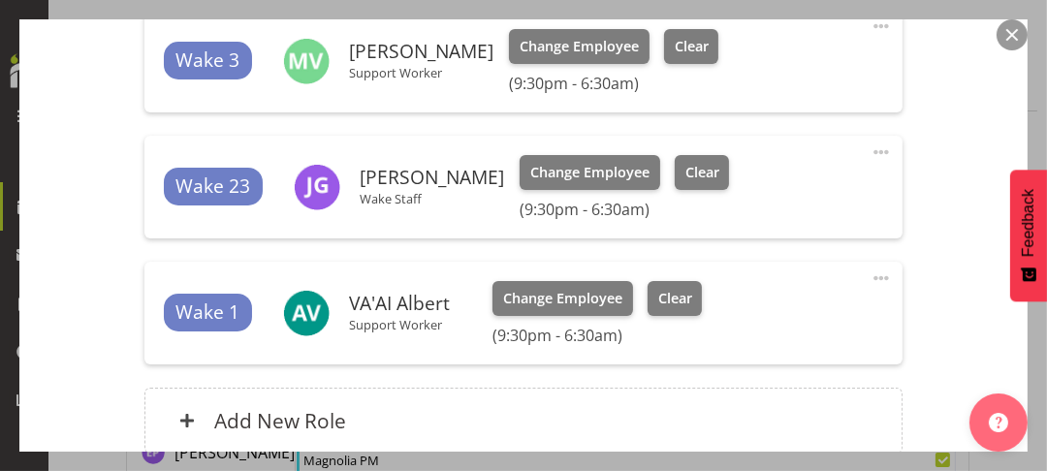
scroll to position [970, 0]
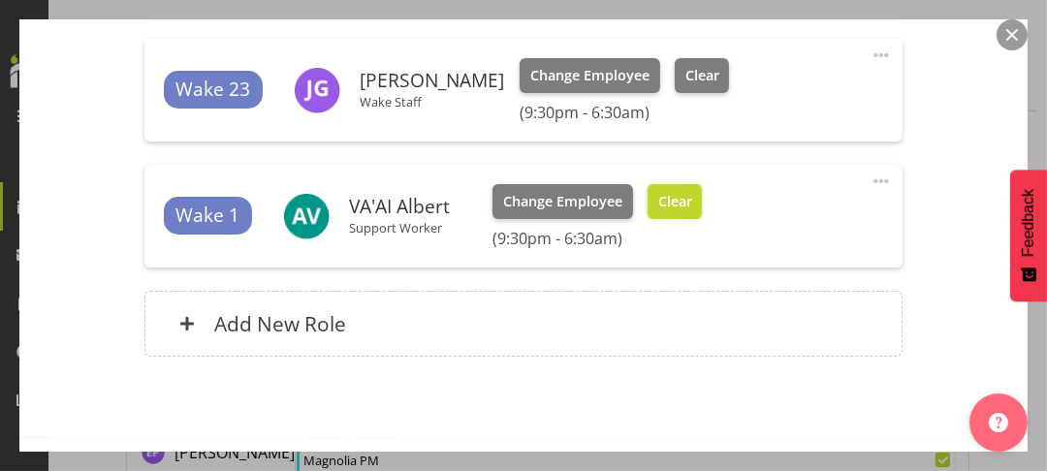
click at [667, 208] on span "Clear" at bounding box center [675, 201] width 34 height 21
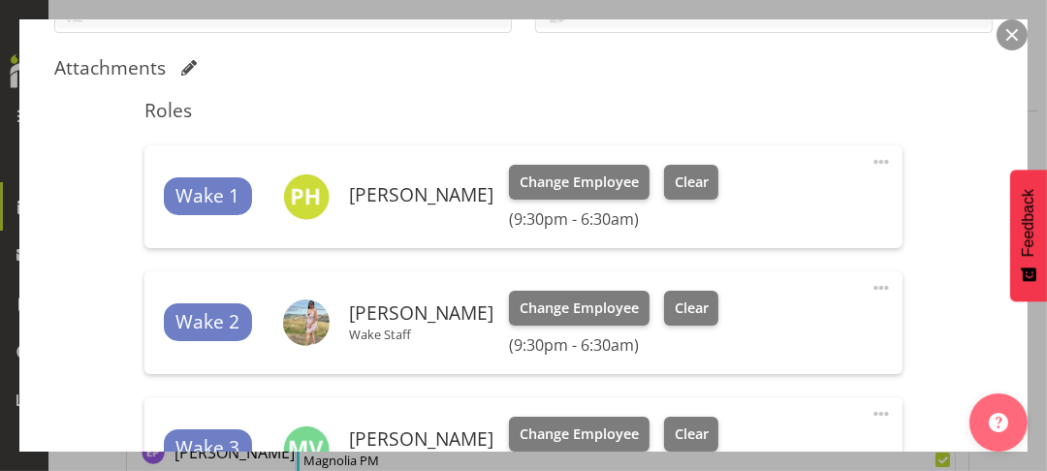
scroll to position [873, 0]
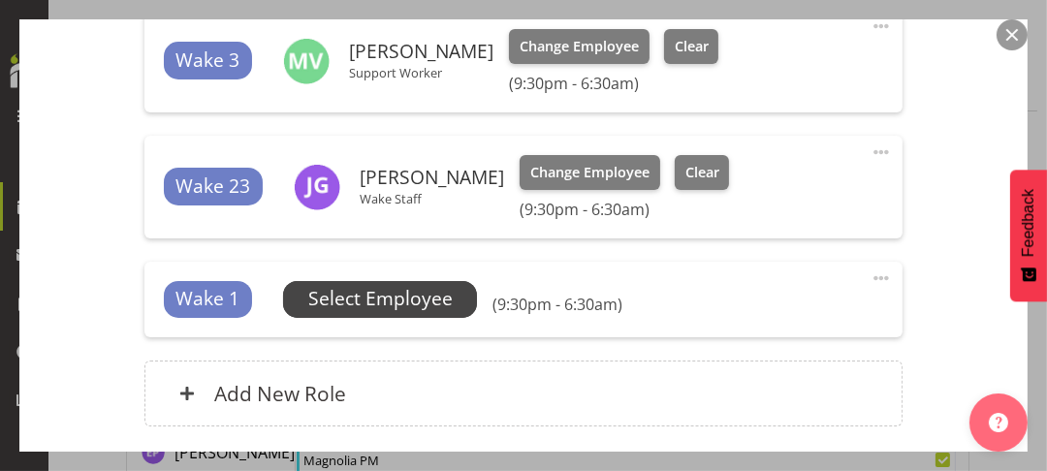
click at [384, 301] on span "Select Employee" at bounding box center [380, 299] width 144 height 28
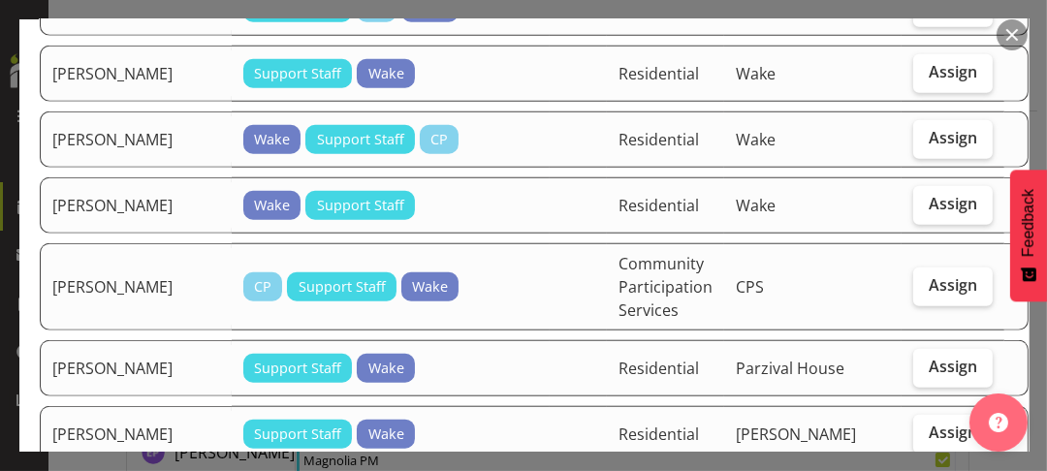
scroll to position [1648, 0]
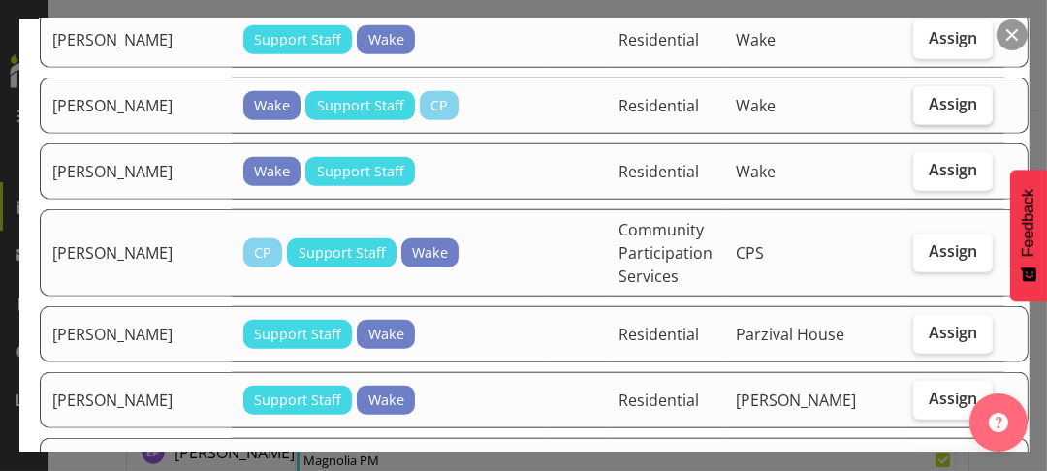
click at [929, 113] on span "Assign" at bounding box center [953, 103] width 48 height 19
click at [913, 111] on input "Assign" at bounding box center [919, 104] width 13 height 13
checkbox input "true"
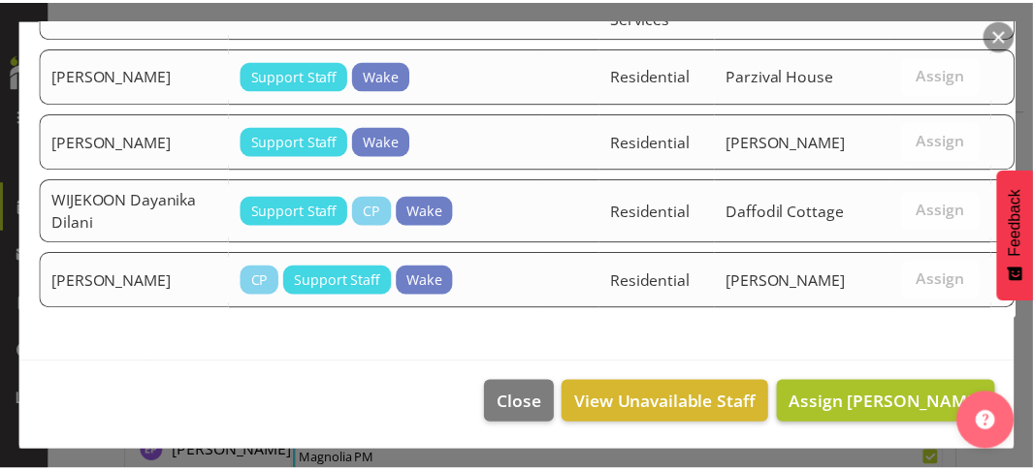
scroll to position [1968, 0]
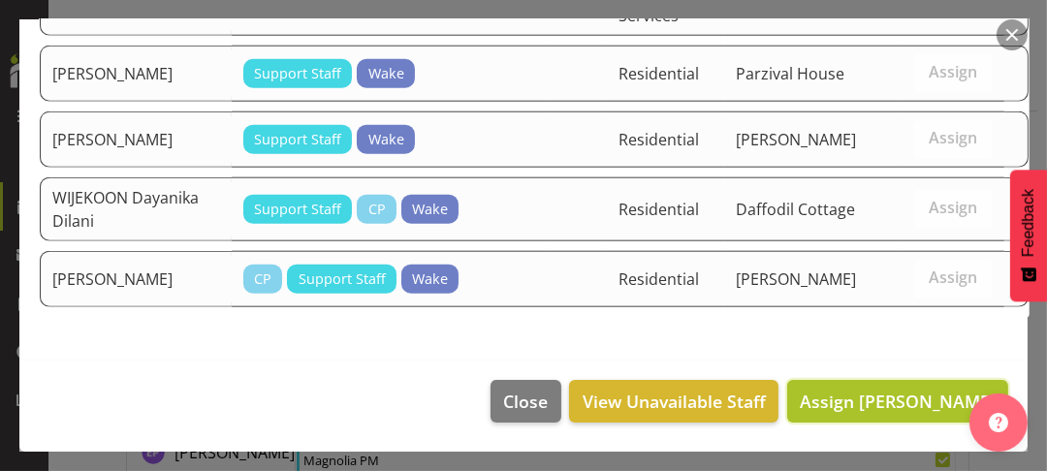
click at [847, 400] on span "Assign [PERSON_NAME]" at bounding box center [898, 401] width 196 height 23
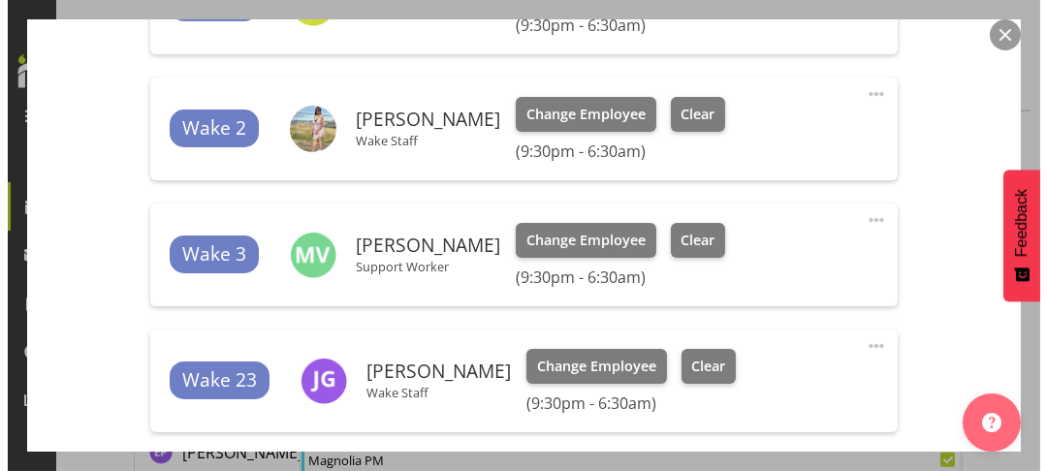
scroll to position [582, 0]
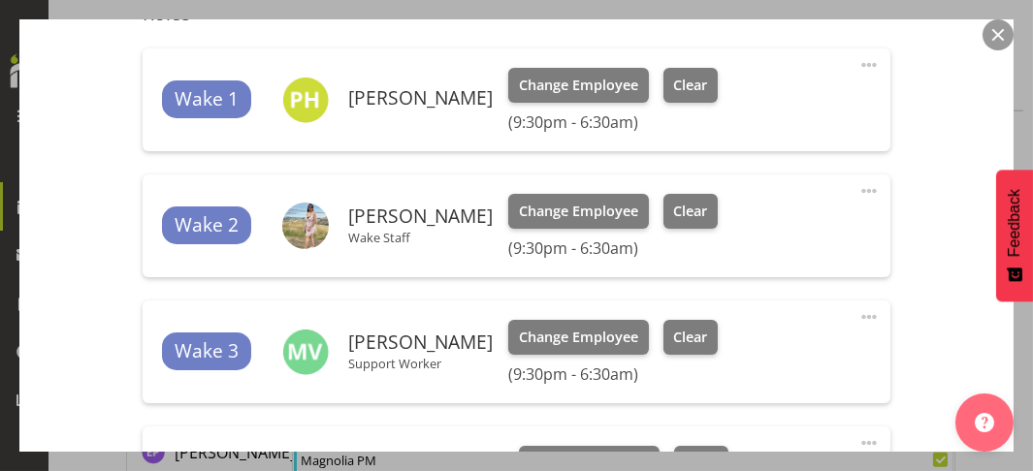
click at [857, 188] on span at bounding box center [868, 190] width 23 height 23
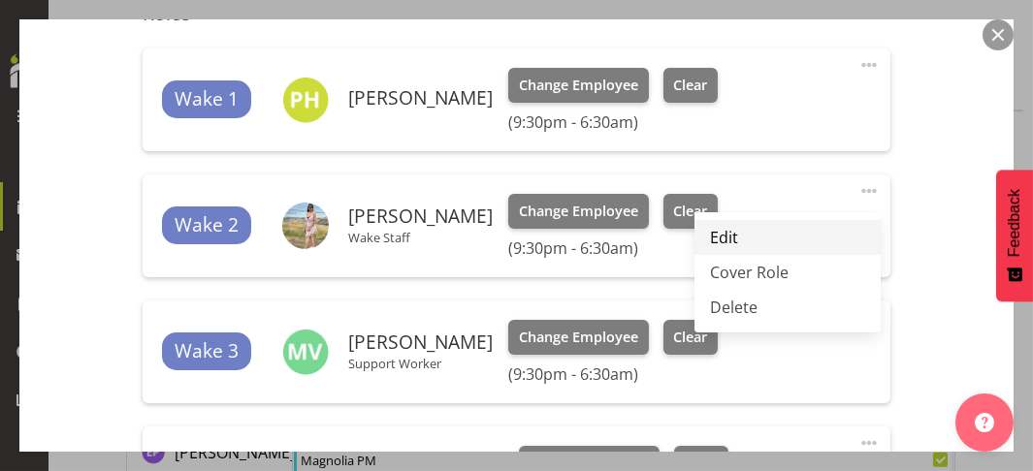
click at [734, 229] on link "Edit" at bounding box center [787, 237] width 186 height 35
select select "8"
select select "2025"
select select "6"
select select "30"
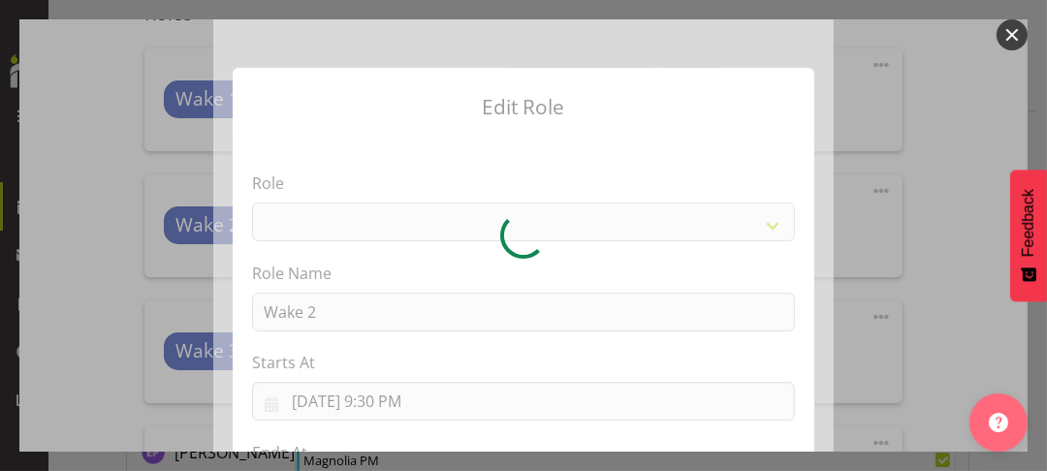
select select "1094"
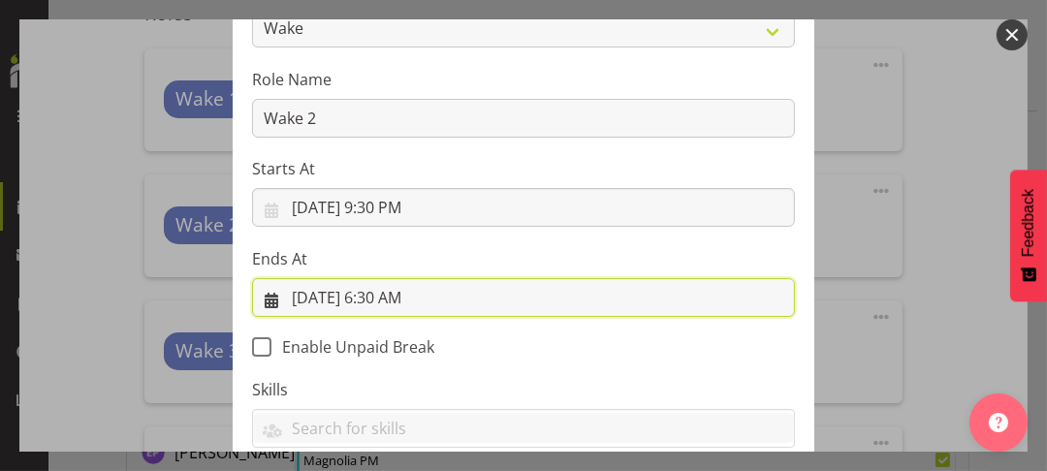
click at [380, 297] on input "[DATE] 6:30 AM" at bounding box center [523, 297] width 543 height 39
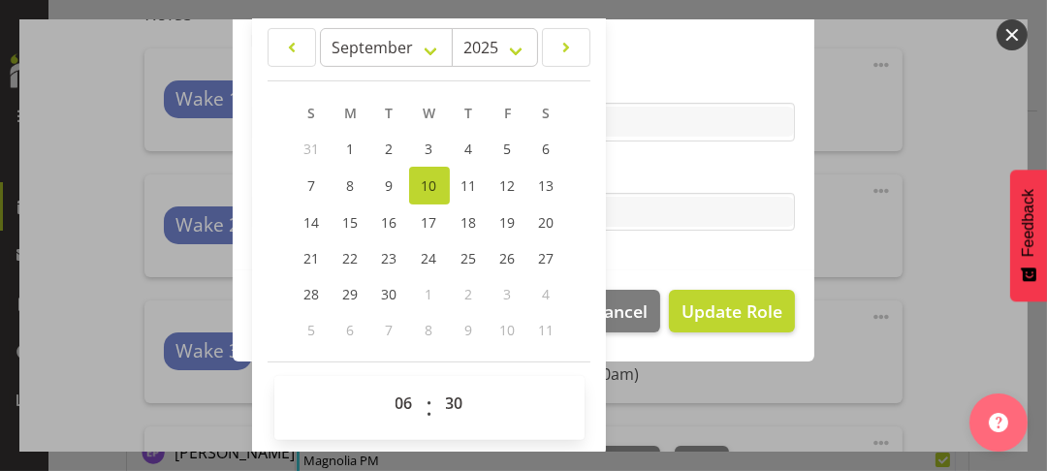
scroll to position [501, 0]
click at [393, 397] on select "00 01 02 03 04 05 06 07 08 09 10 11 12 13 14 15 16 17 18 19 20 21 22 23" at bounding box center [407, 402] width 44 height 39
select select "5"
click at [385, 383] on select "00 01 02 03 04 05 06 07 08 09 10 11 12 13 14 15 16 17 18 19 20 21 22 23" at bounding box center [407, 402] width 44 height 39
type input "[DATE] 5:30 AM"
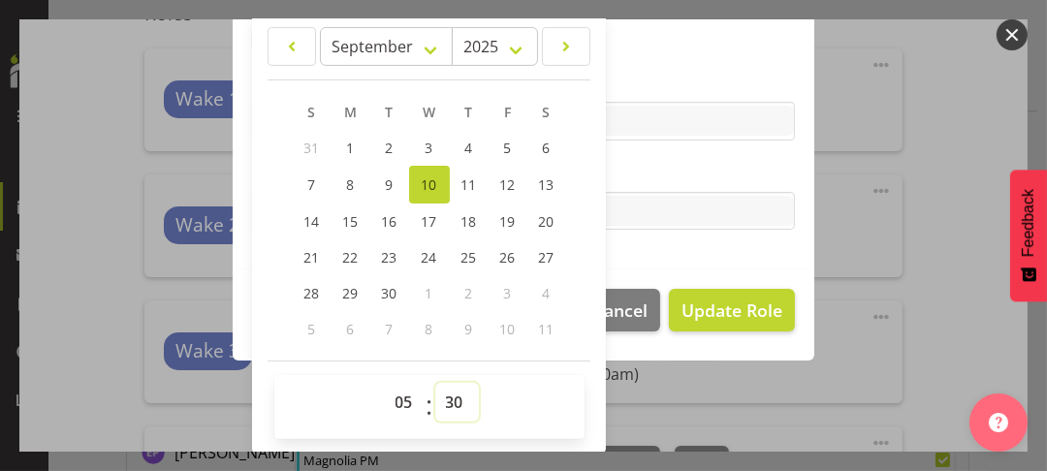
click at [439, 394] on select "00 01 02 03 04 05 06 07 08 09 10 11 12 13 14 15 16 17 18 19 20 21 22 23 24 25 2…" at bounding box center [457, 402] width 44 height 39
select select "0"
click at [435, 383] on select "00 01 02 03 04 05 06 07 08 09 10 11 12 13 14 15 16 17 18 19 20 21 22 23 24 25 2…" at bounding box center [457, 402] width 44 height 39
type input "[DATE] 5:00 AM"
click at [675, 165] on label "Tasks" at bounding box center [523, 172] width 543 height 23
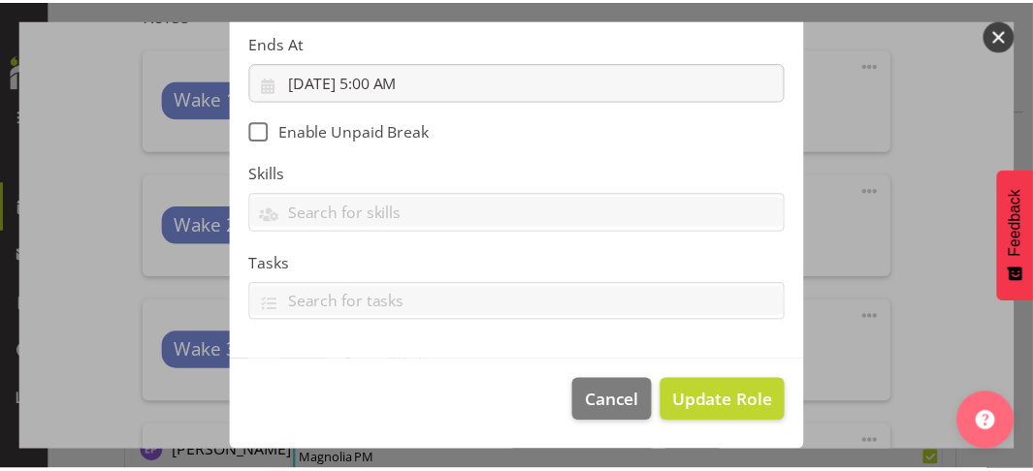
scroll to position [409, 0]
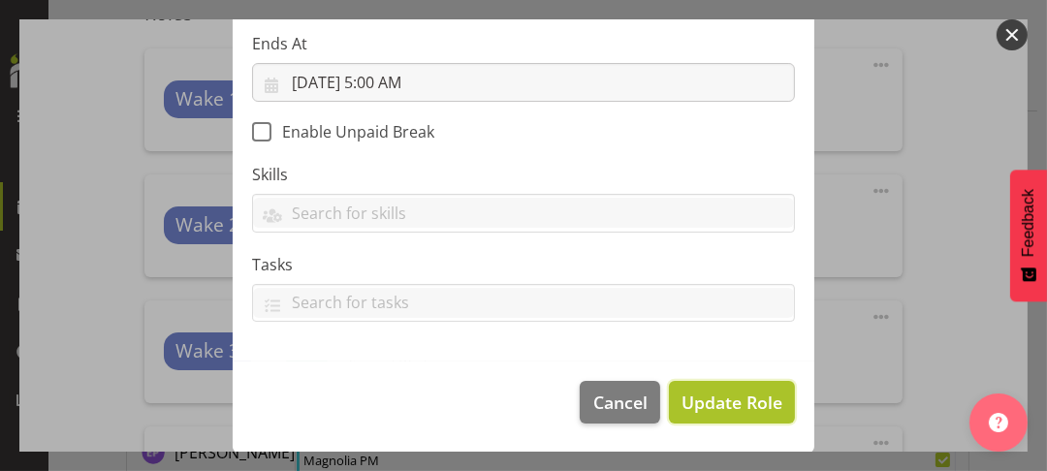
click at [730, 397] on span "Update Role" at bounding box center [732, 402] width 101 height 25
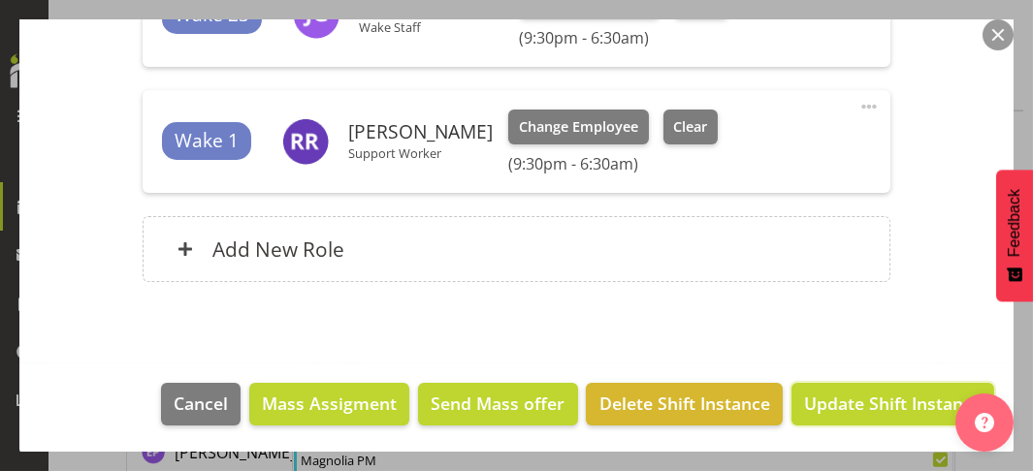
drag, startPoint x: 892, startPoint y: 400, endPoint x: 829, endPoint y: 405, distance: 63.2
click at [891, 400] on span "Update Shift Instance" at bounding box center [892, 403] width 177 height 25
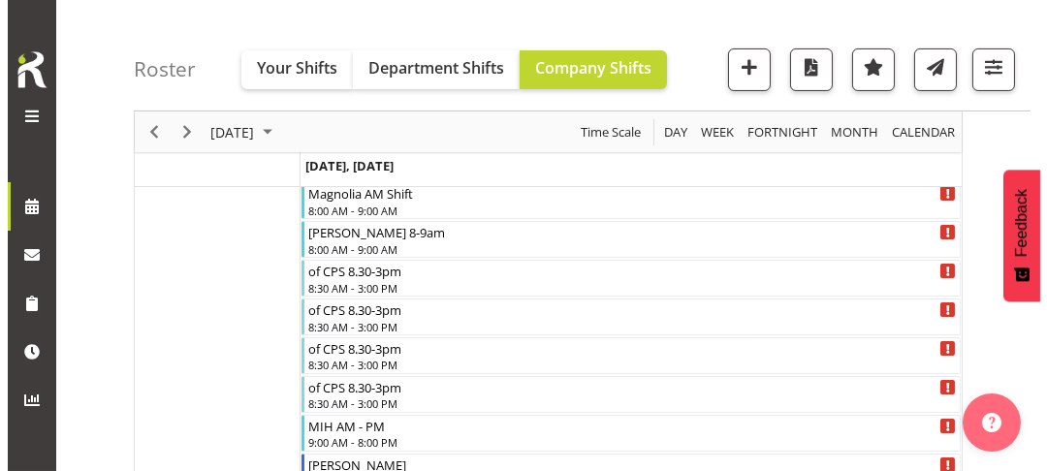
scroll to position [970, 0]
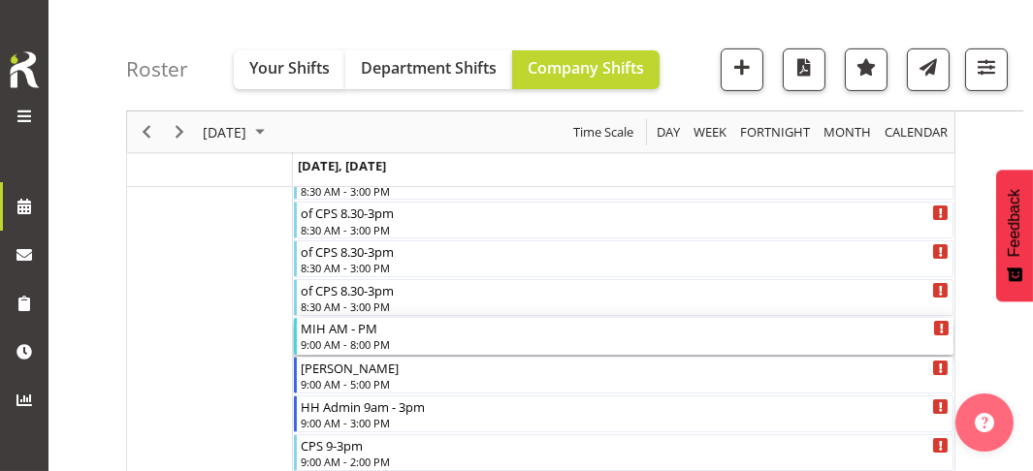
click at [365, 336] on div "MIH AM - PM 9:00 AM - 8:00 PM" at bounding box center [626, 336] width 650 height 37
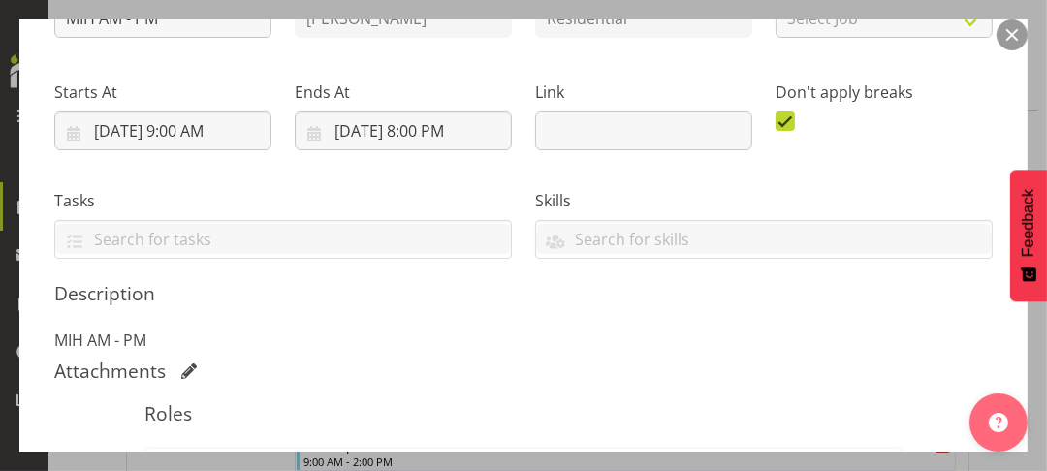
scroll to position [485, 0]
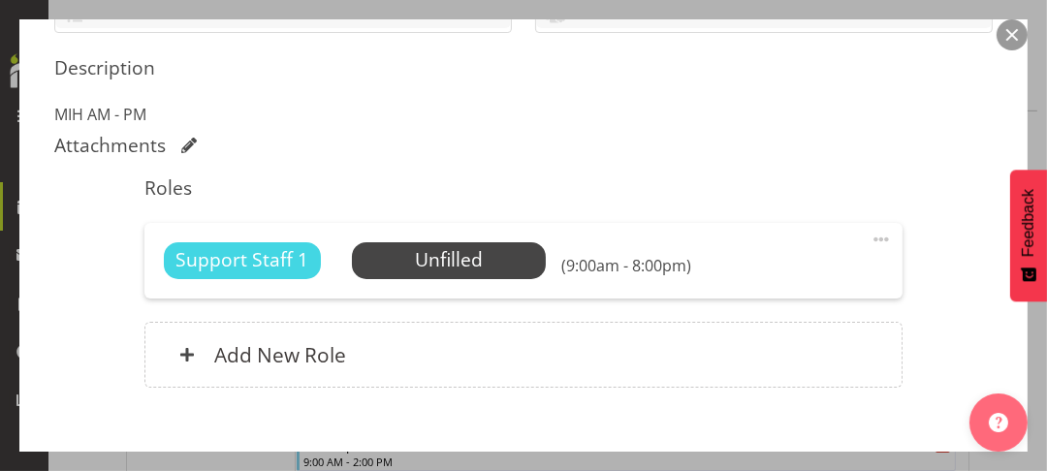
click at [870, 236] on span at bounding box center [881, 239] width 23 height 23
click at [719, 280] on link "Edit" at bounding box center [800, 286] width 186 height 35
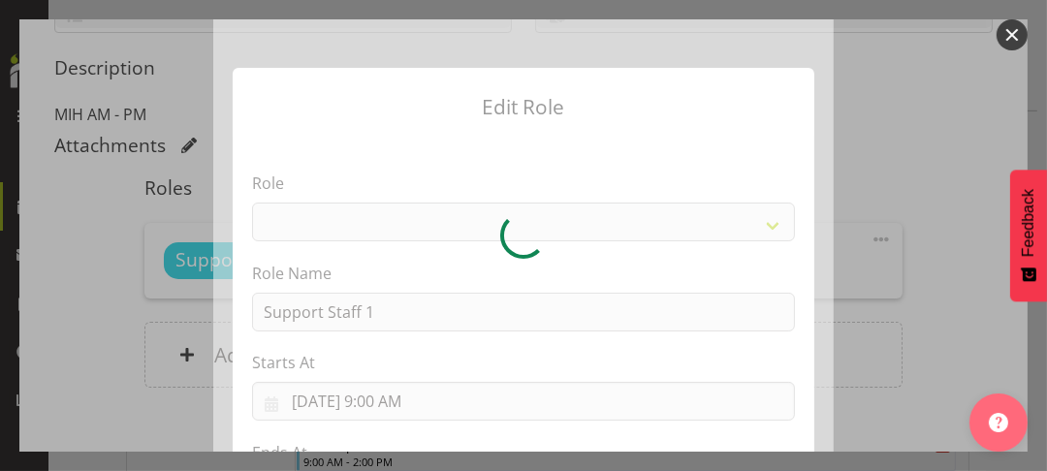
select select "1091"
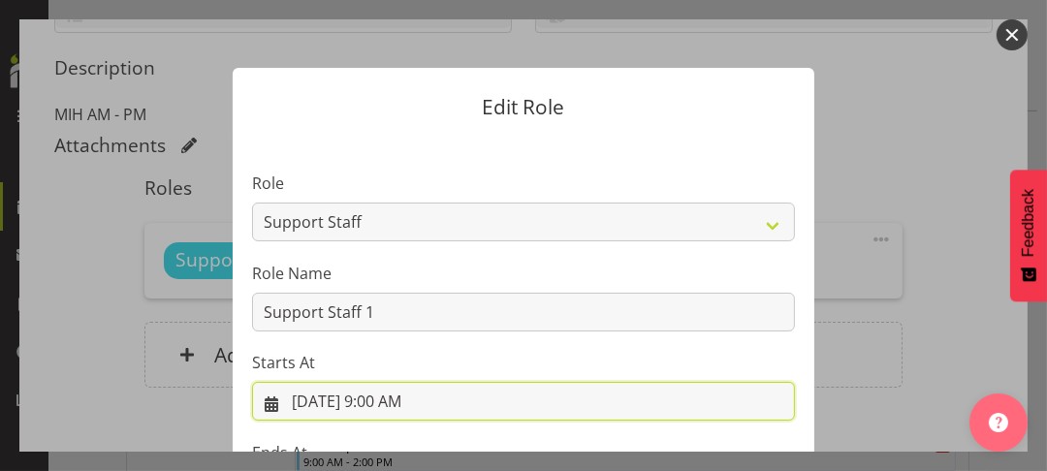
click at [370, 395] on input "[DATE] 9:00 AM" at bounding box center [523, 401] width 543 height 39
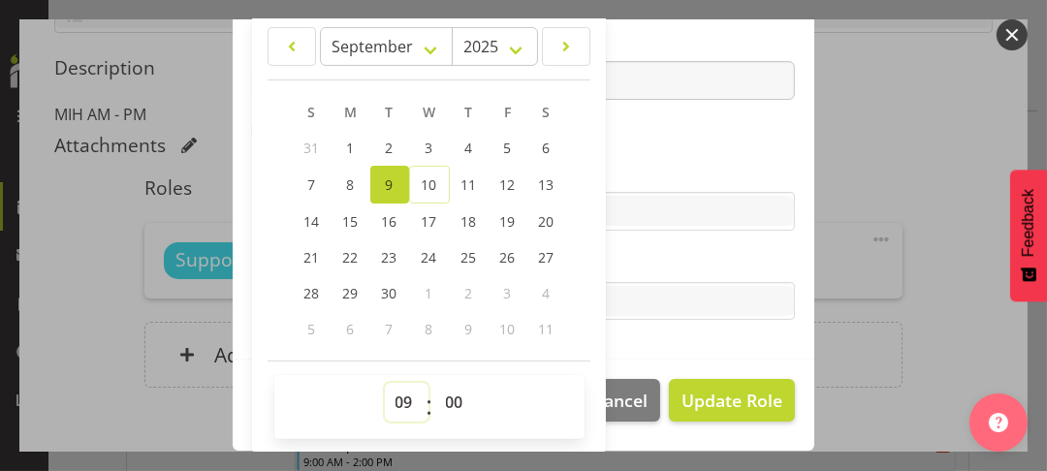
drag, startPoint x: 389, startPoint y: 399, endPoint x: 394, endPoint y: 386, distance: 13.5
click at [391, 395] on select "00 01 02 03 04 05 06 07 08 09 10 11 12 13 14 15 16 17 18 19 20 21 22 23" at bounding box center [407, 402] width 44 height 39
select select "8"
click at [385, 383] on select "00 01 02 03 04 05 06 07 08 09 10 11 12 13 14 15 16 17 18 19 20 21 22 23" at bounding box center [407, 402] width 44 height 39
type input "[DATE] 8:00 AM"
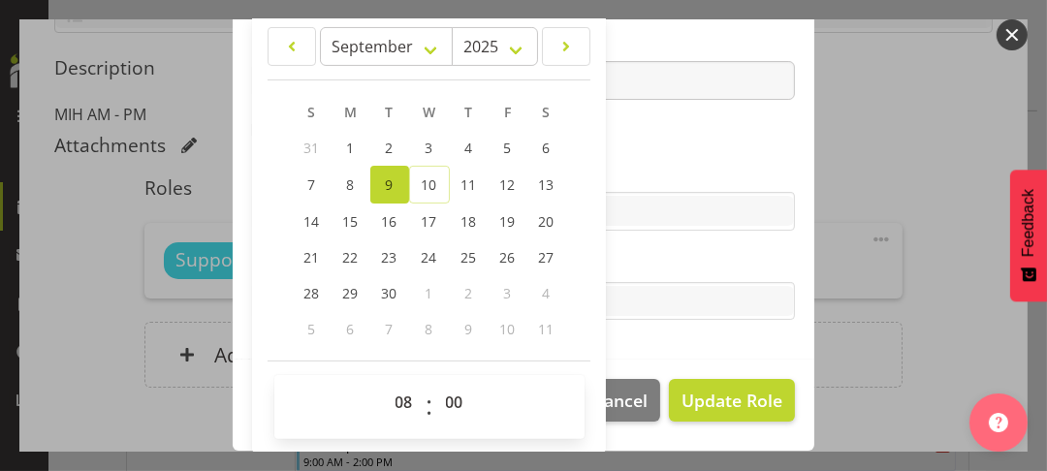
click at [621, 161] on label "Skills" at bounding box center [523, 172] width 543 height 23
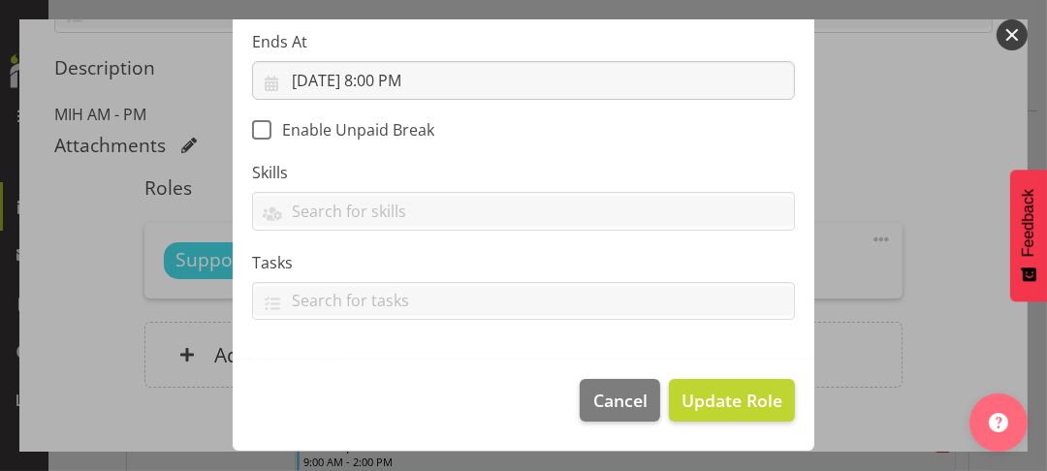
scroll to position [409, 0]
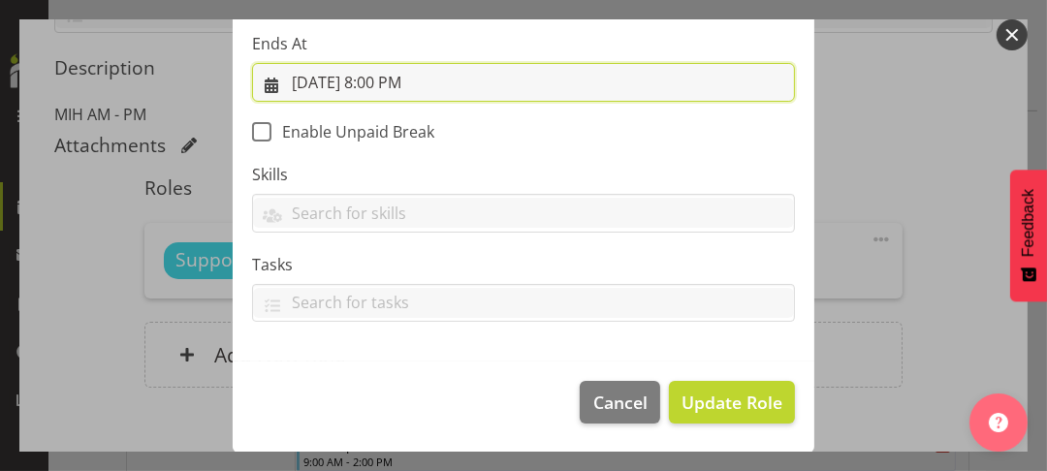
click at [376, 80] on input "[DATE] 8:00 PM" at bounding box center [523, 82] width 543 height 39
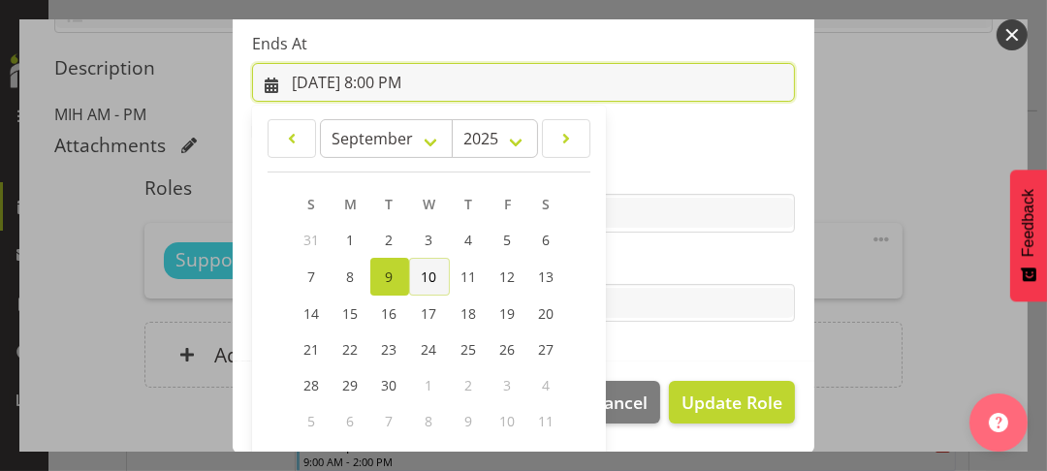
scroll to position [501, 0]
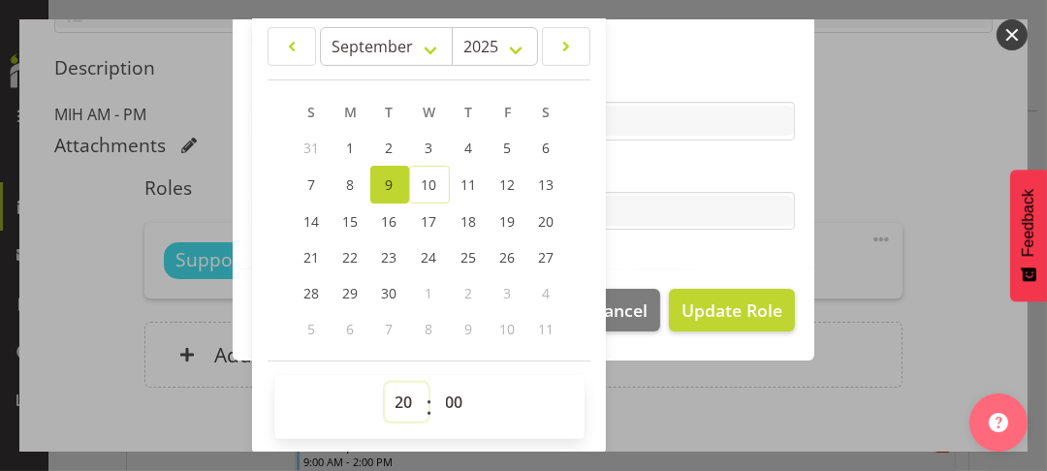
click at [391, 400] on select "00 01 02 03 04 05 06 07 08 09 10 11 12 13 14 15 16 17 18 19 20 21 22 23" at bounding box center [407, 402] width 44 height 39
select select "18"
click at [385, 383] on select "00 01 02 03 04 05 06 07 08 09 10 11 12 13 14 15 16 17 18 19 20 21 22 23" at bounding box center [407, 402] width 44 height 39
type input "[DATE] 6:00 PM"
click at [444, 402] on select "00 01 02 03 04 05 06 07 08 09 10 11 12 13 14 15 16 17 18 19 20 21 22 23 24 25 2…" at bounding box center [457, 402] width 44 height 39
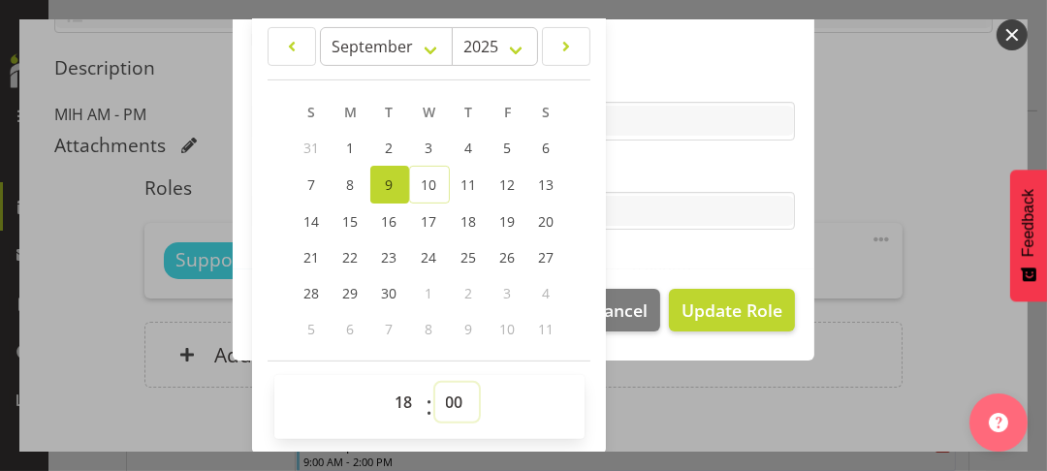
select select "30"
click at [435, 383] on select "00 01 02 03 04 05 06 07 08 09 10 11 12 13 14 15 16 17 18 19 20 21 22 23 24 25 2…" at bounding box center [457, 402] width 44 height 39
type input "[DATE] 6:30 PM"
click at [620, 176] on label "Tasks" at bounding box center [523, 172] width 543 height 23
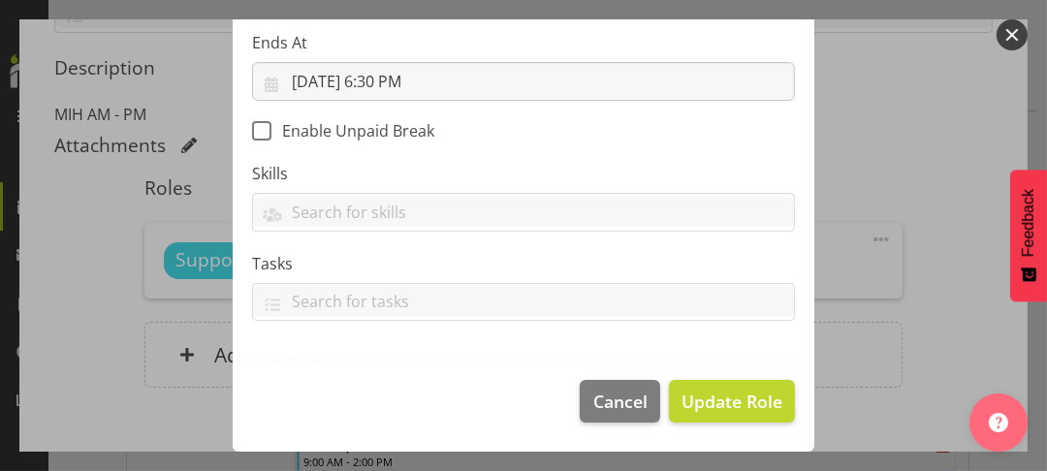
scroll to position [409, 0]
click at [709, 403] on span "Update Role" at bounding box center [732, 402] width 101 height 25
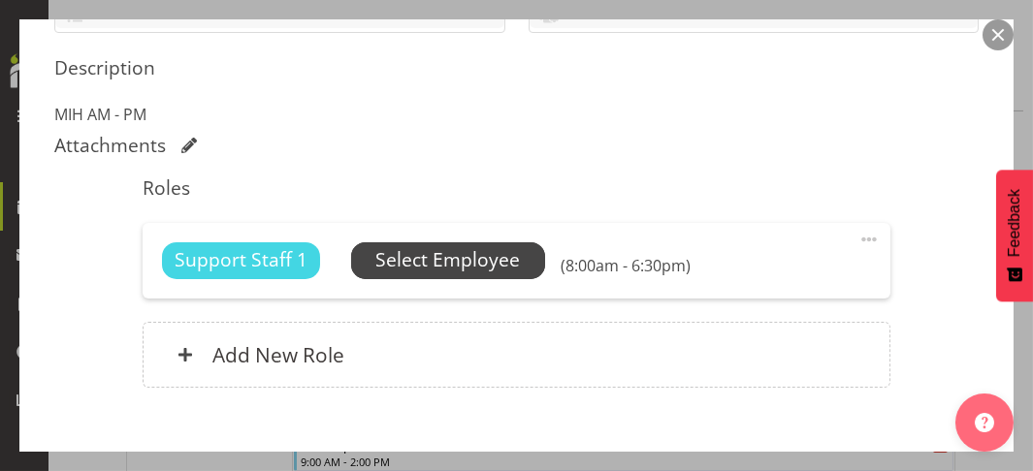
click at [434, 255] on span "Select Employee" at bounding box center [448, 260] width 144 height 28
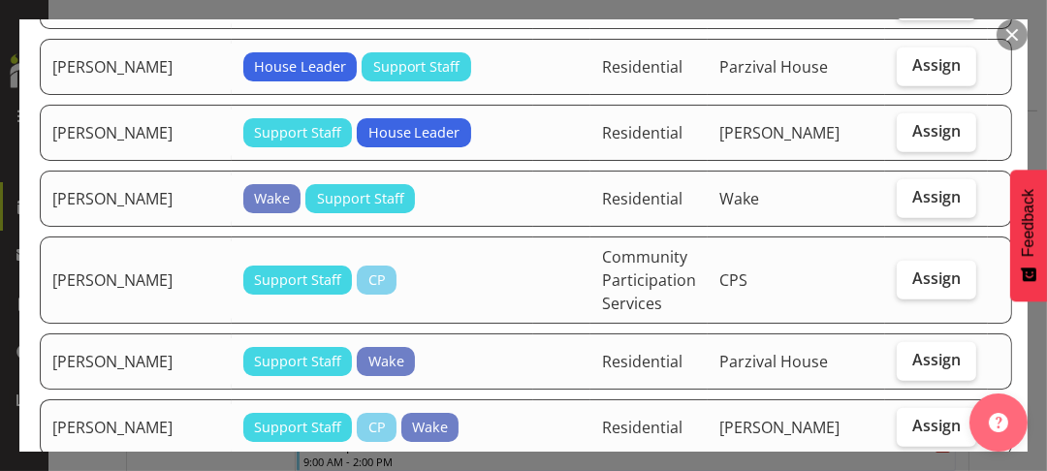
scroll to position [1358, 0]
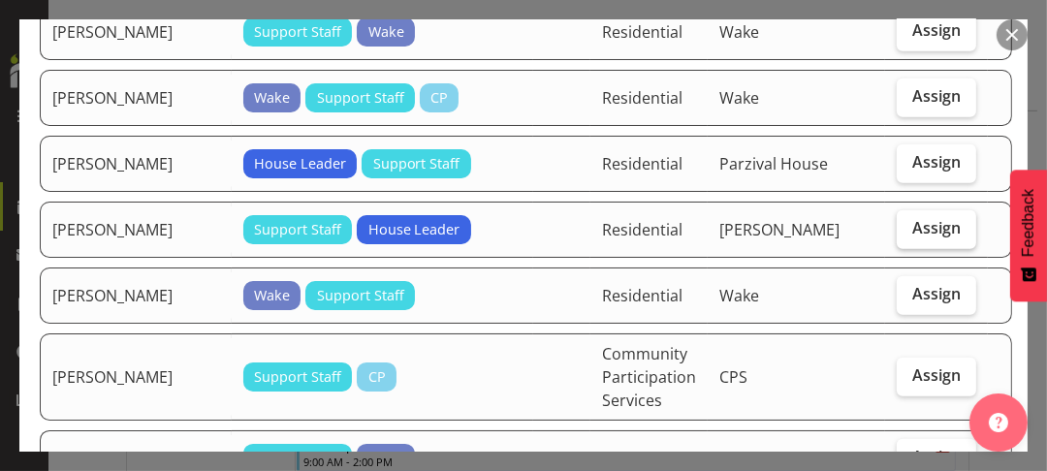
click at [912, 238] on span "Assign" at bounding box center [936, 227] width 48 height 19
click at [901, 235] on input "Assign" at bounding box center [903, 228] width 13 height 13
checkbox input "true"
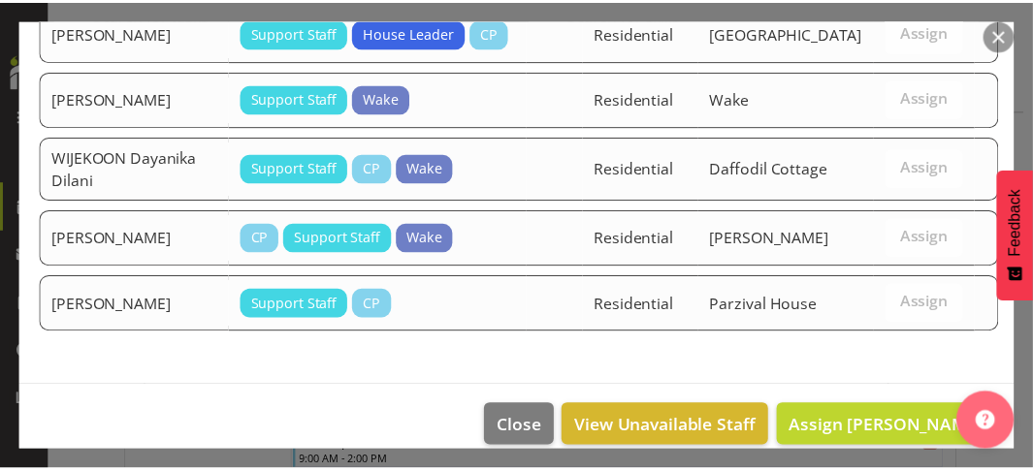
scroll to position [2151, 0]
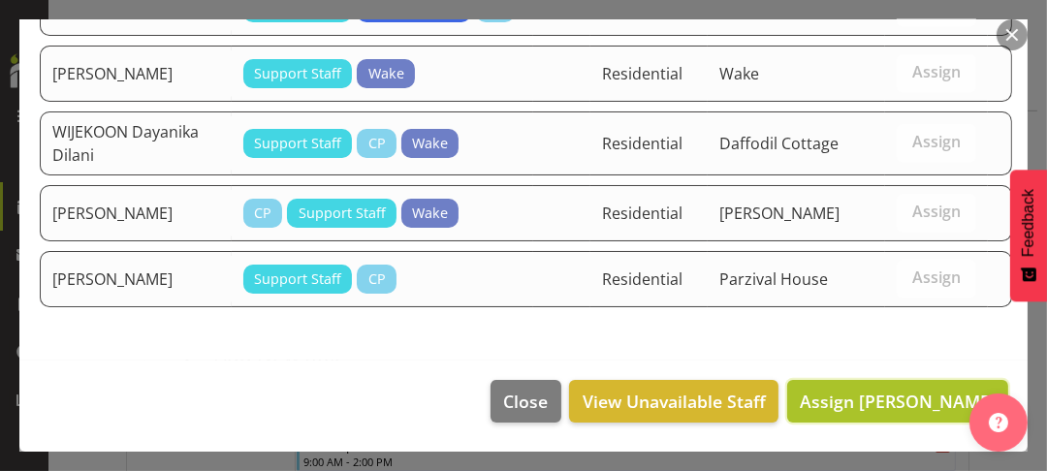
click at [865, 397] on span "Assign [PERSON_NAME]" at bounding box center [898, 401] width 196 height 23
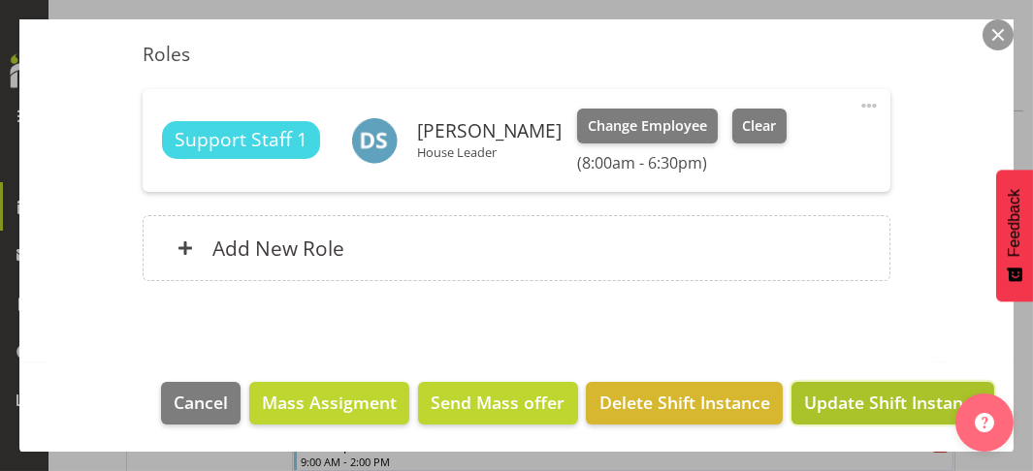
click at [857, 393] on span "Update Shift Instance" at bounding box center [892, 402] width 177 height 25
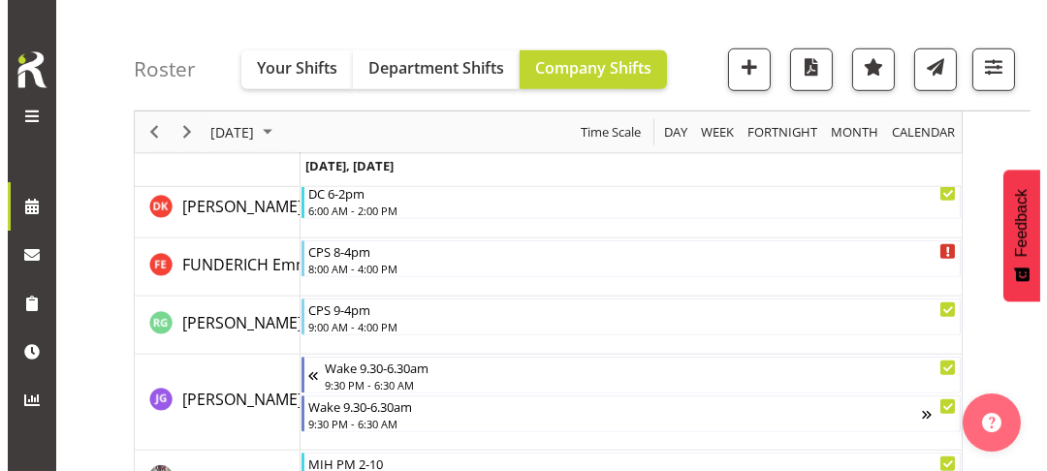
scroll to position [2655, 0]
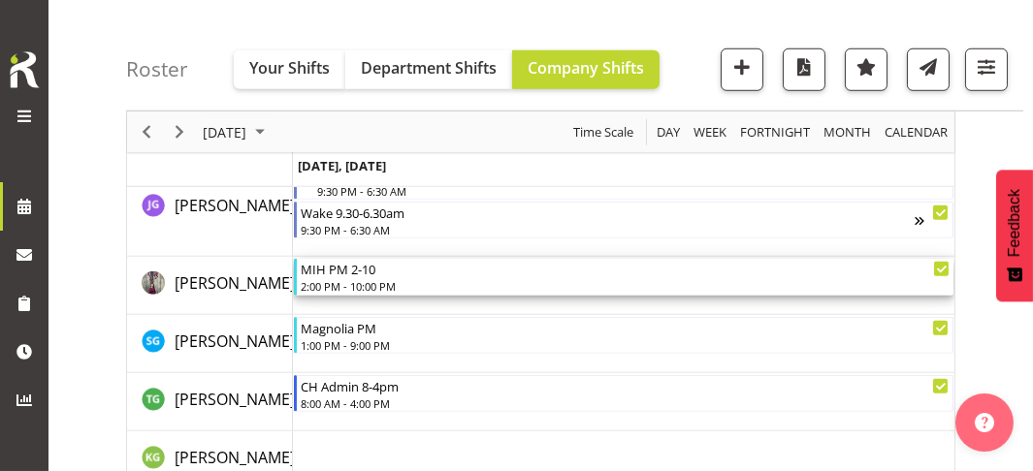
click at [357, 282] on div "2:00 PM - 10:00 PM" at bounding box center [626, 286] width 650 height 16
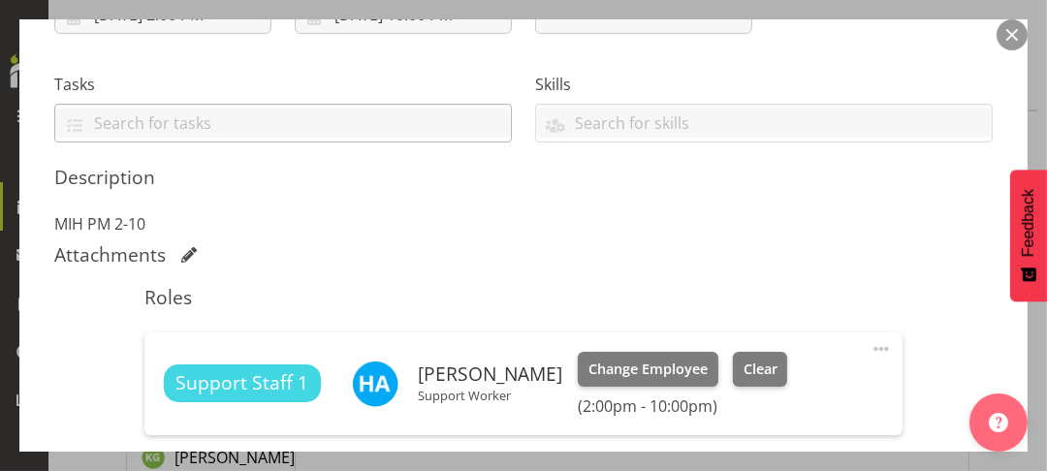
scroll to position [582, 0]
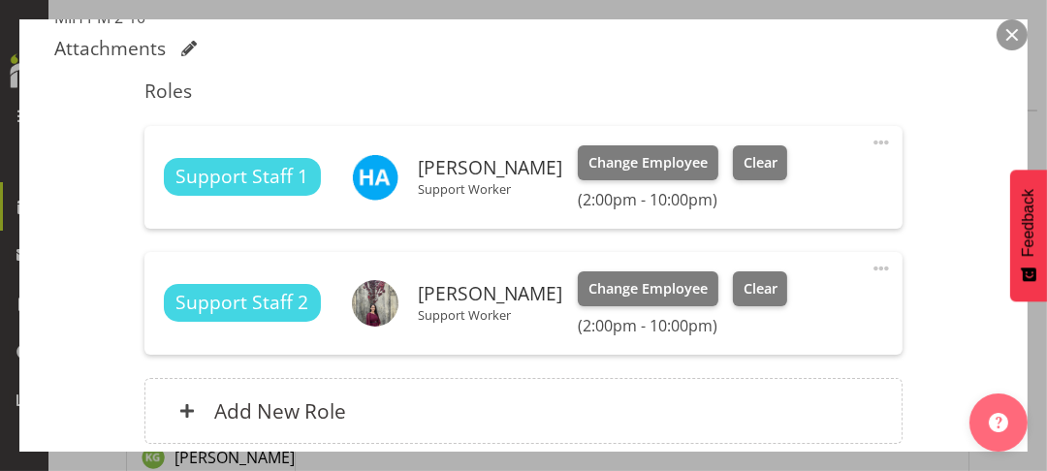
click at [870, 265] on span at bounding box center [881, 268] width 23 height 23
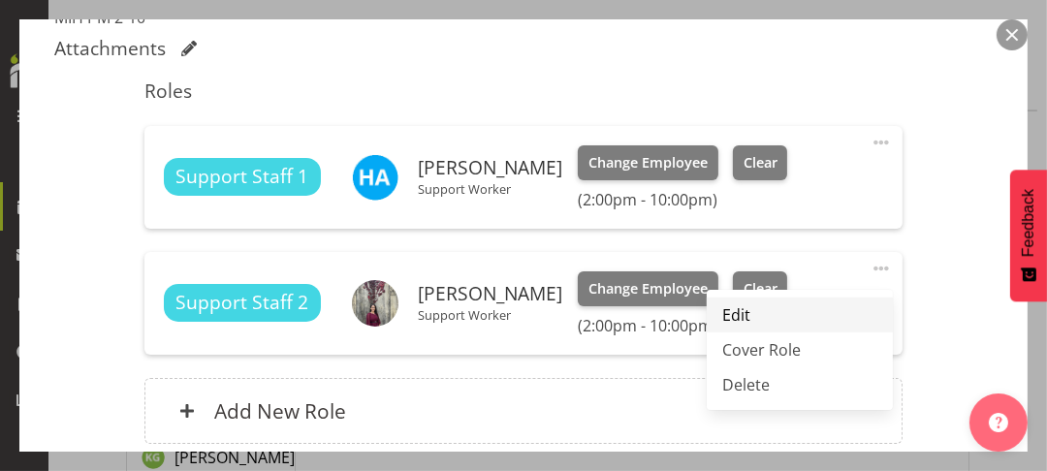
click at [740, 308] on link "Edit" at bounding box center [800, 315] width 186 height 35
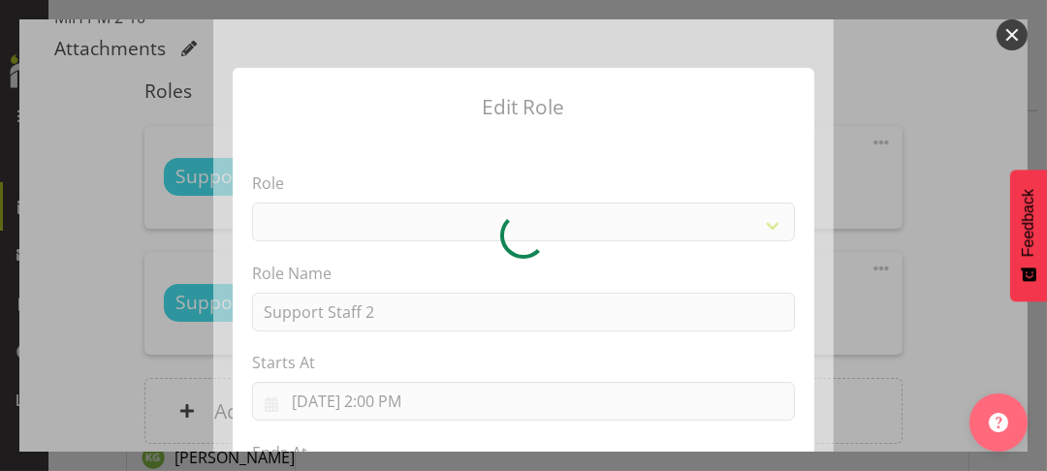
select select "1091"
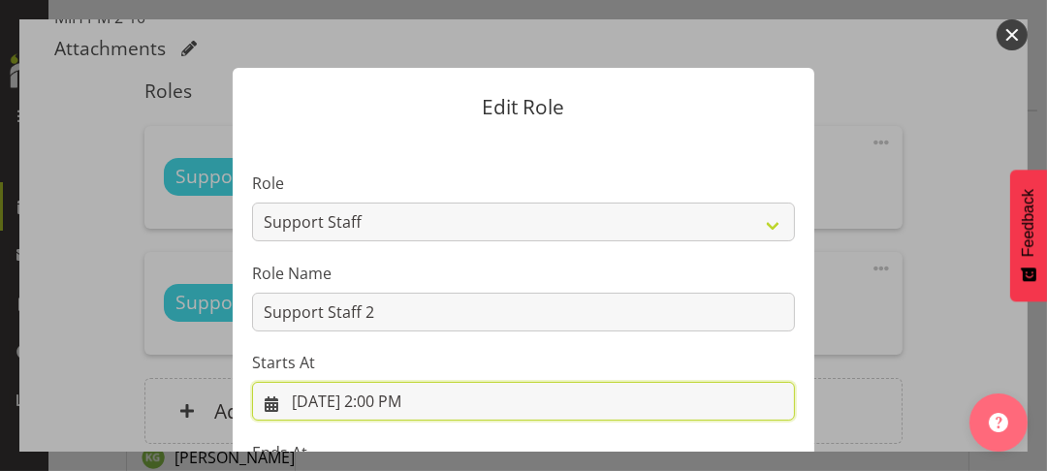
click at [388, 403] on input "[DATE] 2:00 PM" at bounding box center [523, 401] width 543 height 39
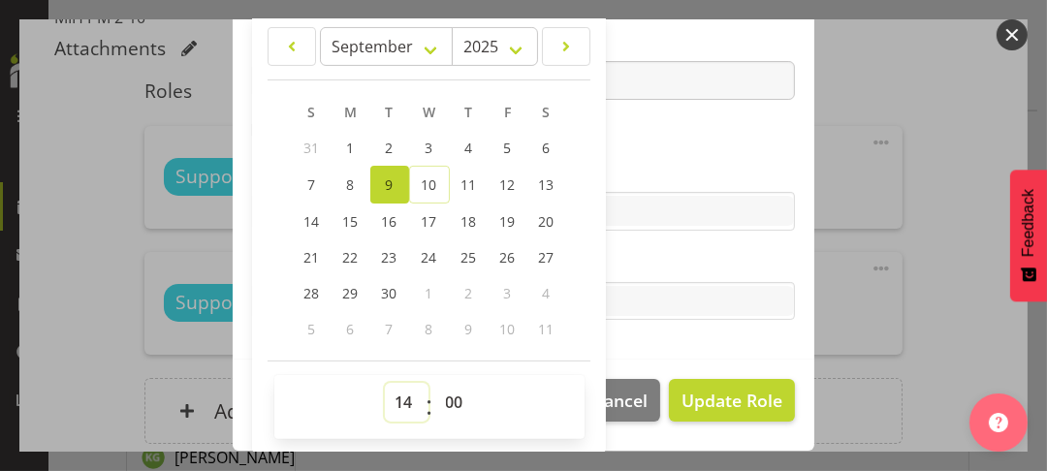
drag, startPoint x: 394, startPoint y: 396, endPoint x: 396, endPoint y: 385, distance: 10.8
click at [394, 396] on select "00 01 02 03 04 05 06 07 08 09 10 11 12 13 14 15 16 17 18 19 20 21 22 23" at bounding box center [407, 402] width 44 height 39
select select "11"
click at [385, 383] on select "00 01 02 03 04 05 06 07 08 09 10 11 12 13 14 15 16 17 18 19 20 21 22 23" at bounding box center [407, 402] width 44 height 39
type input "[DATE] 11:00 AM"
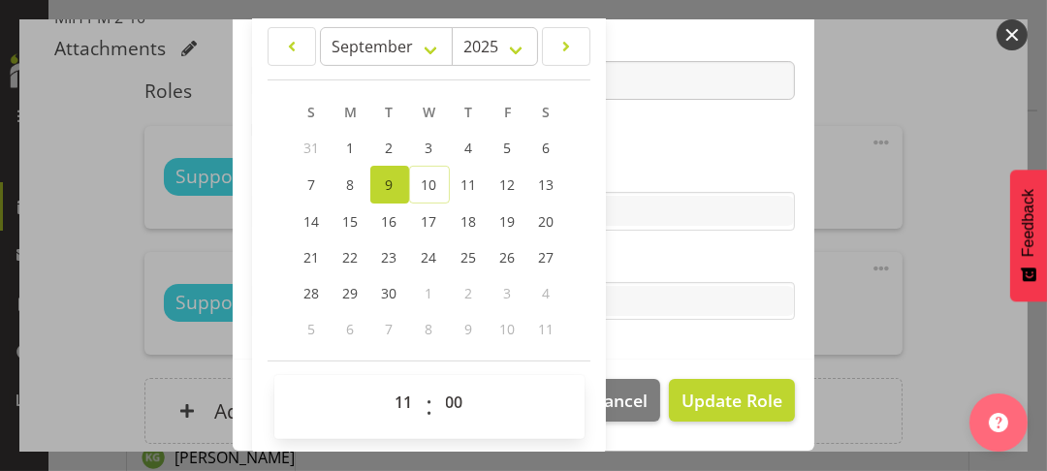
click at [653, 161] on label "Skills" at bounding box center [523, 172] width 543 height 23
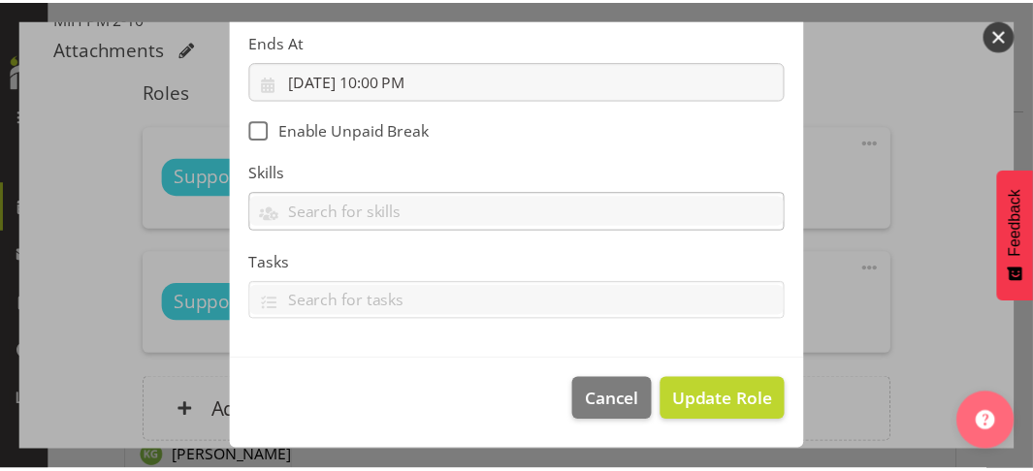
scroll to position [409, 0]
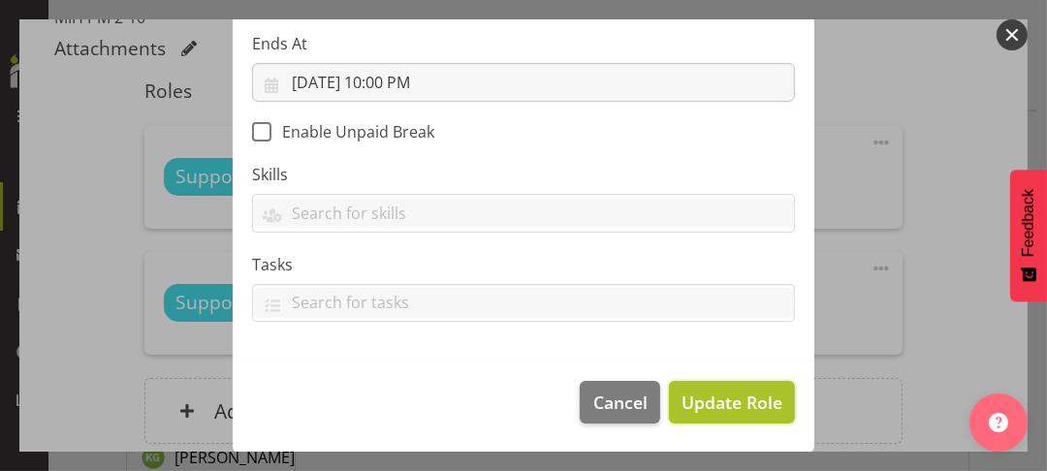
click at [741, 400] on span "Update Role" at bounding box center [732, 402] width 101 height 25
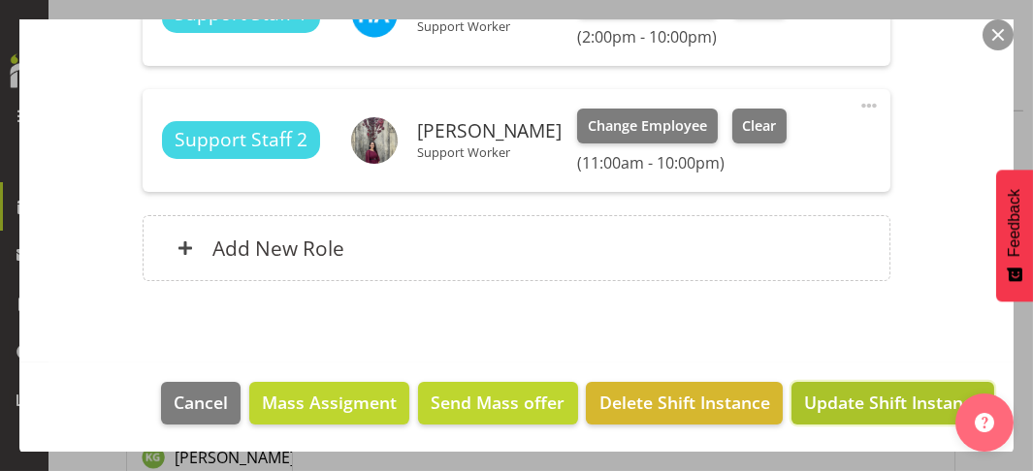
click at [817, 399] on span "Update Shift Instance" at bounding box center [892, 402] width 177 height 25
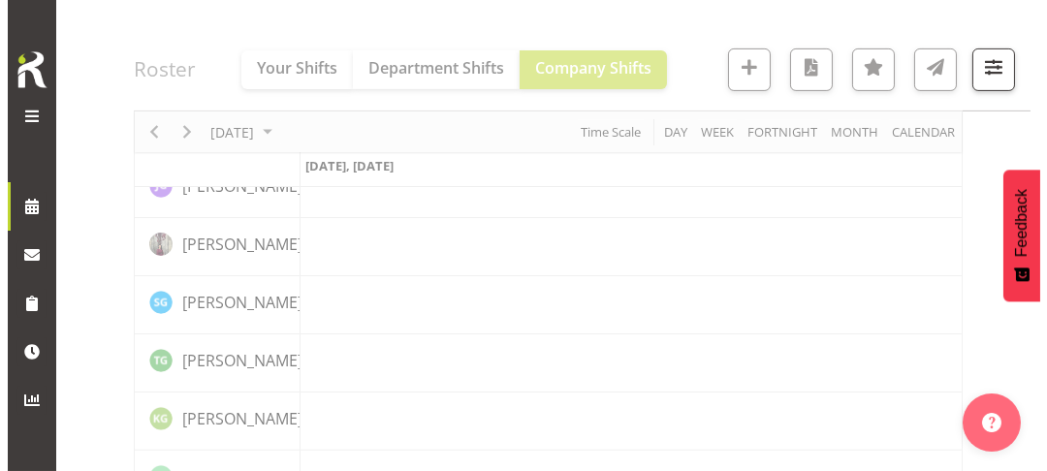
scroll to position [2655, 0]
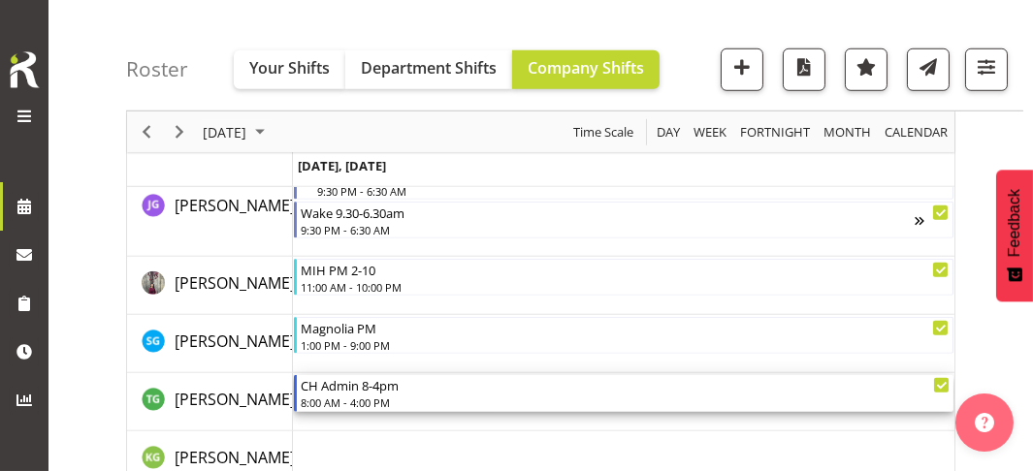
click at [359, 395] on div "8:00 AM - 4:00 PM" at bounding box center [626, 403] width 650 height 16
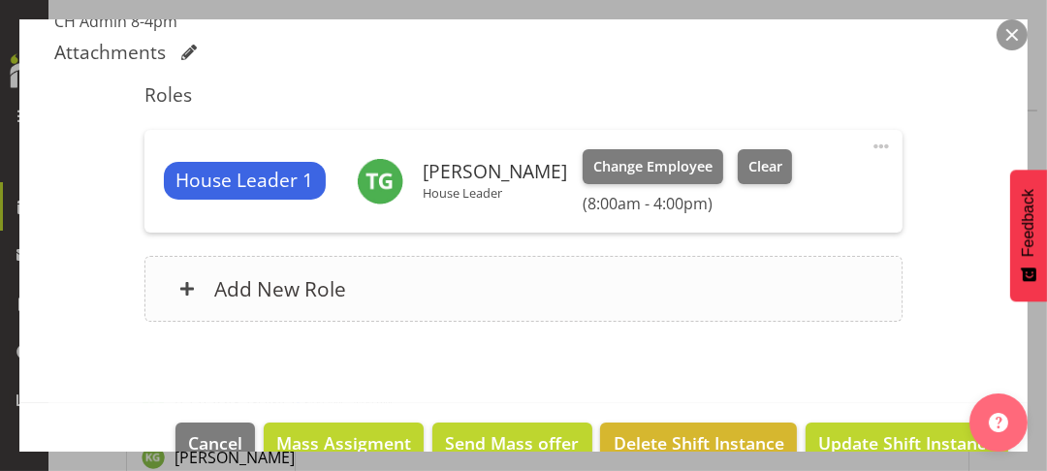
scroll to position [582, 0]
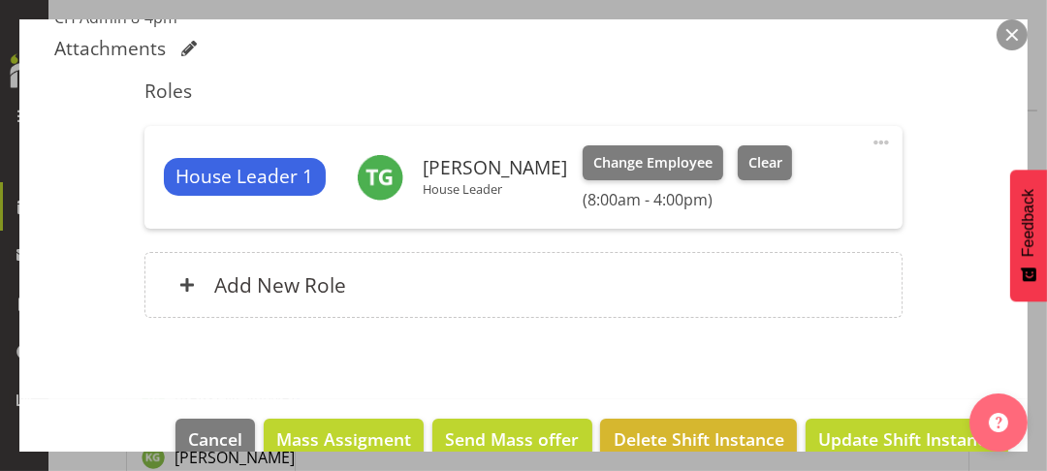
click at [870, 141] on span at bounding box center [881, 142] width 23 height 23
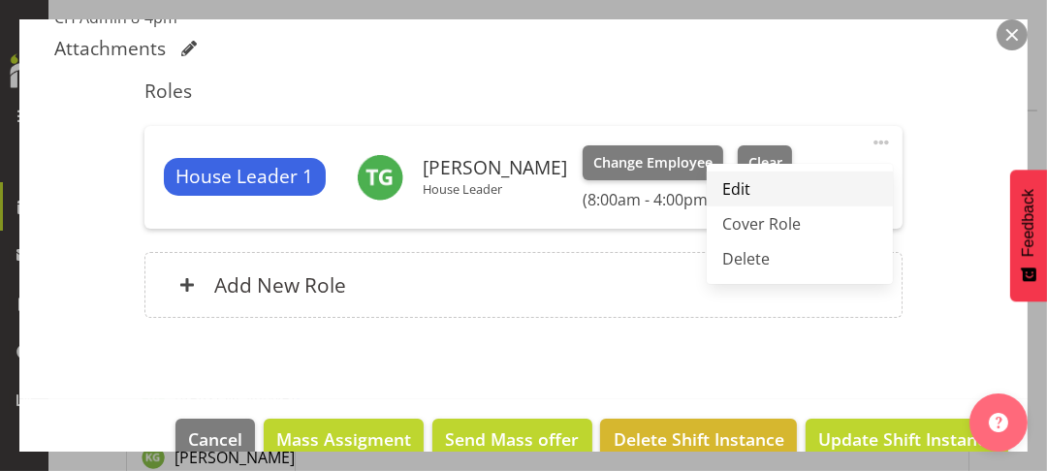
click at [740, 183] on link "Edit" at bounding box center [800, 189] width 186 height 35
select select "8"
select select "2025"
select select "8"
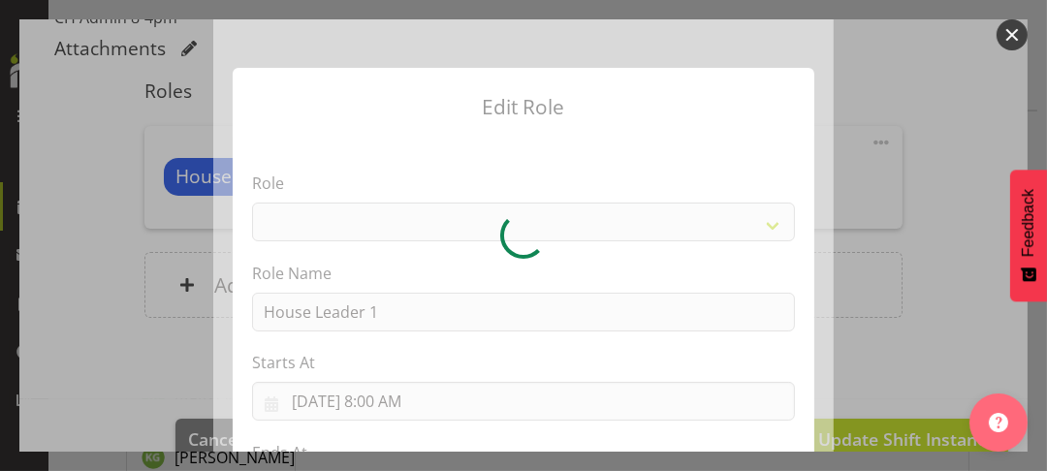
select select "1092"
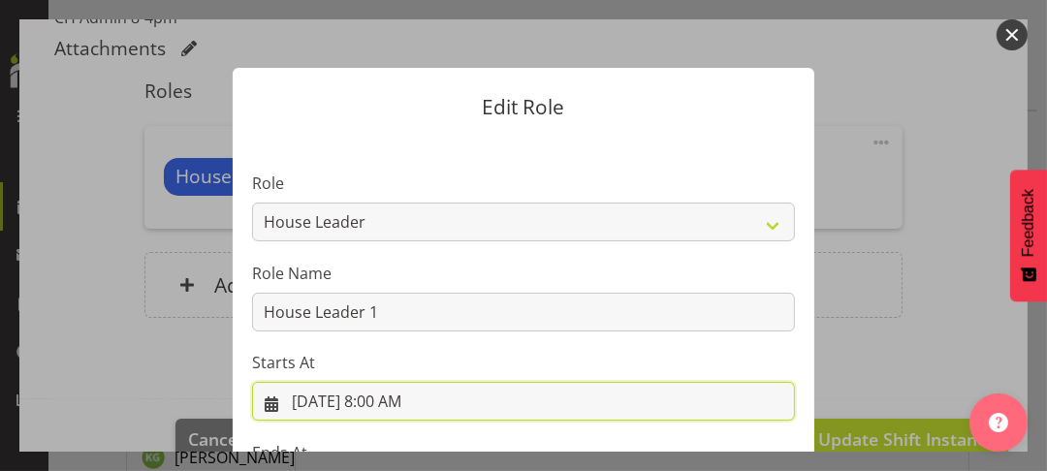
click at [395, 399] on input "[DATE] 8:00 AM" at bounding box center [523, 401] width 543 height 39
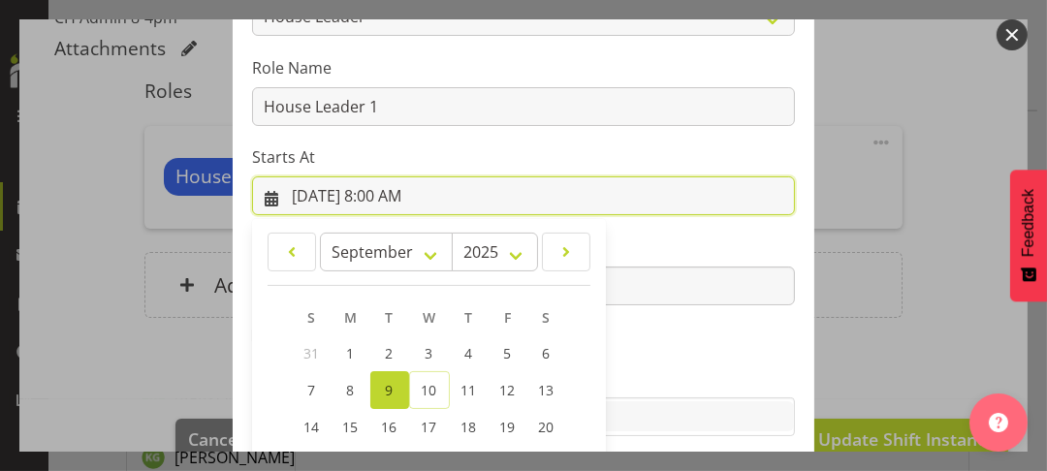
scroll to position [411, 0]
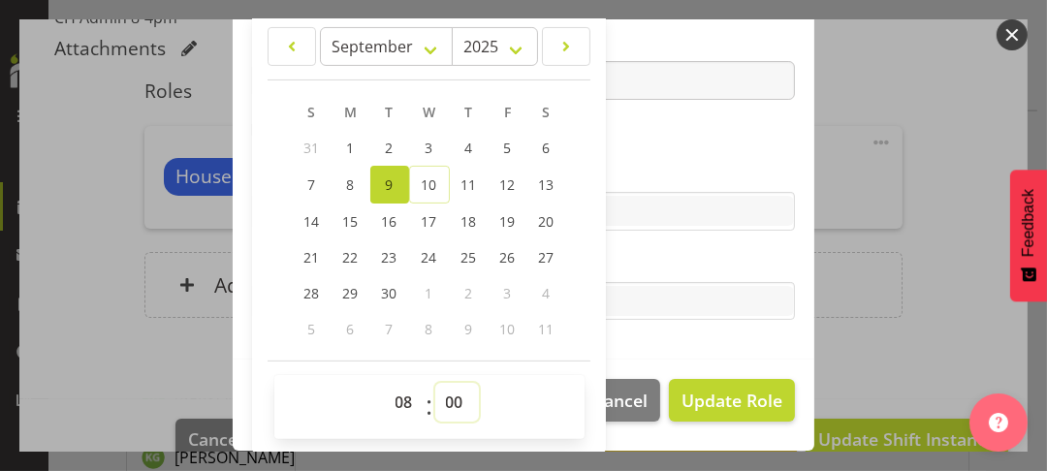
click at [440, 394] on select "00 01 02 03 04 05 06 07 08 09 10 11 12 13 14 15 16 17 18 19 20 21 22 23 24 25 2…" at bounding box center [457, 402] width 44 height 39
select select "30"
click at [435, 383] on select "00 01 02 03 04 05 06 07 08 09 10 11 12 13 14 15 16 17 18 19 20 21 22 23 24 25 2…" at bounding box center [457, 402] width 44 height 39
type input "[DATE] 8:30 AM"
click at [615, 260] on label "Tasks" at bounding box center [523, 262] width 543 height 23
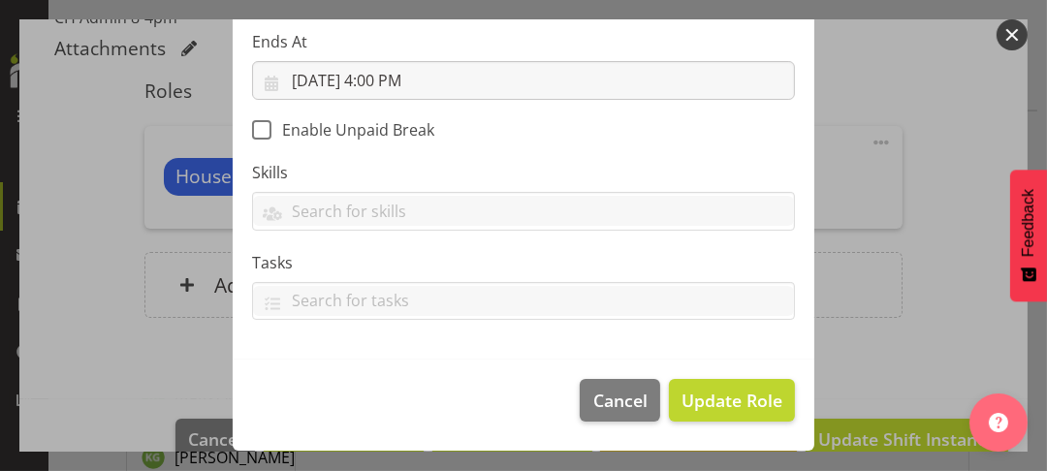
scroll to position [409, 0]
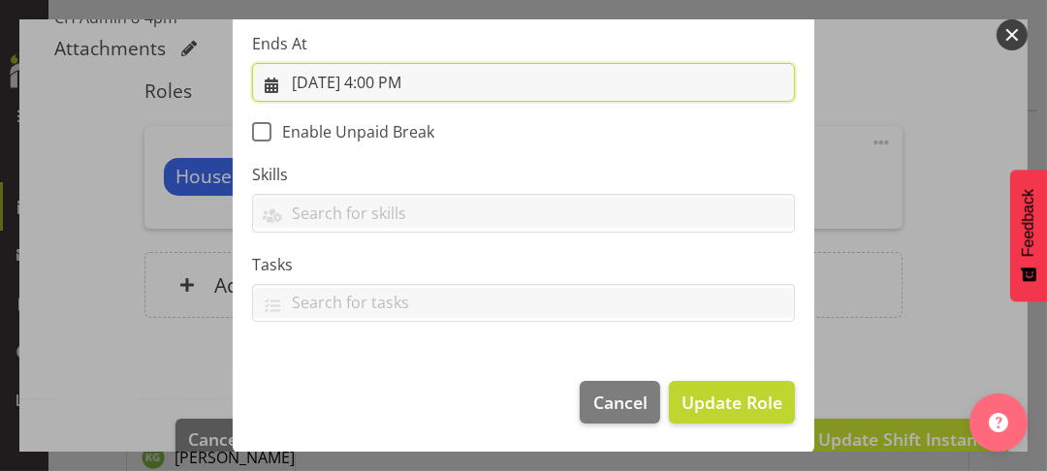
click at [381, 78] on input "[DATE] 4:00 PM" at bounding box center [523, 82] width 543 height 39
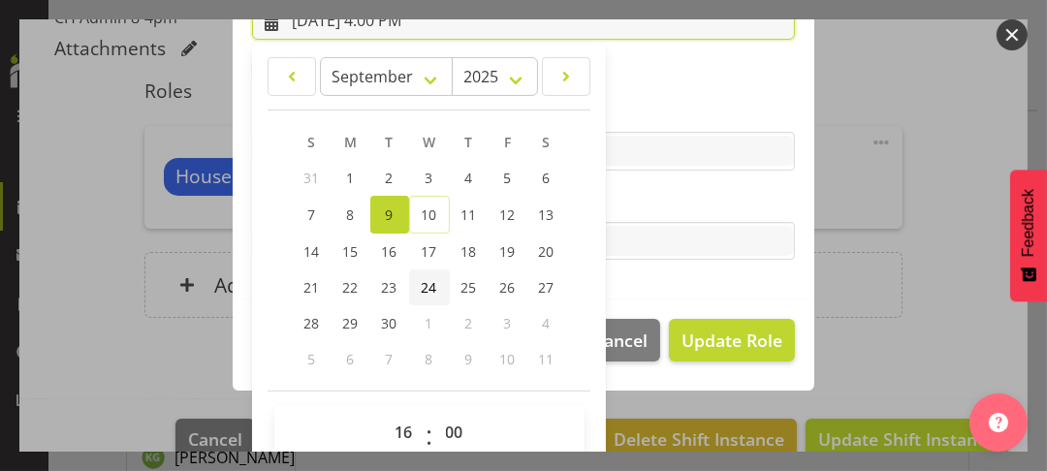
scroll to position [501, 0]
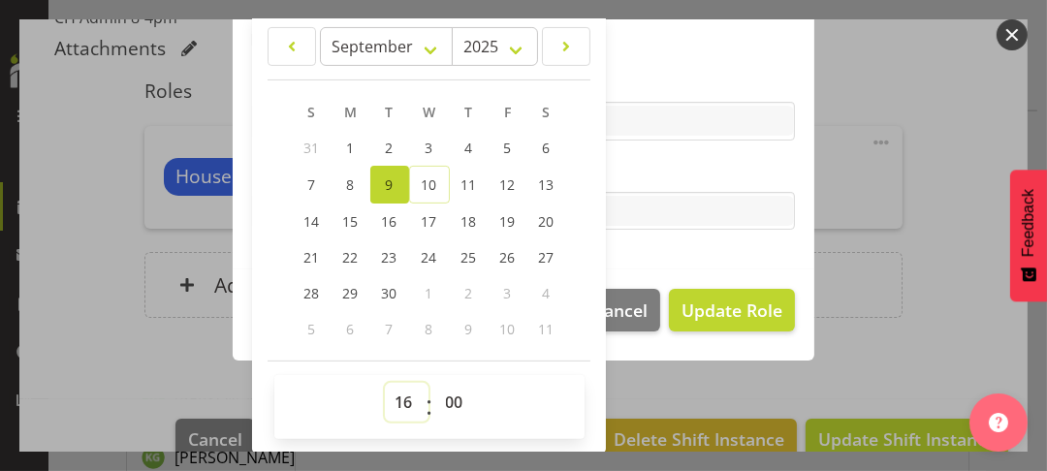
click at [395, 392] on select "00 01 02 03 04 05 06 07 08 09 10 11 12 13 14 15 16 17 18 19 20 21 22 23" at bounding box center [407, 402] width 44 height 39
select select "18"
click at [385, 383] on select "00 01 02 03 04 05 06 07 08 09 10 11 12 13 14 15 16 17 18 19 20 21 22 23" at bounding box center [407, 402] width 44 height 39
type input "[DATE] 6:00 PM"
click at [447, 400] on select "00 01 02 03 04 05 06 07 08 09 10 11 12 13 14 15 16 17 18 19 20 21 22 23 24 25 2…" at bounding box center [457, 402] width 44 height 39
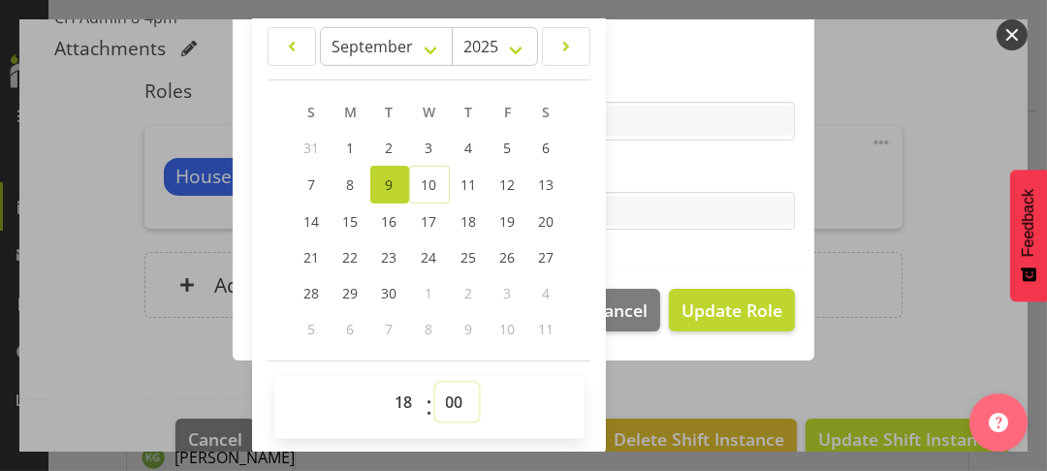
select select "30"
click at [435, 383] on select "00 01 02 03 04 05 06 07 08 09 10 11 12 13 14 15 16 17 18 19 20 21 22 23 24 25 2…" at bounding box center [457, 402] width 44 height 39
type input "[DATE] 6:30 PM"
click at [645, 171] on label "Tasks" at bounding box center [523, 172] width 543 height 23
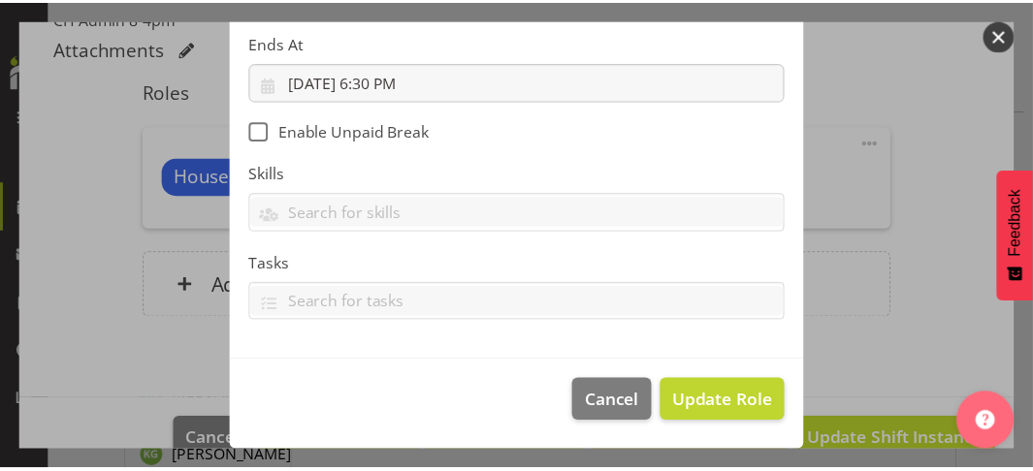
scroll to position [409, 0]
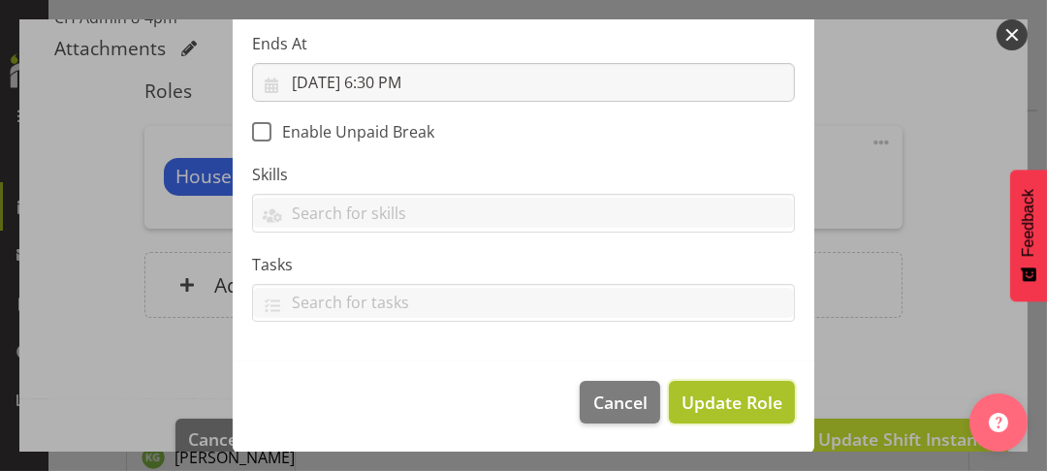
click at [729, 397] on span "Update Role" at bounding box center [732, 402] width 101 height 25
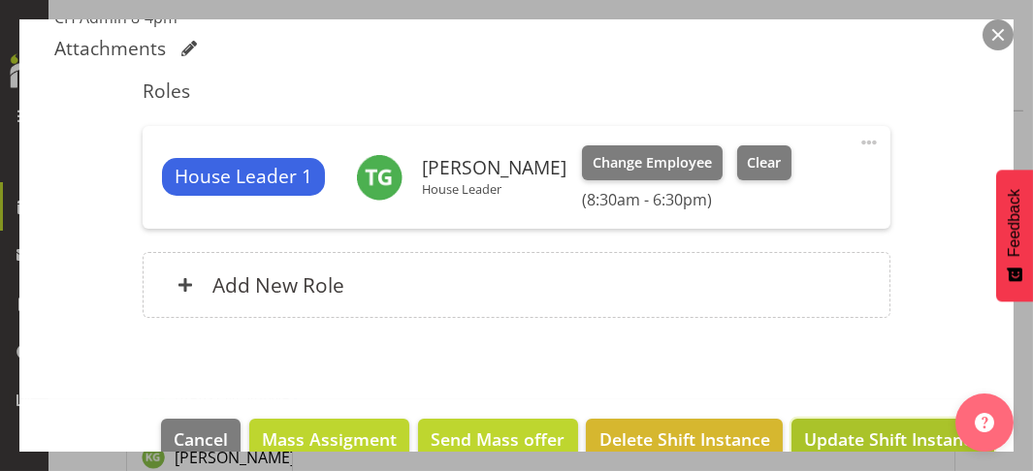
click at [839, 432] on span "Update Shift Instance" at bounding box center [892, 439] width 177 height 25
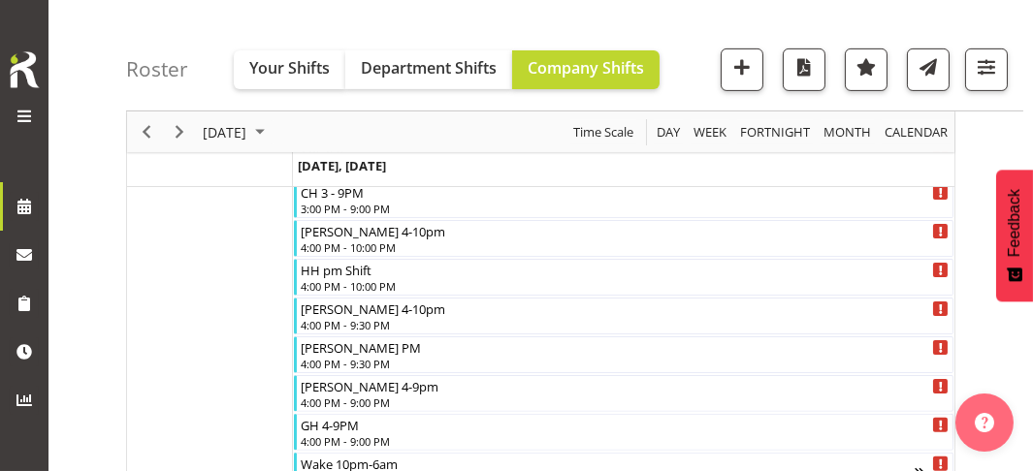
scroll to position [2655, 0]
